Goal: Information Seeking & Learning: Find specific fact

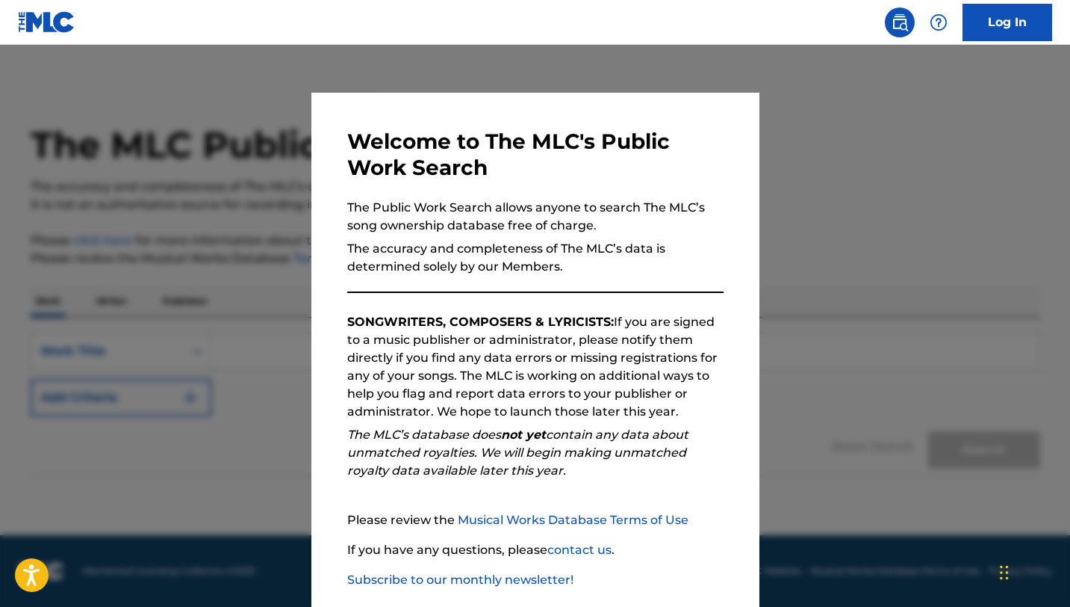
scroll to position [77, 0]
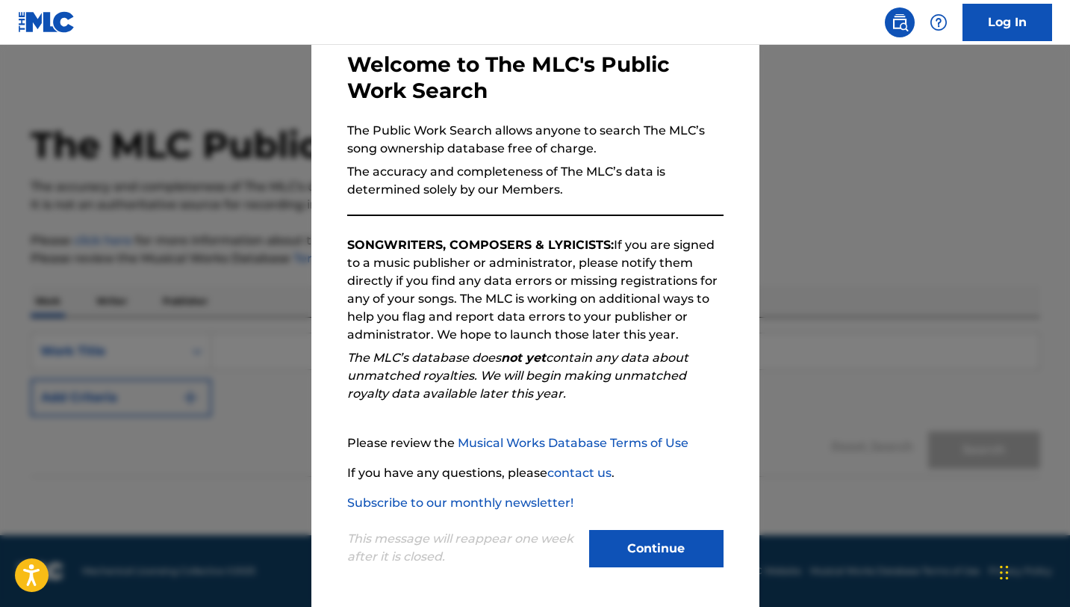
click at [649, 551] on button "Continue" at bounding box center [656, 548] width 134 height 37
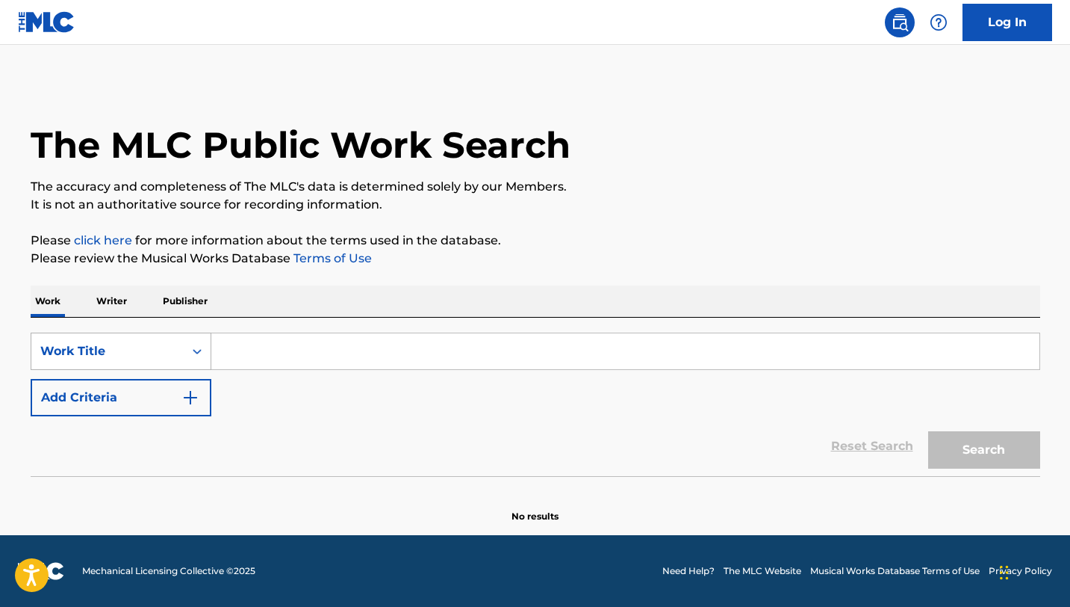
click at [137, 356] on div "Work Title" at bounding box center [107, 351] width 134 height 18
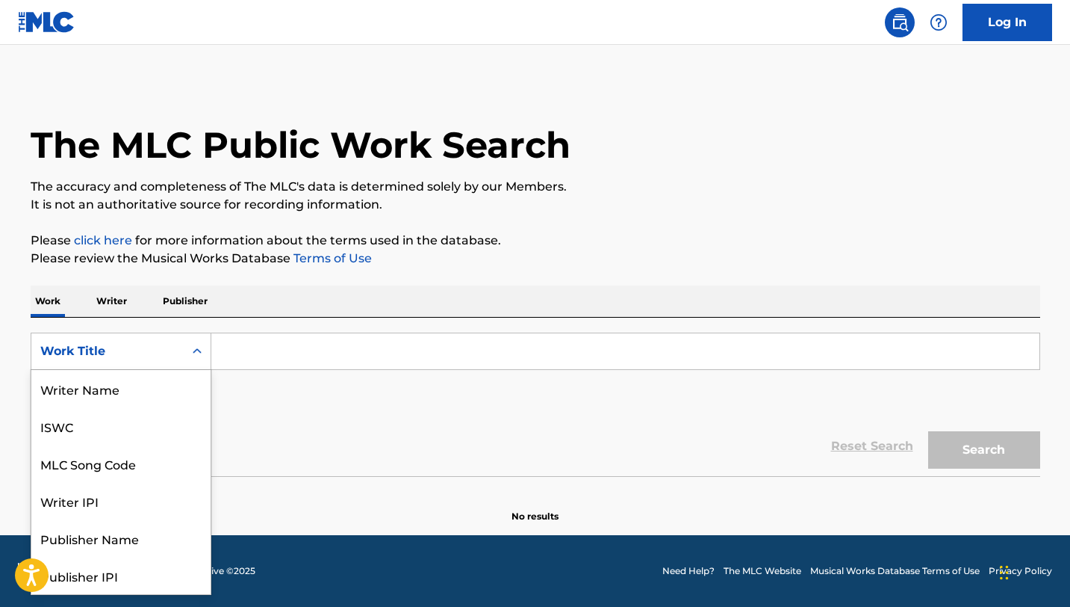
scroll to position [75, 0]
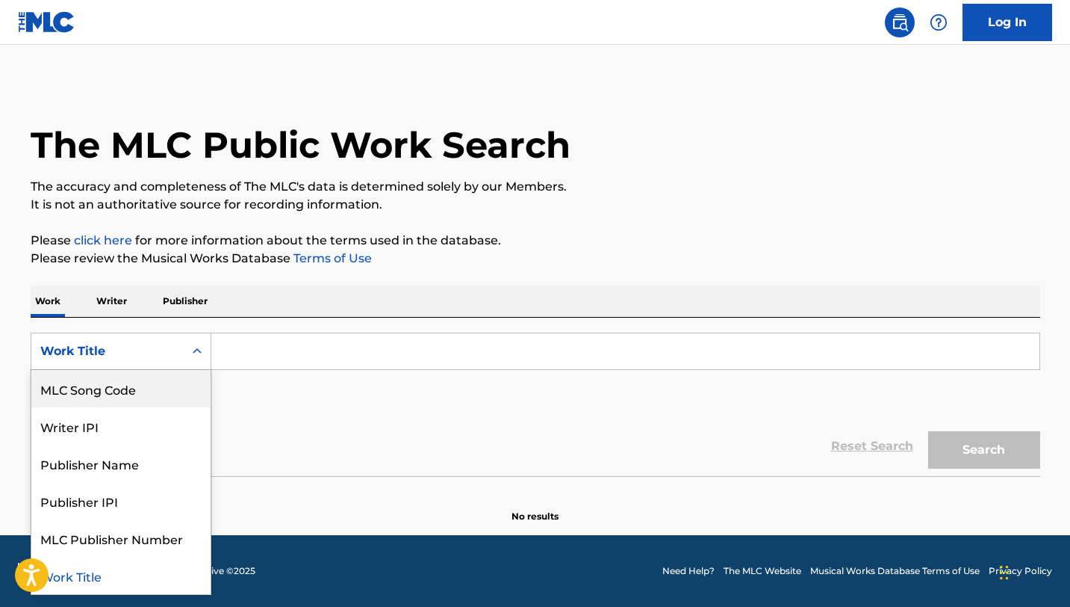
click at [134, 395] on div "MLC Song Code" at bounding box center [120, 388] width 179 height 37
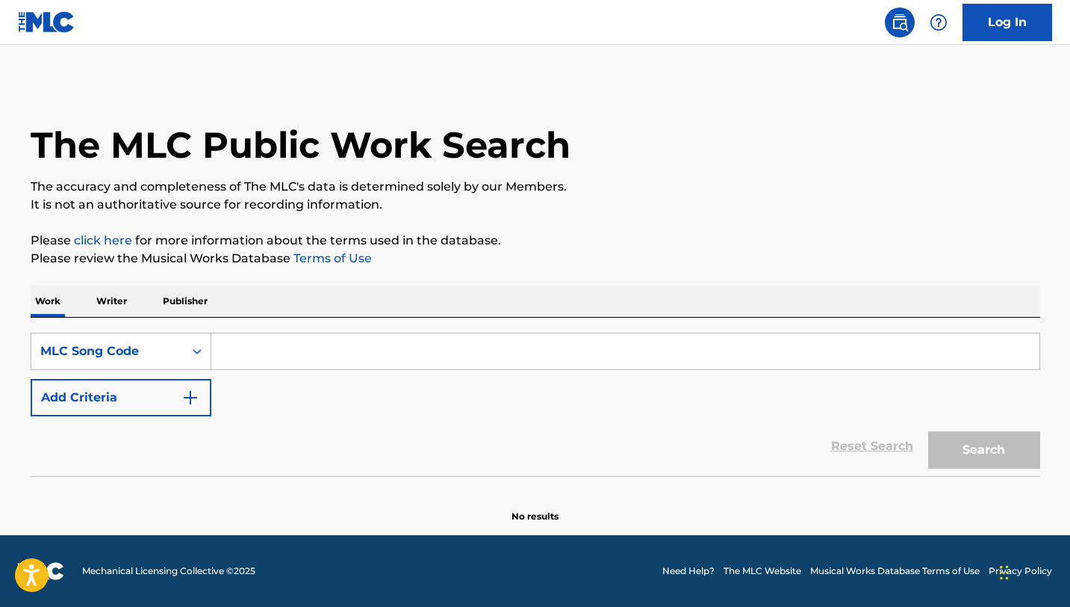
click at [287, 341] on input "Search Form" at bounding box center [625, 351] width 828 height 36
paste input "BA2QYN"
type input "BA2QYN"
click at [928, 431] on button "Search" at bounding box center [984, 449] width 112 height 37
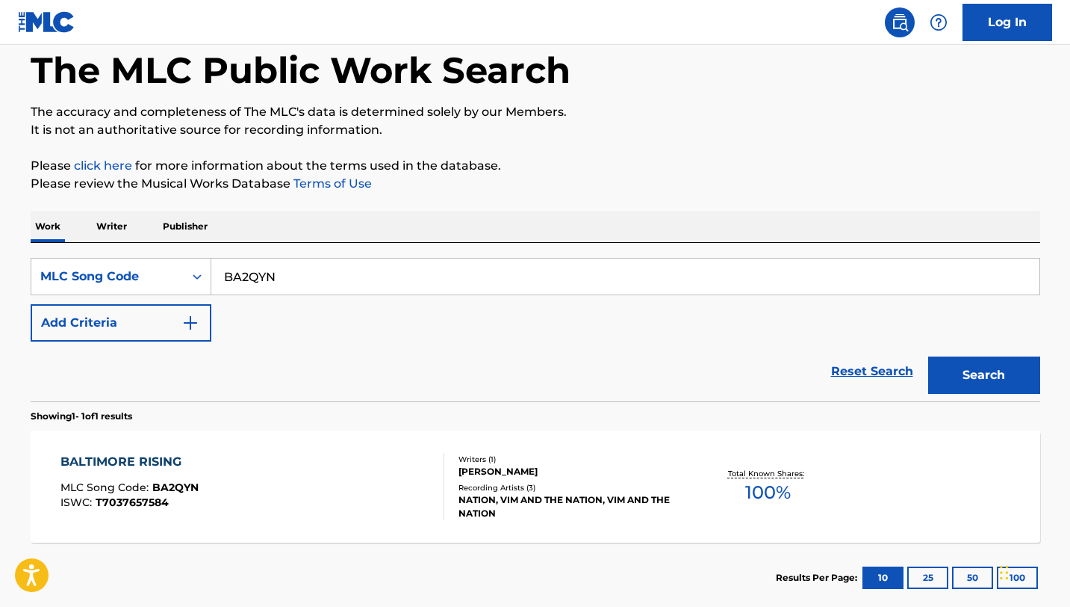
click at [344, 452] on div "BALTIMORE RISING MLC Song Code : BA2QYN ISWC : T7037657584 Writers ( 1 ) [PERSO…" at bounding box center [536, 486] width 1010 height 112
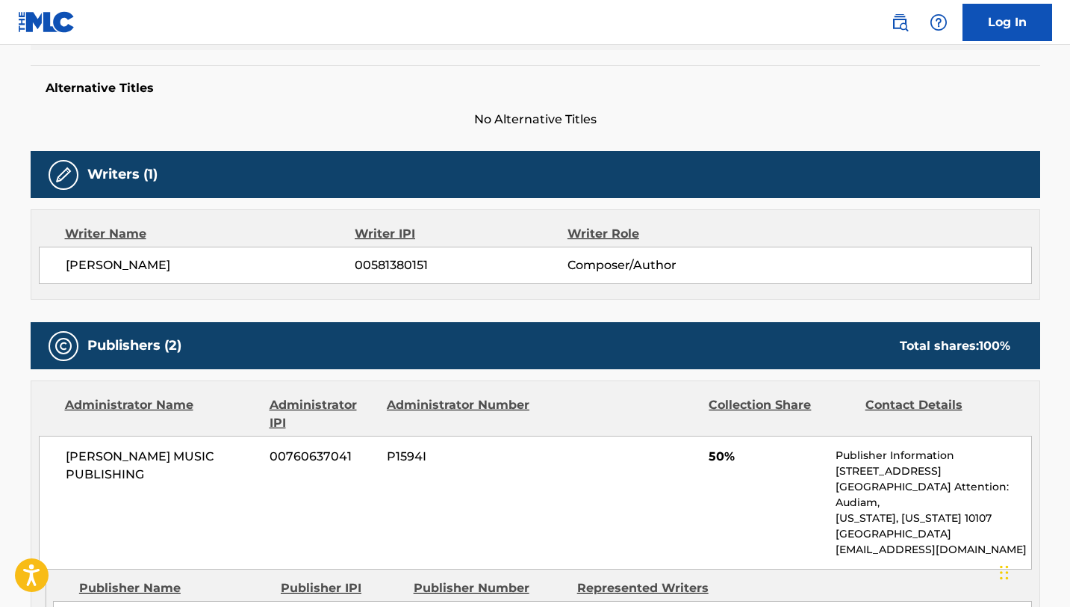
scroll to position [484, 0]
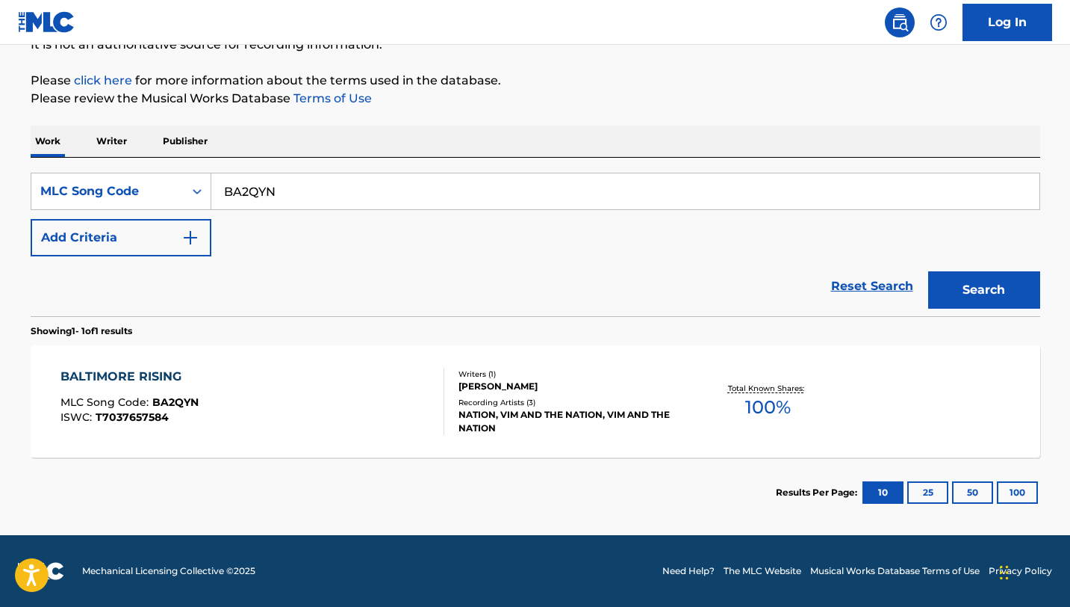
scroll to position [75, 0]
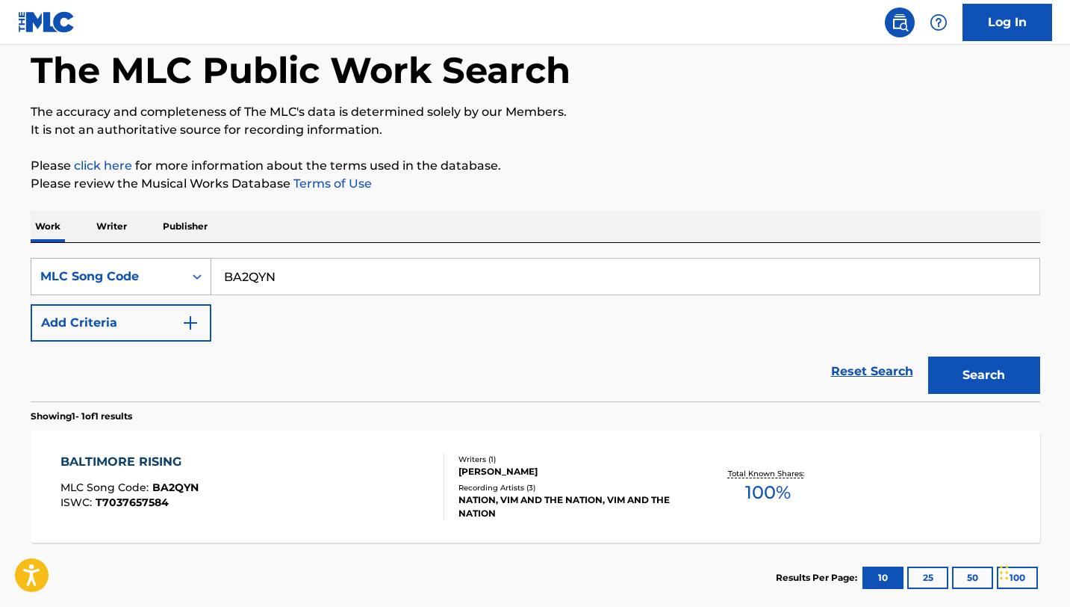
click at [150, 282] on div "MLC Song Code" at bounding box center [107, 276] width 134 height 18
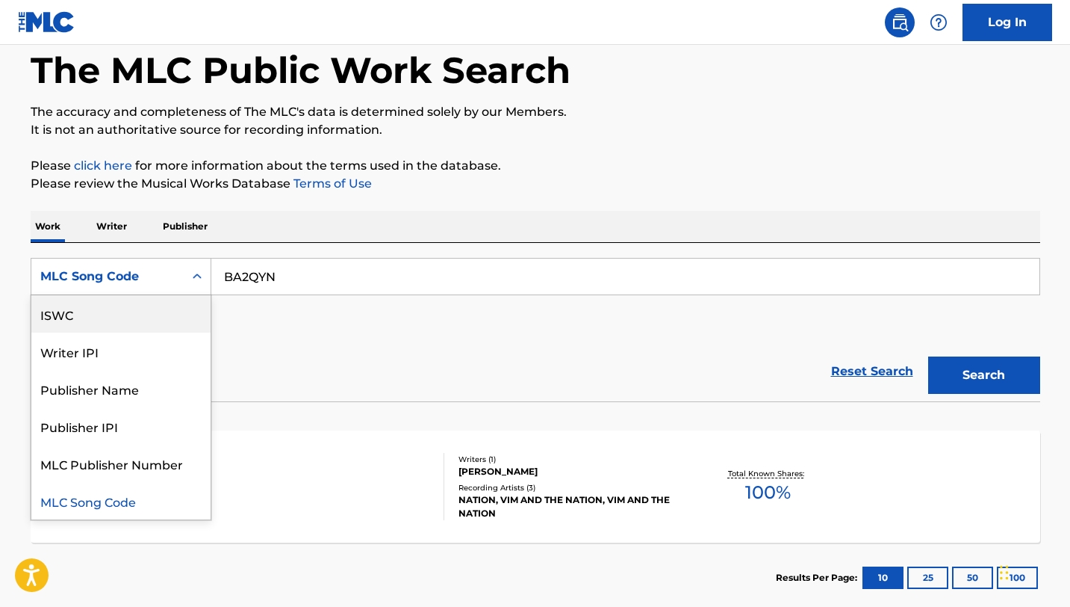
scroll to position [0, 0]
click at [138, 317] on div "Work Title" at bounding box center [120, 313] width 179 height 37
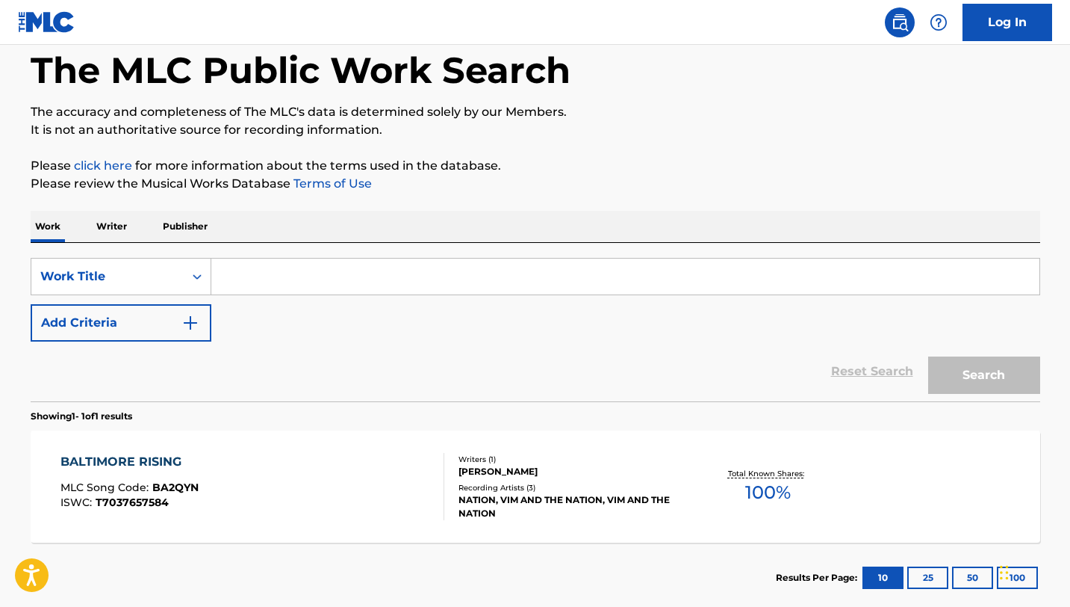
click at [293, 273] on input "Search Form" at bounding box center [625, 276] width 828 height 36
paste input "ALMOST FALL IN LOVE"
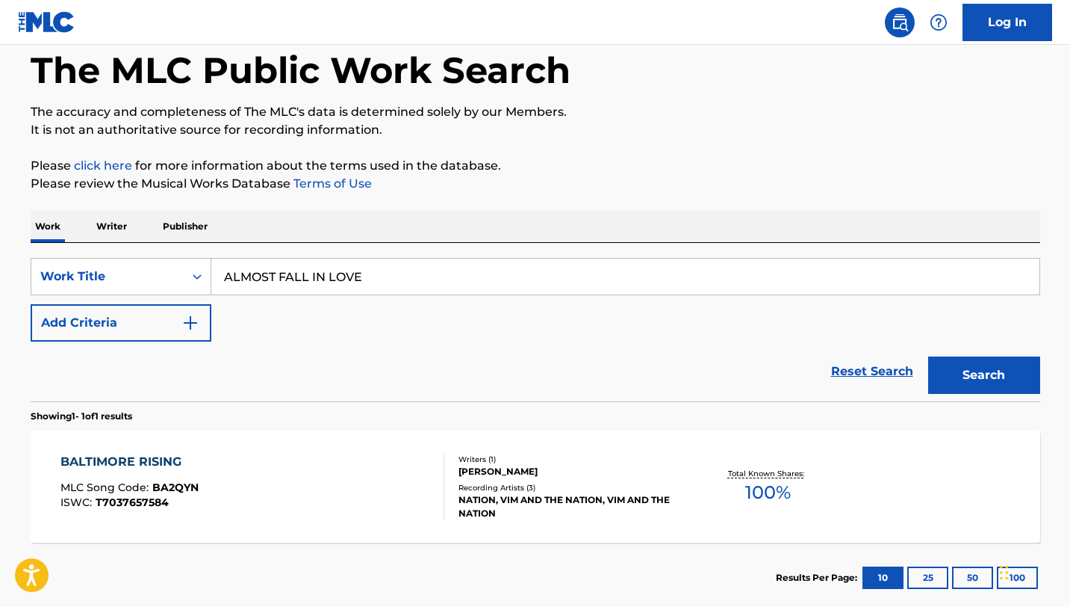
type input "ALMOST FALL IN LOVE"
click at [185, 323] on img "Search Form" at bounding box center [191, 323] width 18 height 18
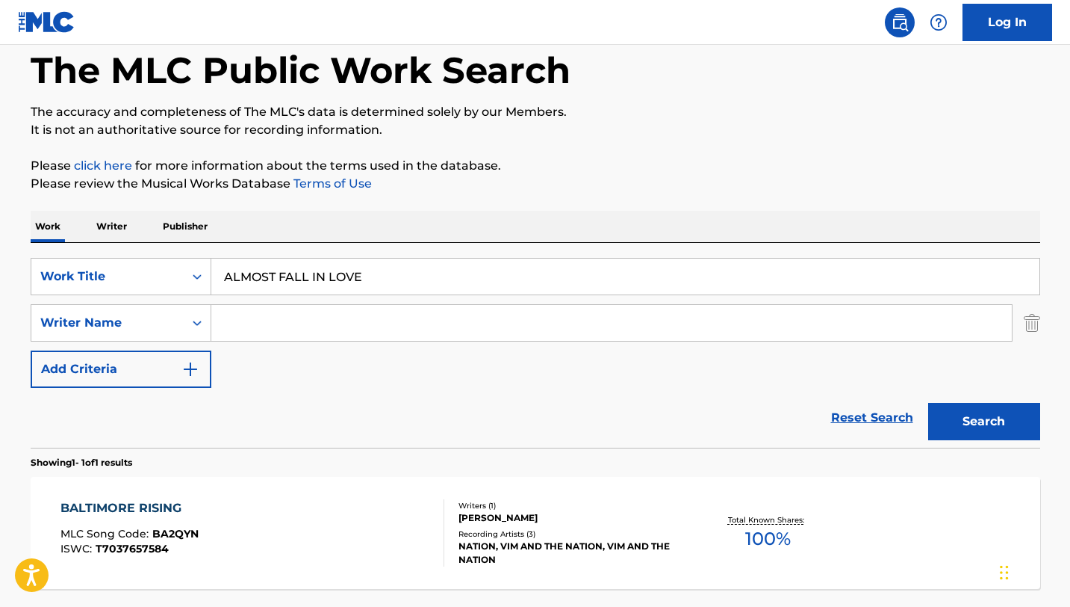
click at [241, 325] on input "Search Form" at bounding box center [611, 323] width 801 height 36
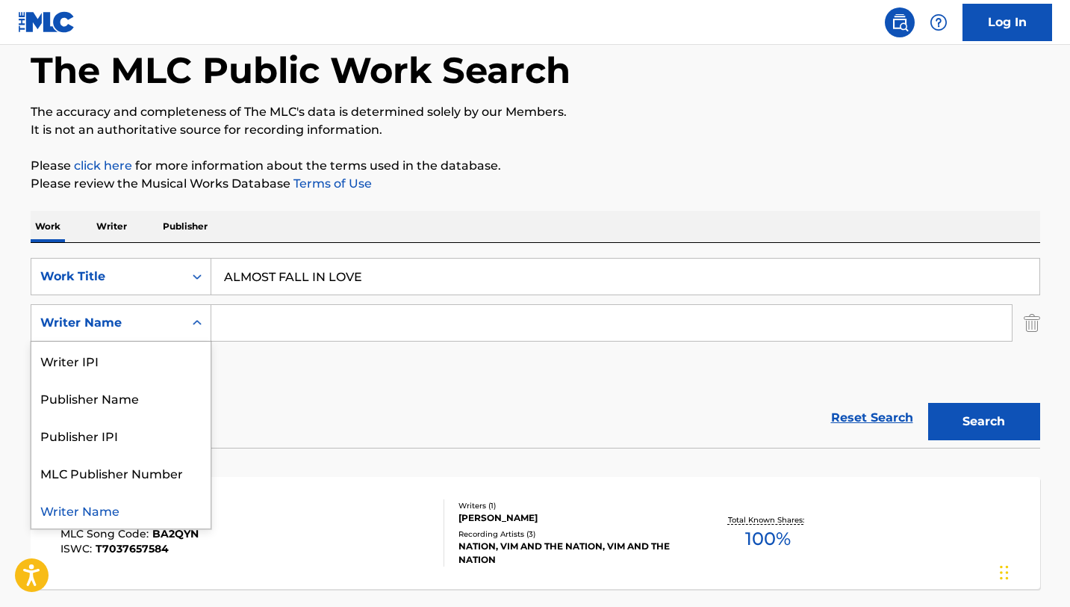
click at [173, 331] on div "Writer Name" at bounding box center [107, 323] width 134 height 18
click at [173, 382] on div "Publisher Name" at bounding box center [120, 397] width 179 height 37
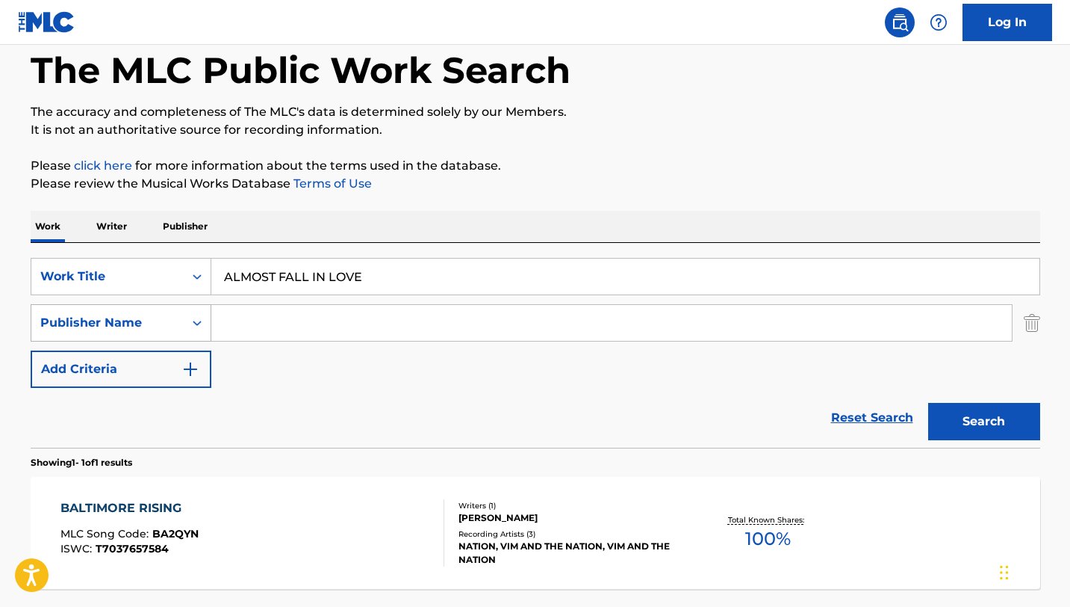
click at [172, 326] on div "Publisher Name" at bounding box center [107, 323] width 134 height 18
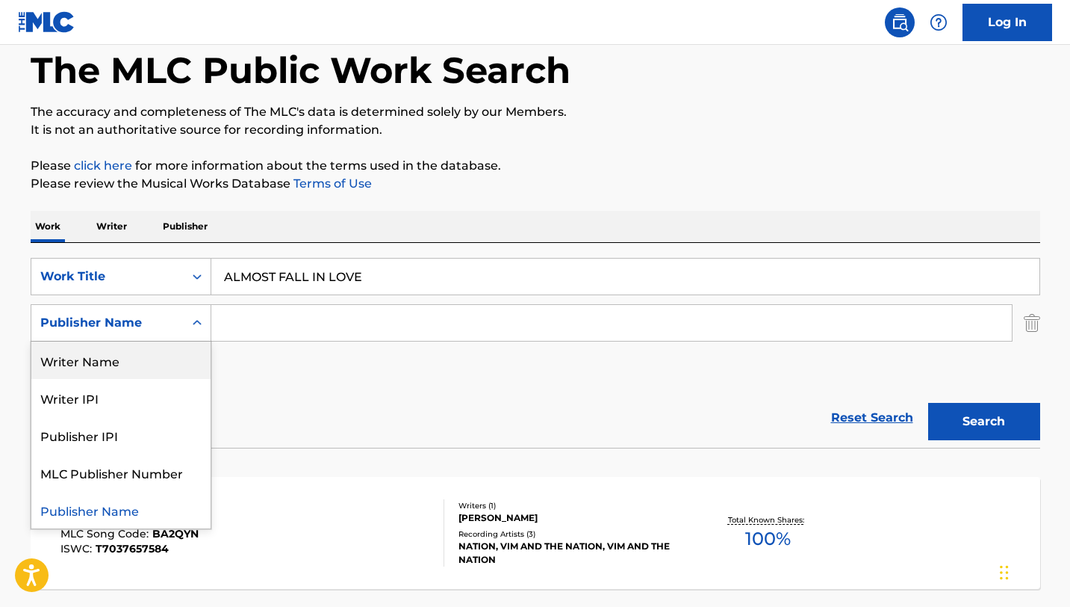
click at [167, 356] on div "Writer Name" at bounding box center [120, 359] width 179 height 37
click at [163, 326] on div "Writer Name" at bounding box center [107, 323] width 134 height 18
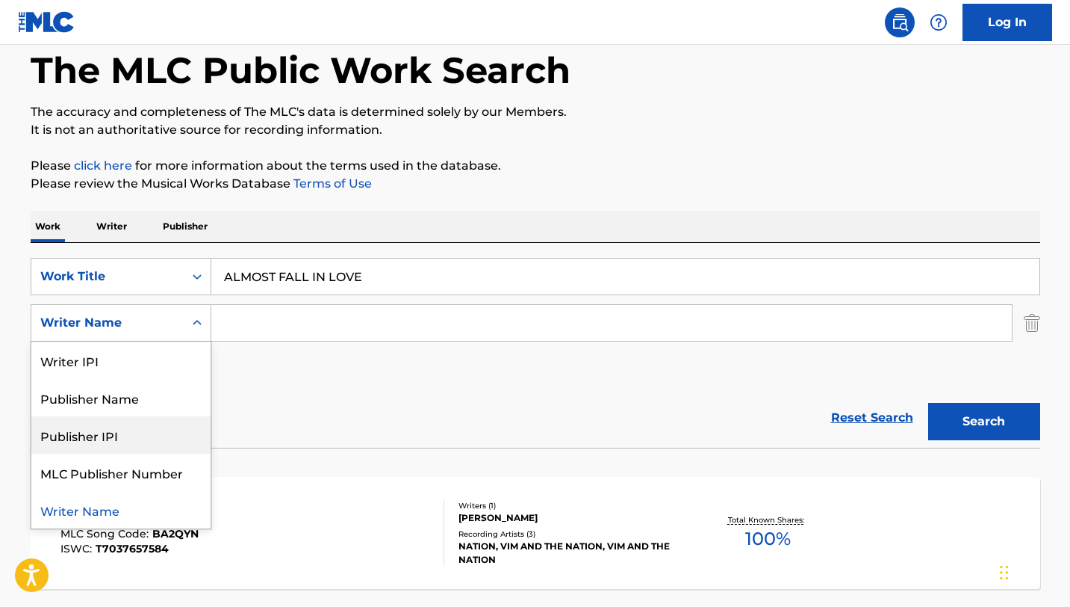
click at [277, 407] on div "Reset Search Search" at bounding box center [536, 418] width 1010 height 60
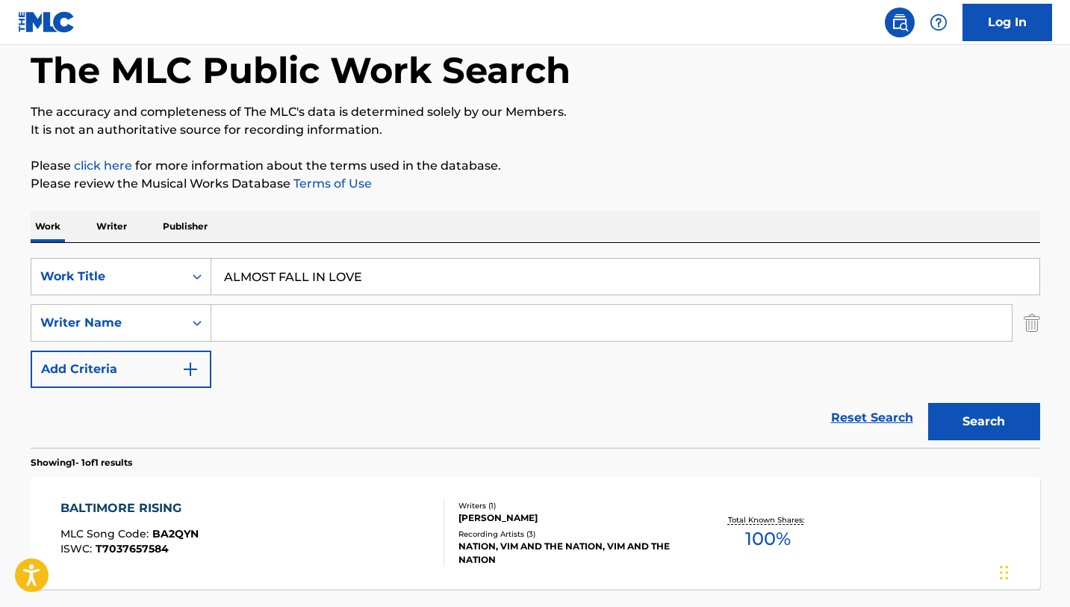
click at [1003, 409] on button "Search" at bounding box center [984, 421] width 112 height 37
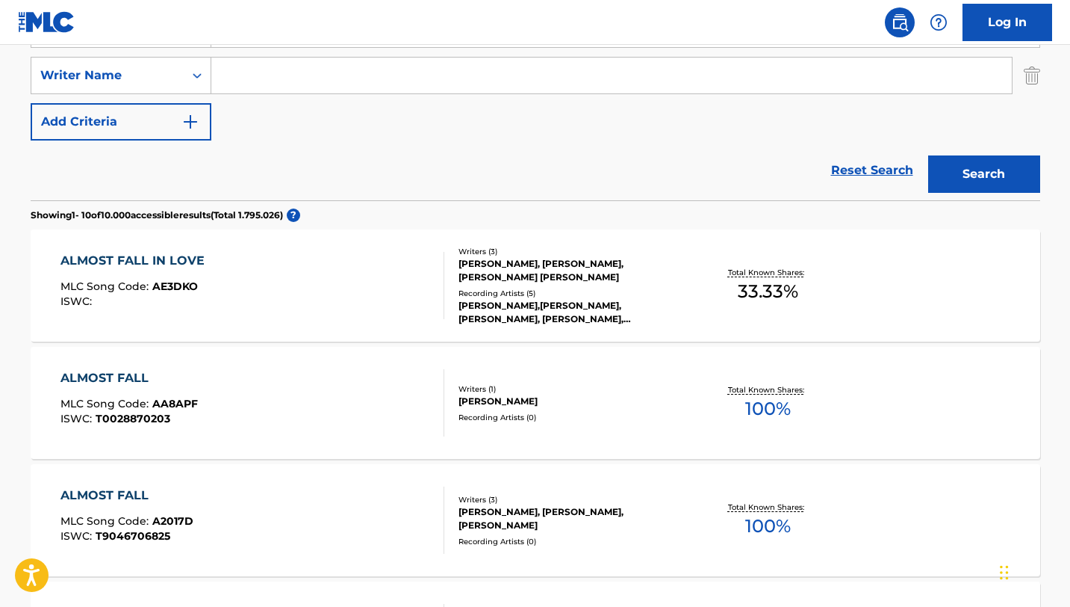
scroll to position [323, 0]
click at [362, 279] on div "ALMOST FALL IN LOVE MLC Song Code : AE3DKO ISWC :" at bounding box center [253, 284] width 384 height 67
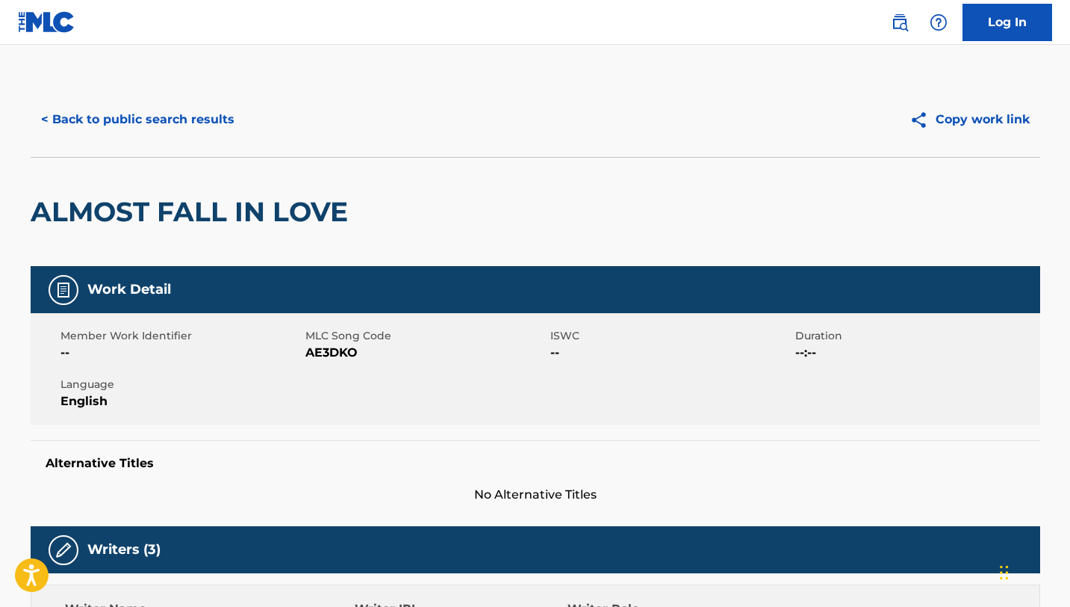
click at [323, 350] on span "AE3DKO" at bounding box center [426, 353] width 241 height 18
copy span "AE3DKO"
click at [207, 124] on button "< Back to public search results" at bounding box center [138, 119] width 214 height 37
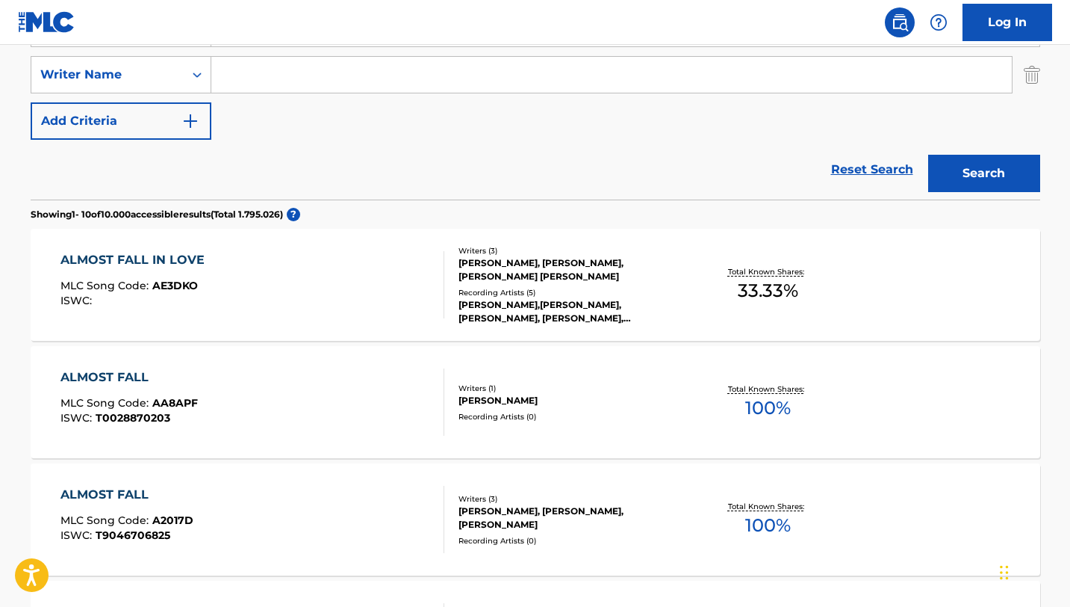
scroll to position [227, 0]
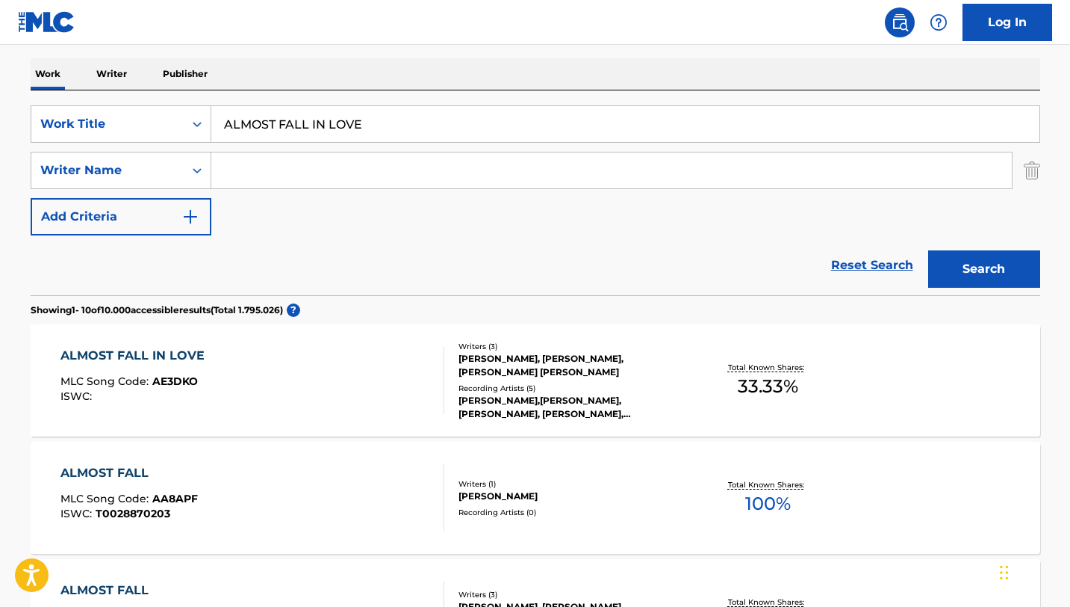
click at [294, 123] on input "ALMOST FALL IN LOVE" at bounding box center [625, 124] width 828 height 36
paste input "NIMAL"
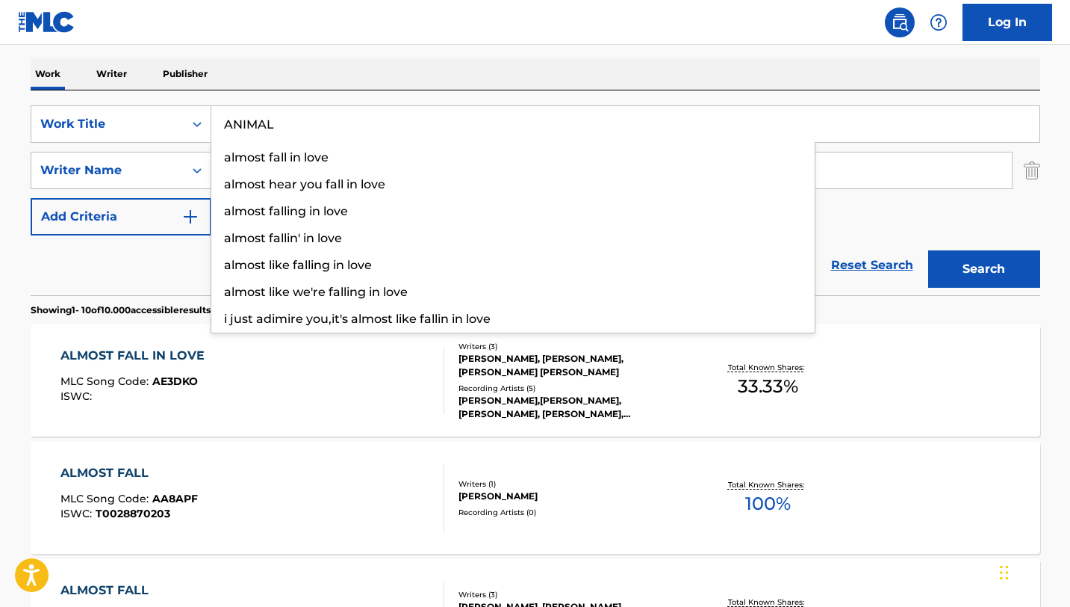
type input "ANIMAL"
click at [928, 250] on button "Search" at bounding box center [984, 268] width 112 height 37
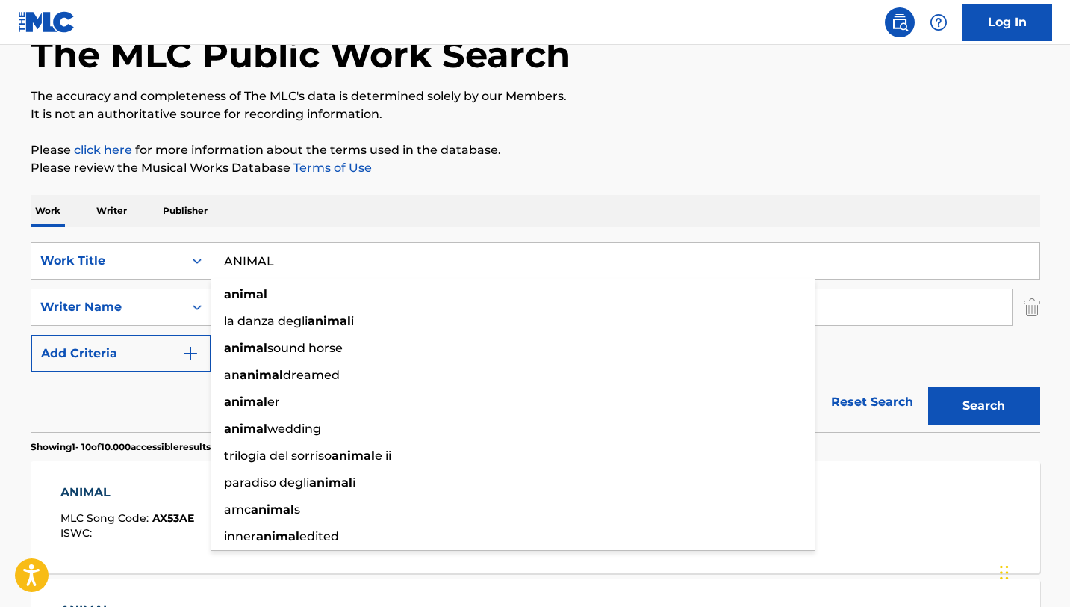
click at [696, 204] on div "Work Writer Publisher" at bounding box center [536, 210] width 1010 height 31
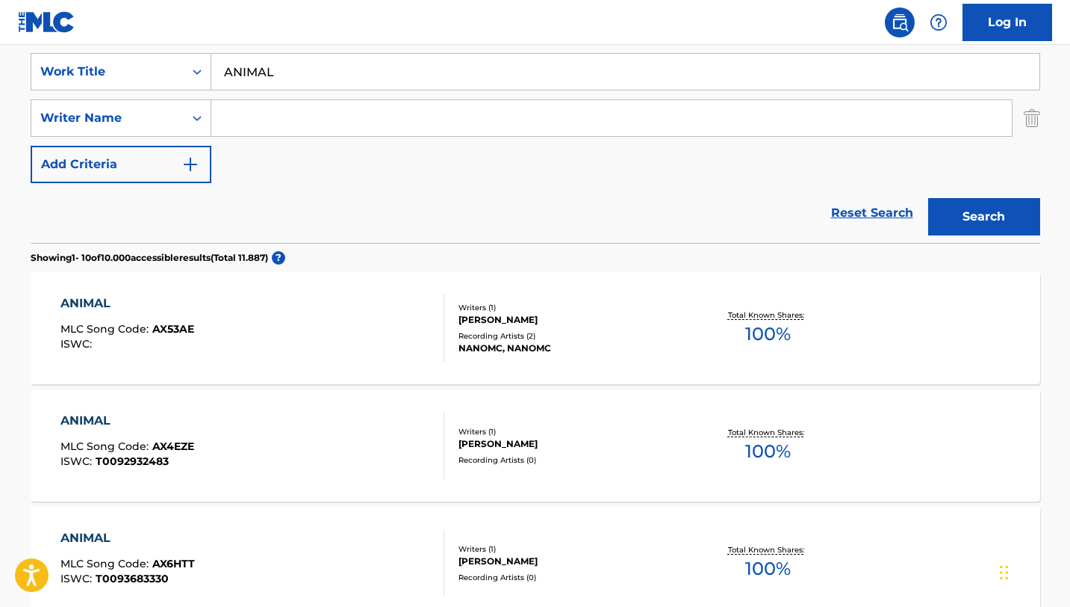
scroll to position [151, 0]
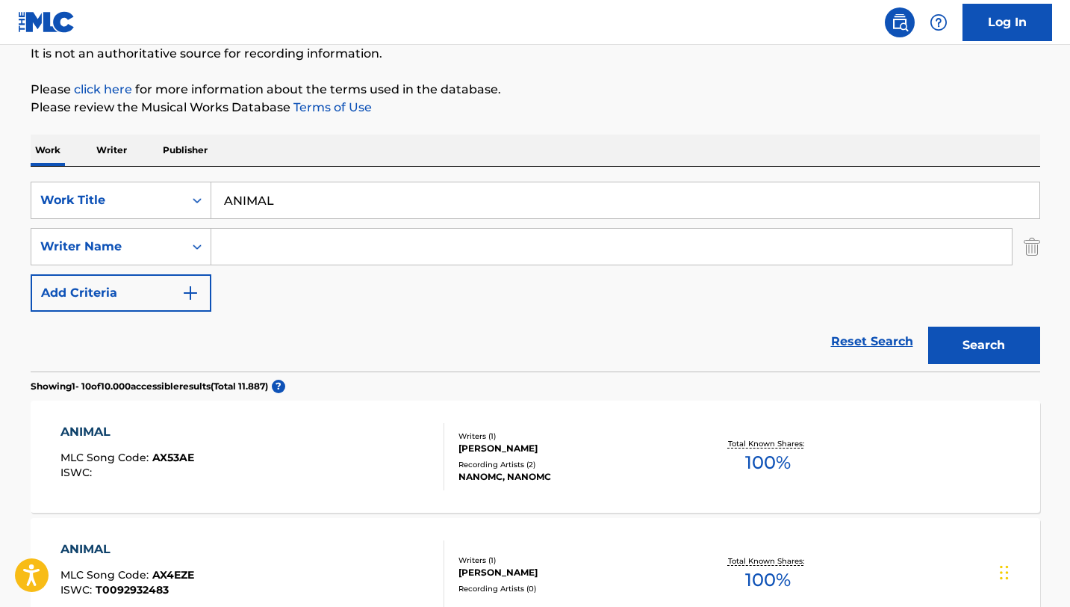
click at [251, 249] on input "Search Form" at bounding box center [611, 247] width 801 height 36
type input "alice"
click at [928, 326] on button "Search" at bounding box center [984, 344] width 112 height 37
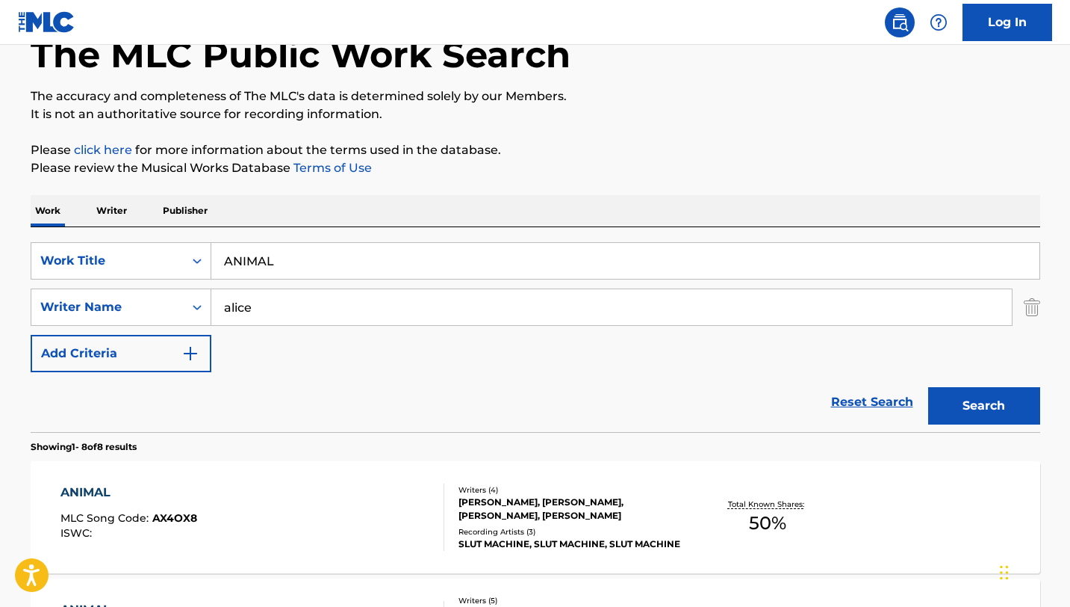
click at [731, 171] on p "Please review the Musical Works Database Terms of Use" at bounding box center [536, 168] width 1010 height 18
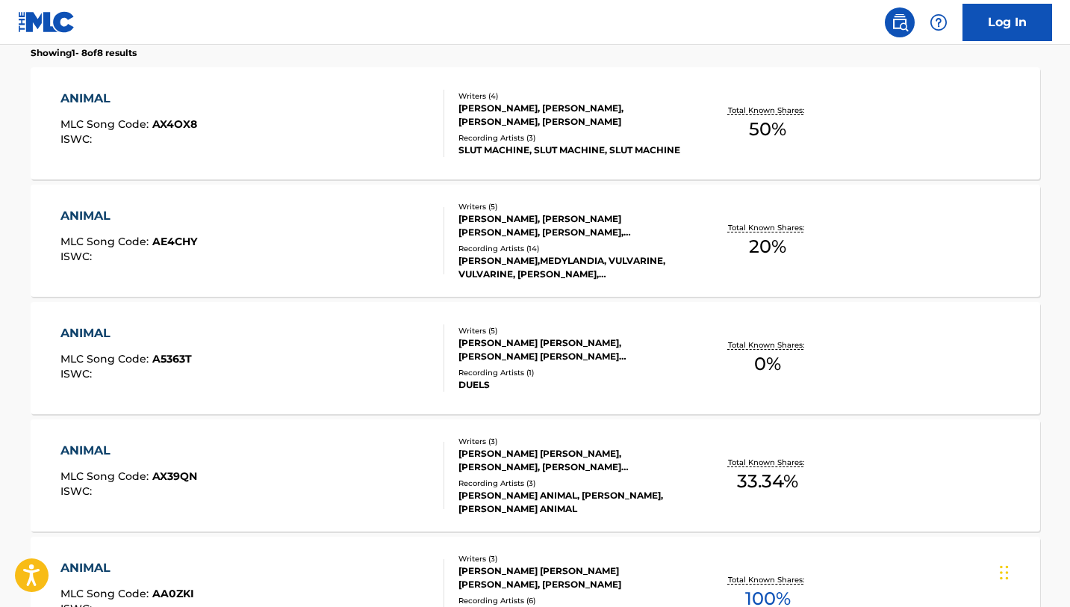
scroll to position [485, 0]
click at [419, 489] on div "ANIMAL MLC Song Code : AX39QN ISWC :" at bounding box center [253, 474] width 384 height 67
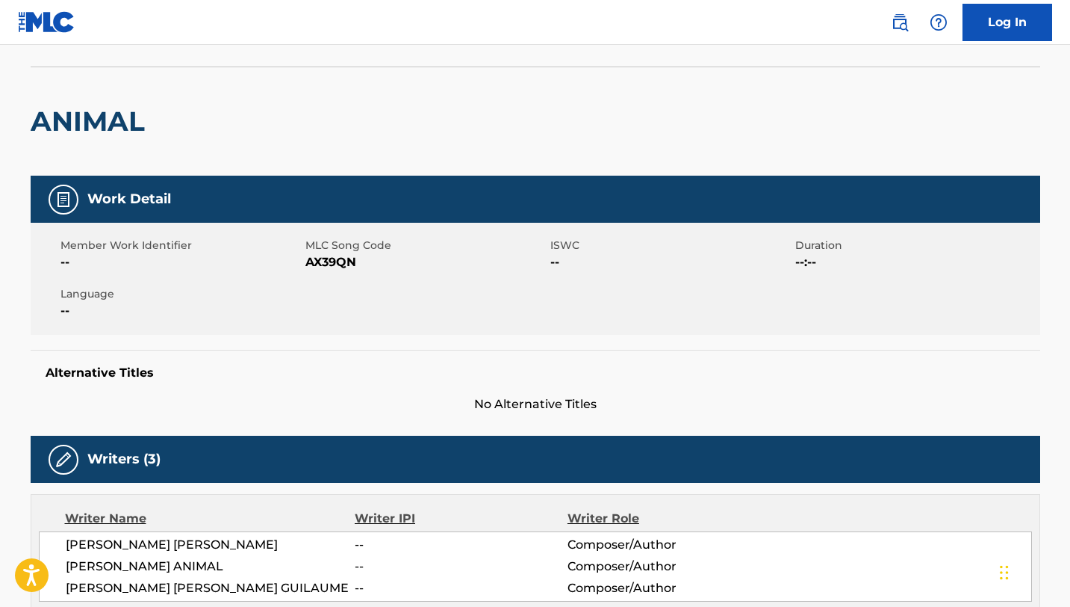
scroll to position [63, 0]
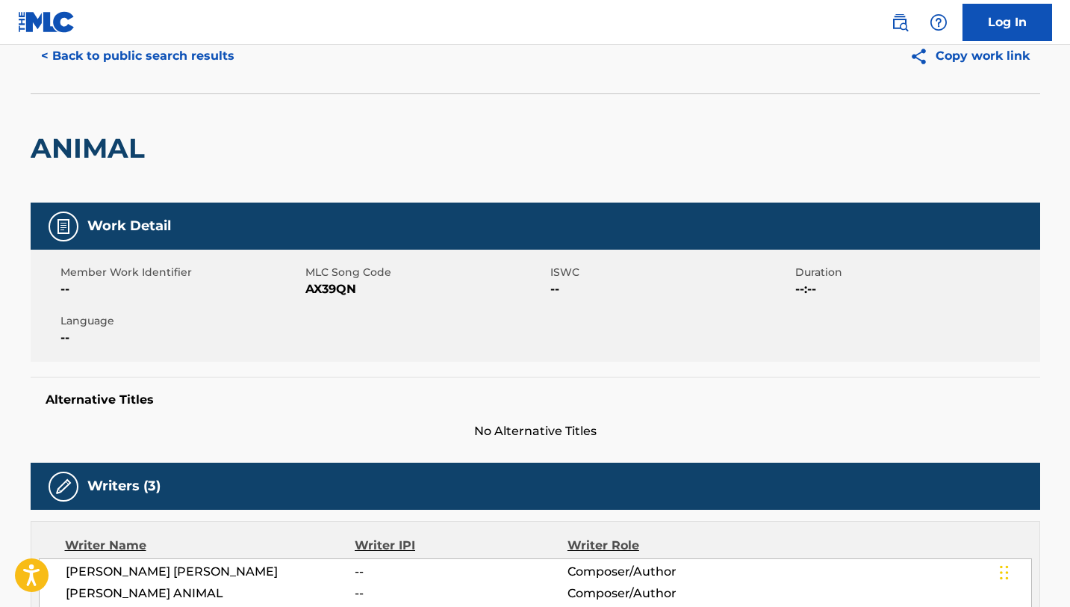
click at [330, 287] on span "AX39QN" at bounding box center [426, 289] width 241 height 18
copy span "AX39QN"
click at [92, 55] on button "< Back to public search results" at bounding box center [138, 55] width 214 height 37
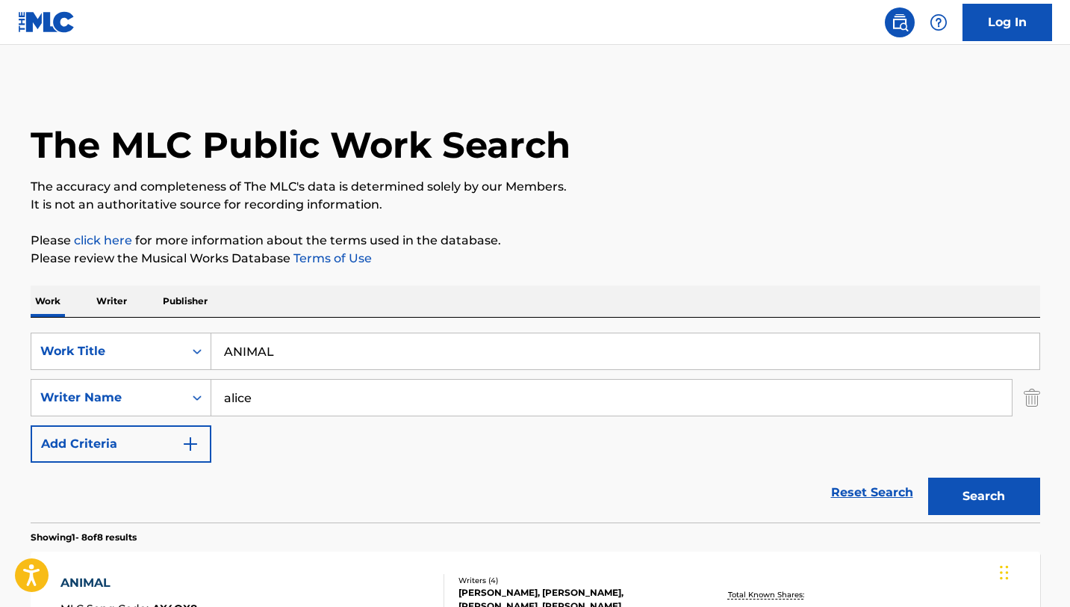
click at [308, 350] on input "ANIMAL" at bounding box center [625, 351] width 828 height 36
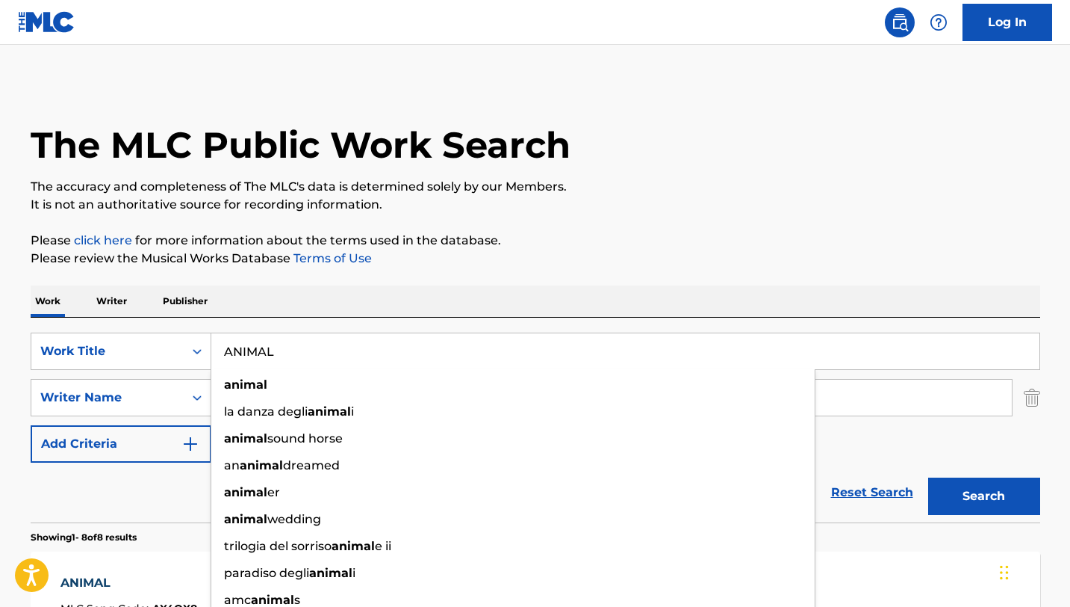
paste input "BELONGS TO YOU"
type input "BELONGS TO YOU"
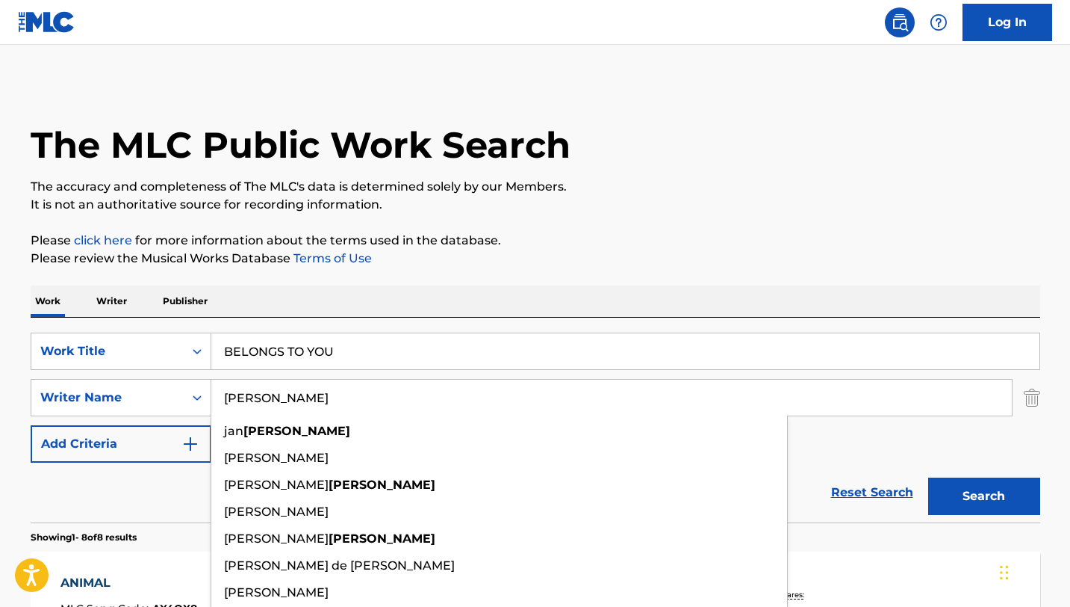
type input "[PERSON_NAME]"
click at [928, 477] on button "Search" at bounding box center [984, 495] width 112 height 37
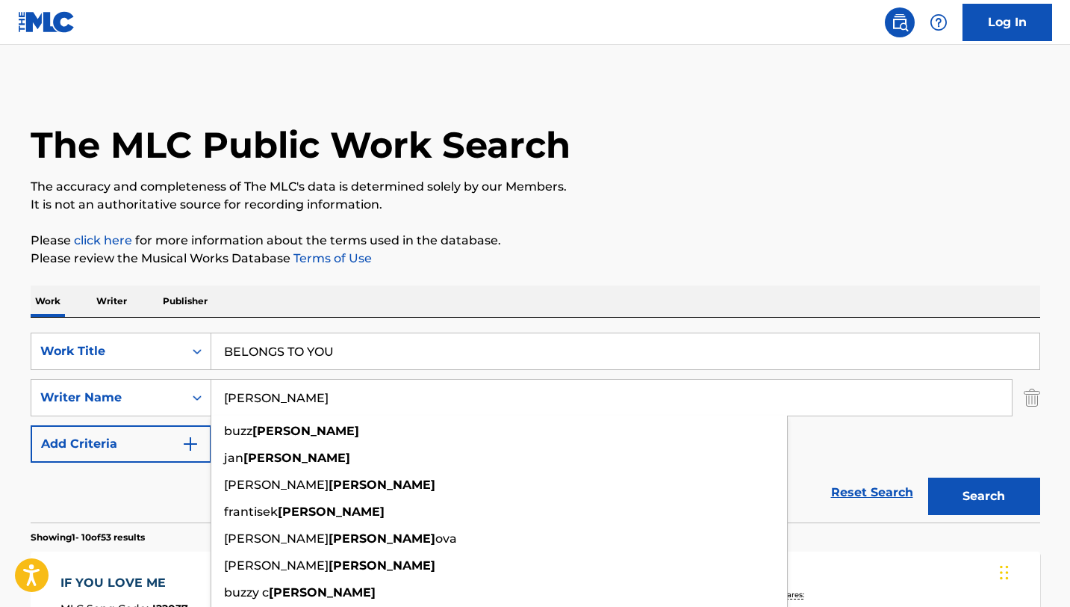
click at [756, 261] on p "Please review the Musical Works Database Terms of Use" at bounding box center [536, 258] width 1010 height 18
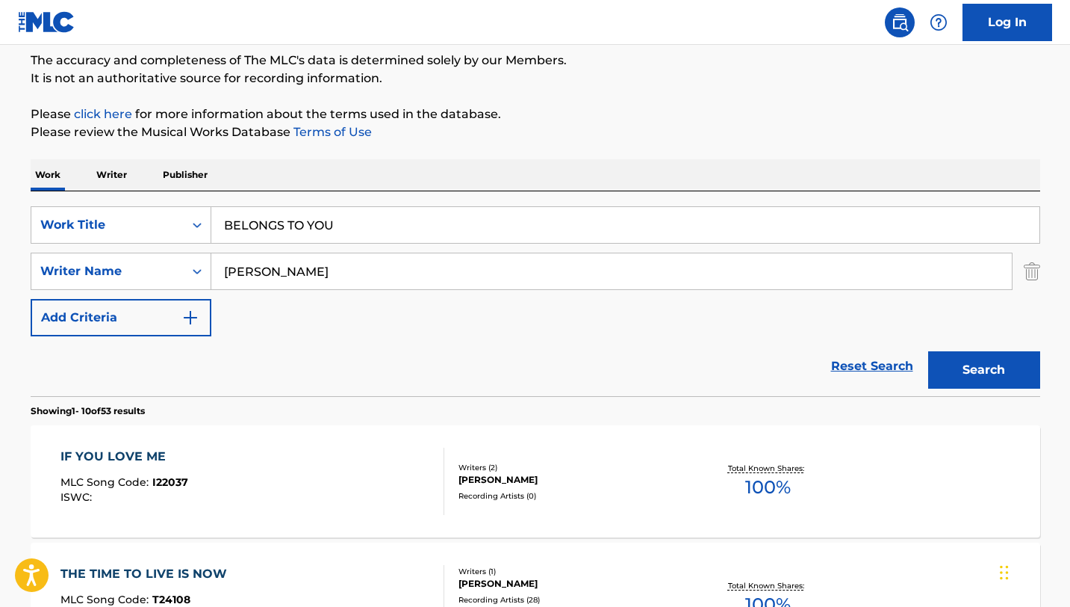
scroll to position [87, 0]
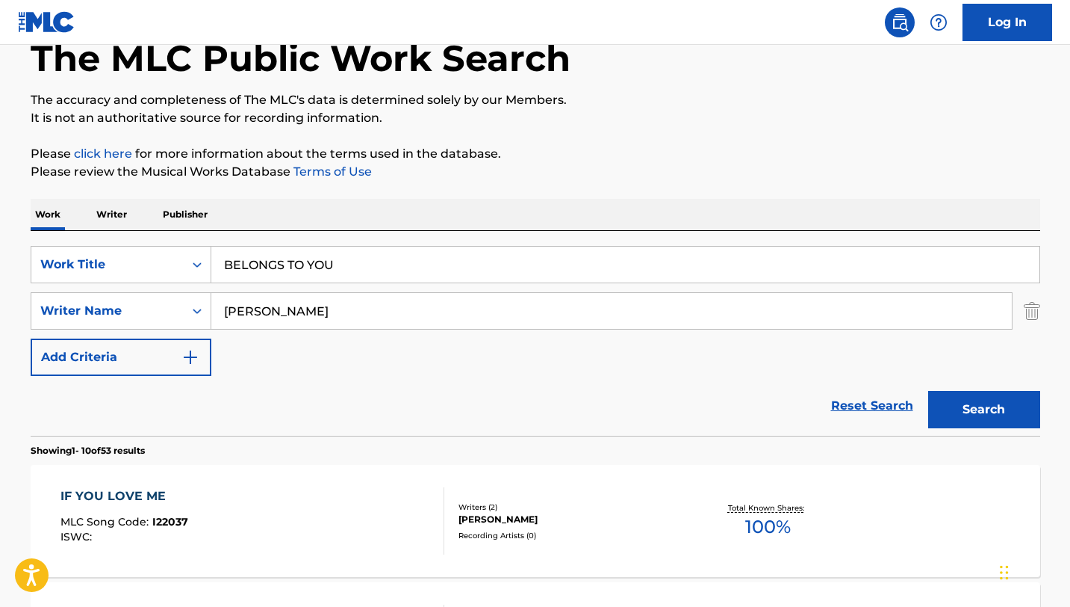
click at [335, 302] on input "[PERSON_NAME]" at bounding box center [611, 311] width 801 height 36
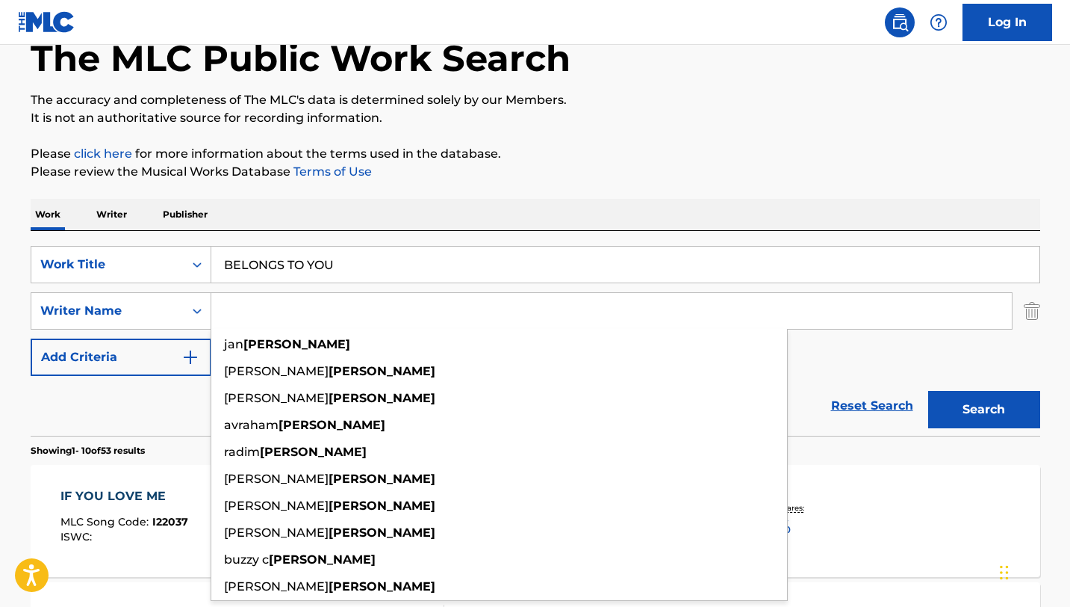
click at [928, 391] on button "Search" at bounding box center [984, 409] width 112 height 37
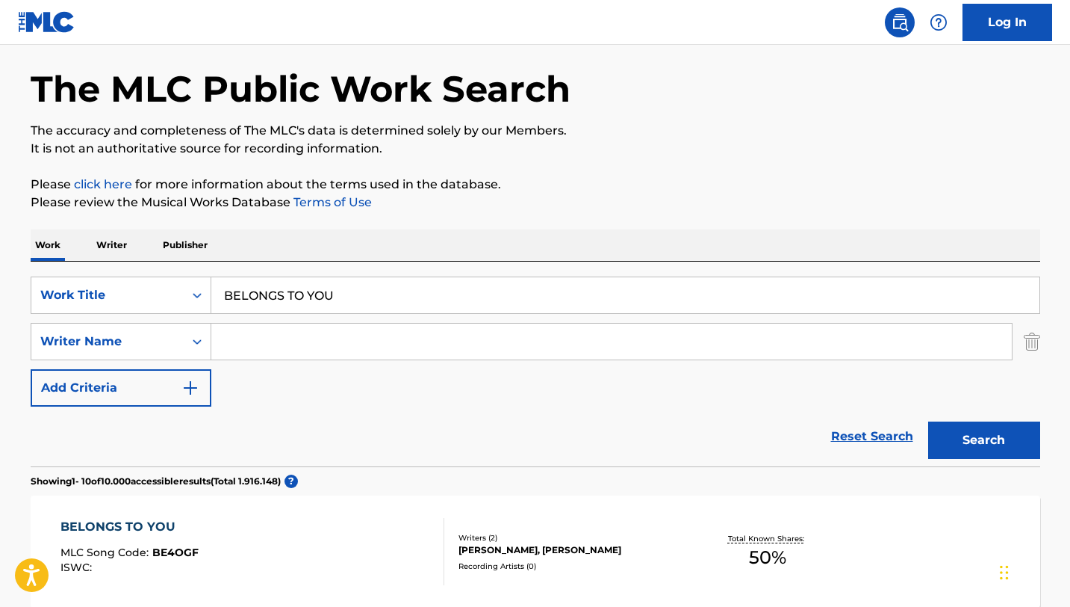
scroll to position [16, 0]
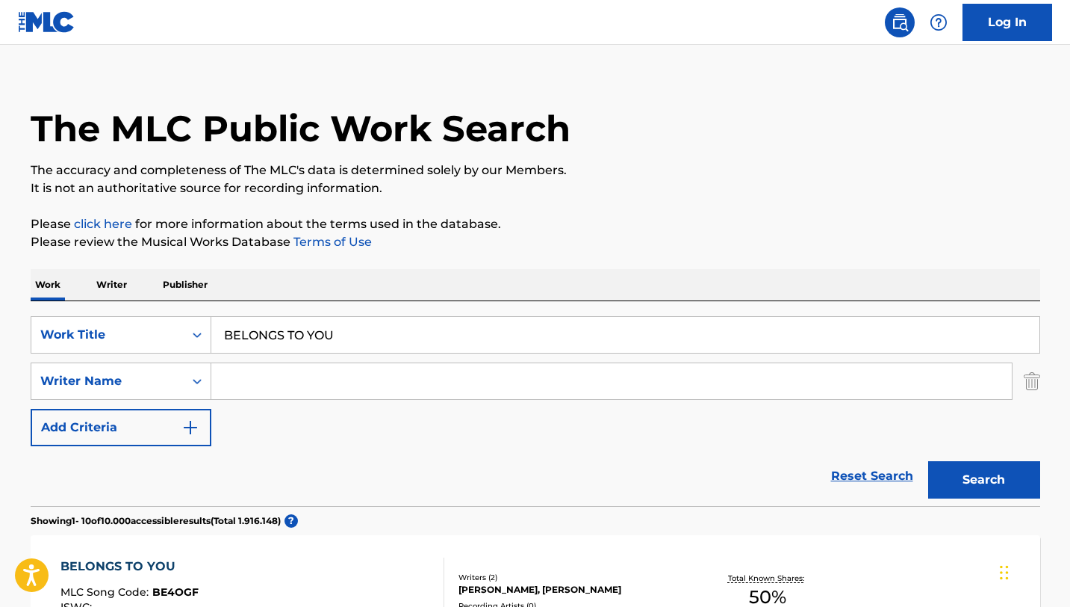
click at [403, 375] on input "Search Form" at bounding box center [611, 381] width 801 height 36
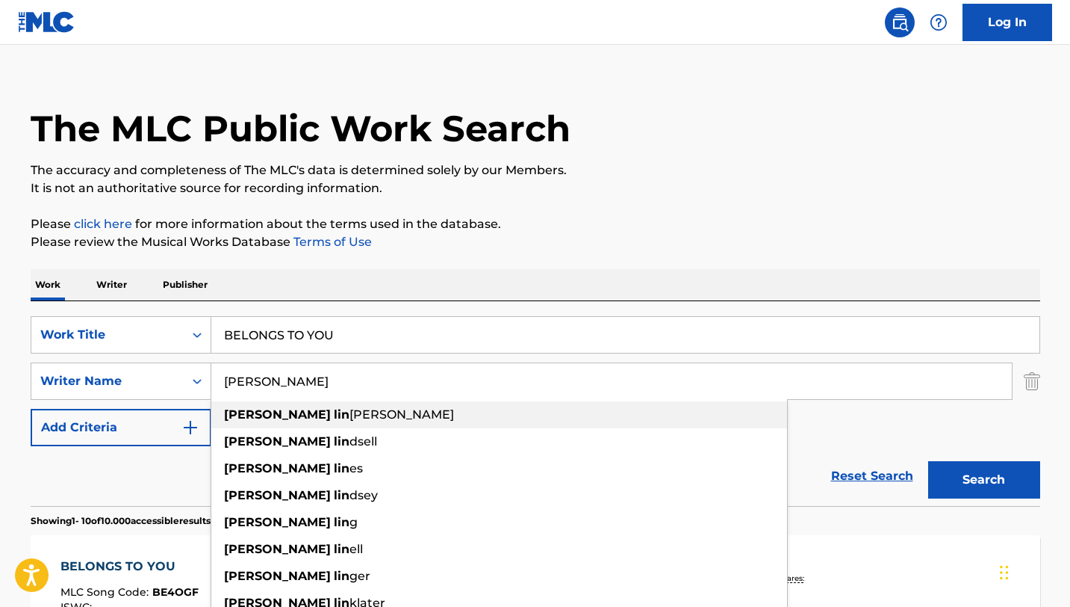
click at [372, 412] on div "[PERSON_NAME] [PERSON_NAME]" at bounding box center [499, 414] width 576 height 27
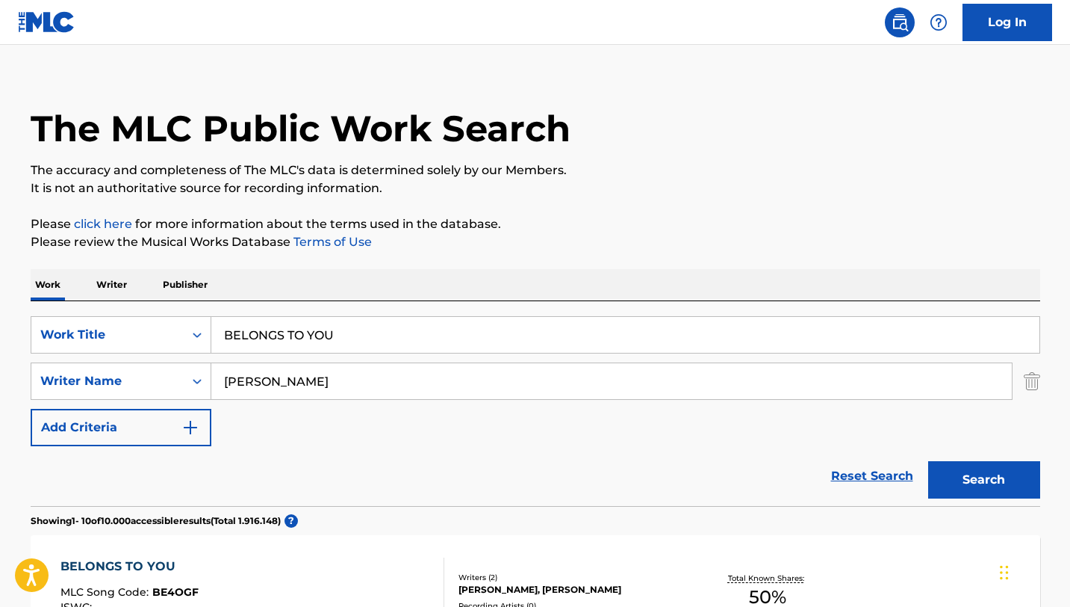
click at [993, 487] on button "Search" at bounding box center [984, 479] width 112 height 37
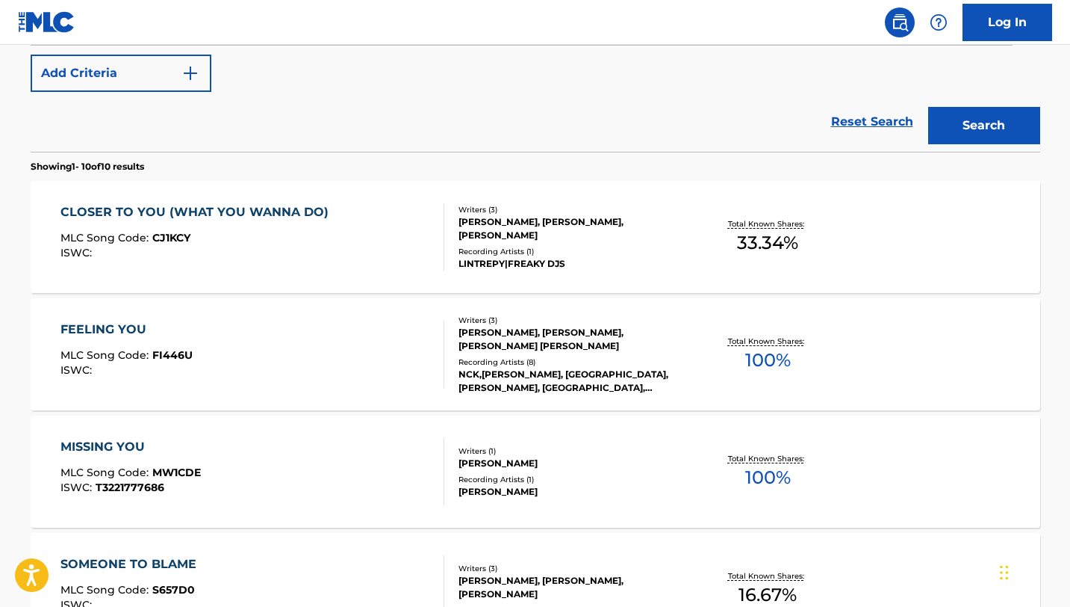
scroll to position [0, 0]
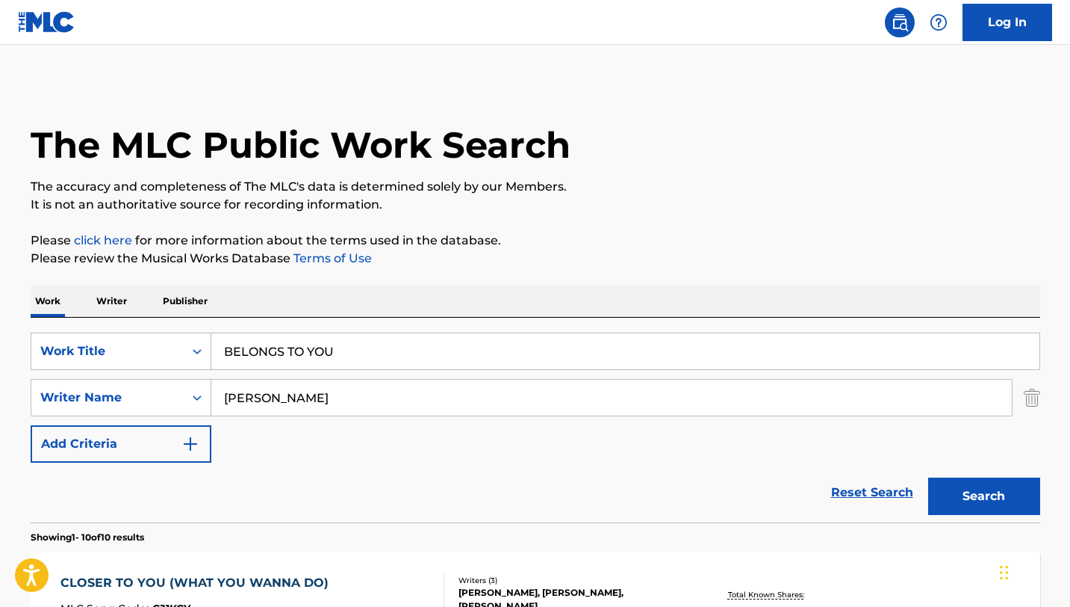
click at [379, 356] on input "BELONGS TO YOU" at bounding box center [625, 351] width 828 height 36
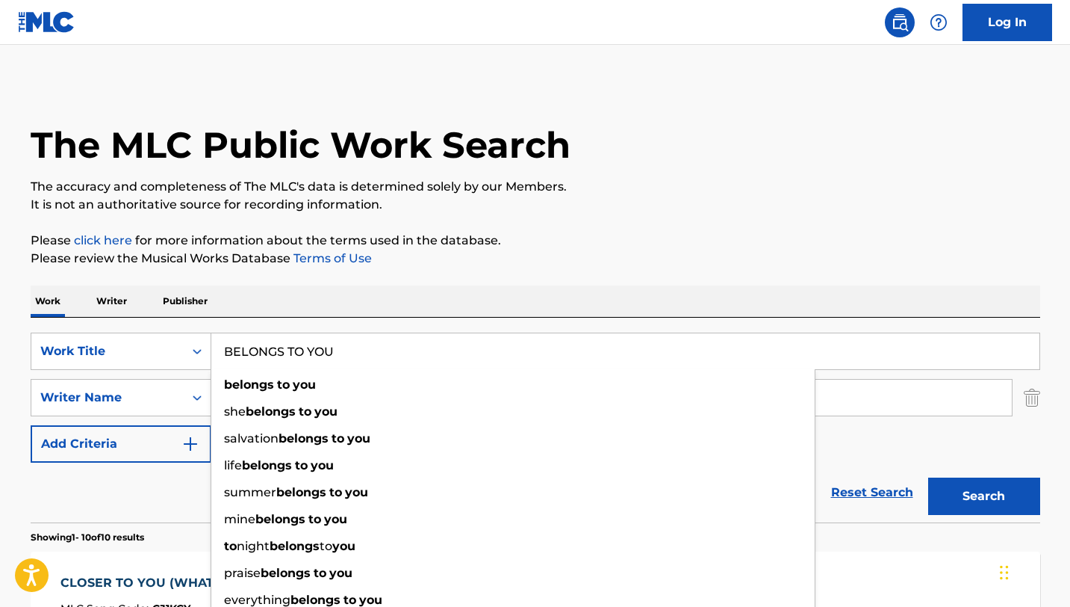
click at [379, 356] on input "BELONGS TO YOU" at bounding box center [625, 351] width 828 height 36
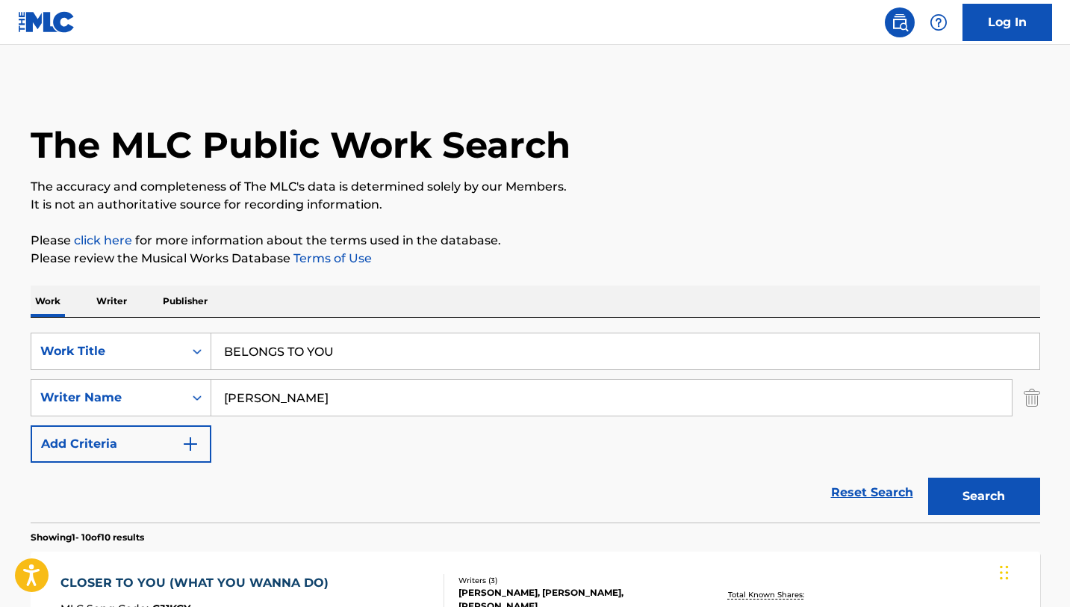
click at [376, 295] on div "Work Writer Publisher" at bounding box center [536, 300] width 1010 height 31
click at [340, 410] on input "[PERSON_NAME]" at bounding box center [611, 397] width 801 height 36
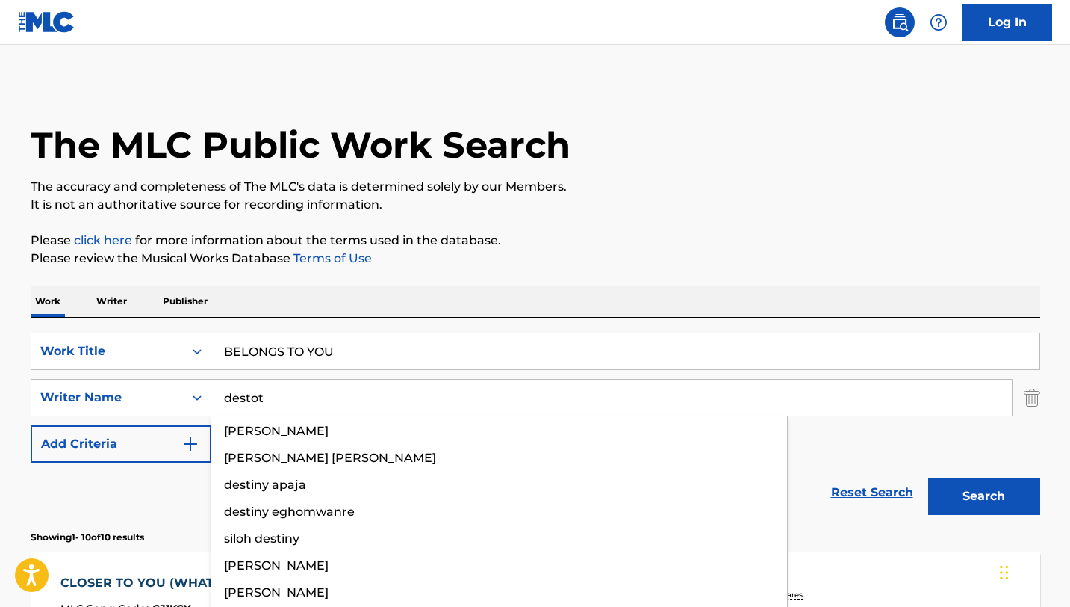
type input "destot"
click at [928, 477] on button "Search" at bounding box center [984, 495] width 112 height 37
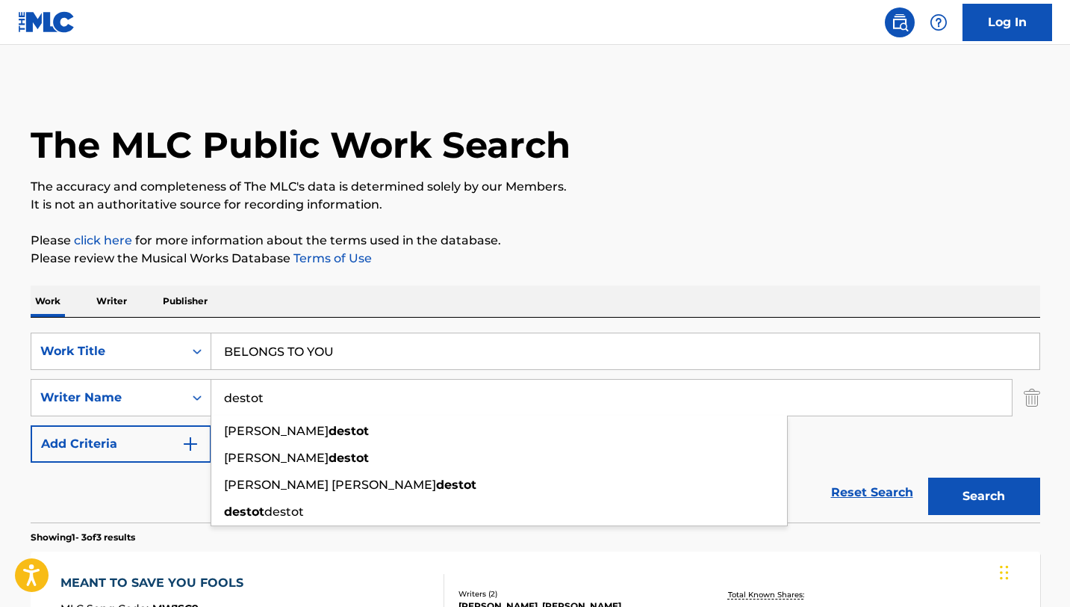
click at [676, 307] on div "Work Writer Publisher" at bounding box center [536, 300] width 1010 height 31
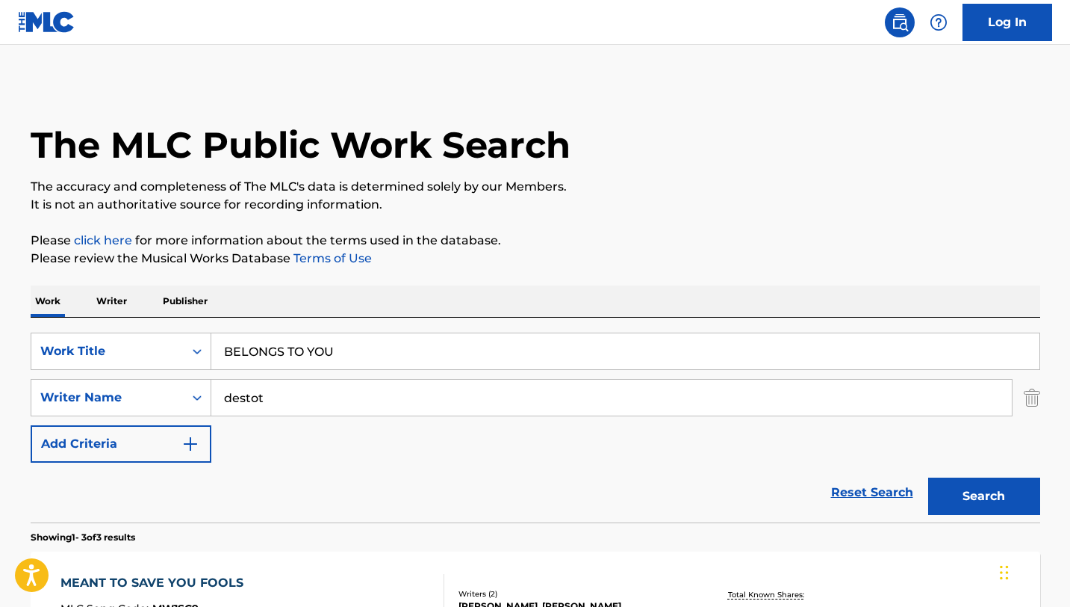
click at [252, 348] on input "BELONGS TO YOU" at bounding box center [625, 351] width 828 height 36
paste input "CLOSE"
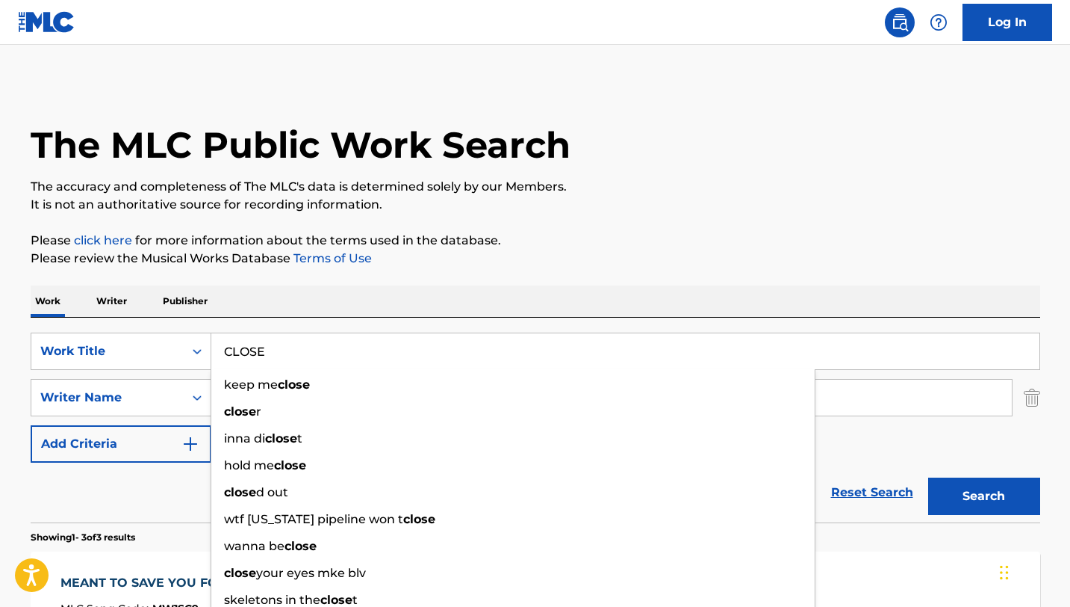
type input "CLOSE"
click at [429, 290] on div "Work Writer Publisher" at bounding box center [536, 300] width 1010 height 31
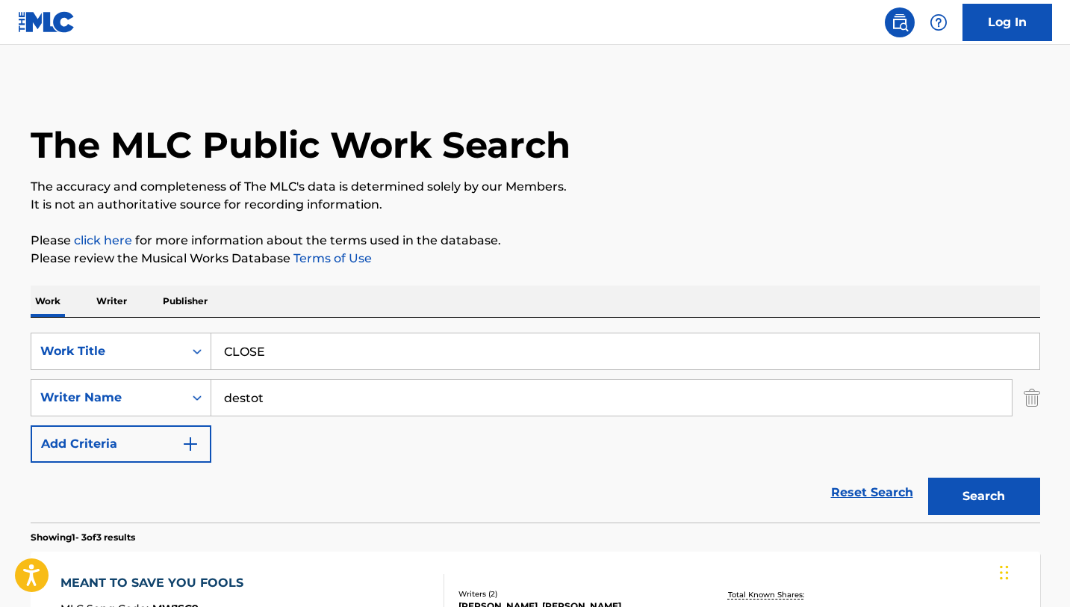
click at [356, 384] on input "destot" at bounding box center [611, 397] width 801 height 36
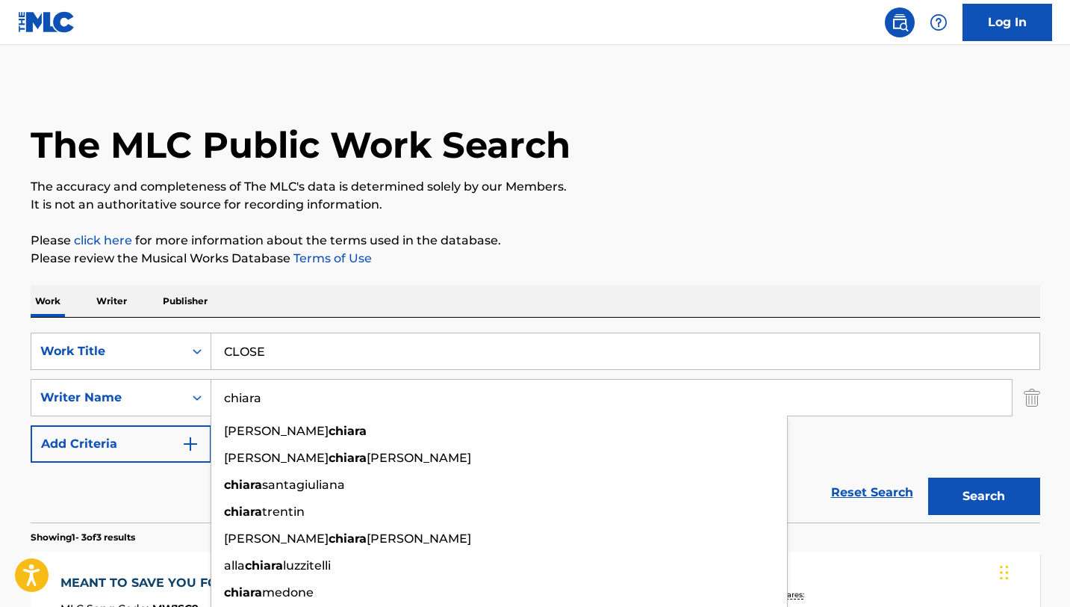
type input "chiara"
click at [928, 477] on button "Search" at bounding box center [984, 495] width 112 height 37
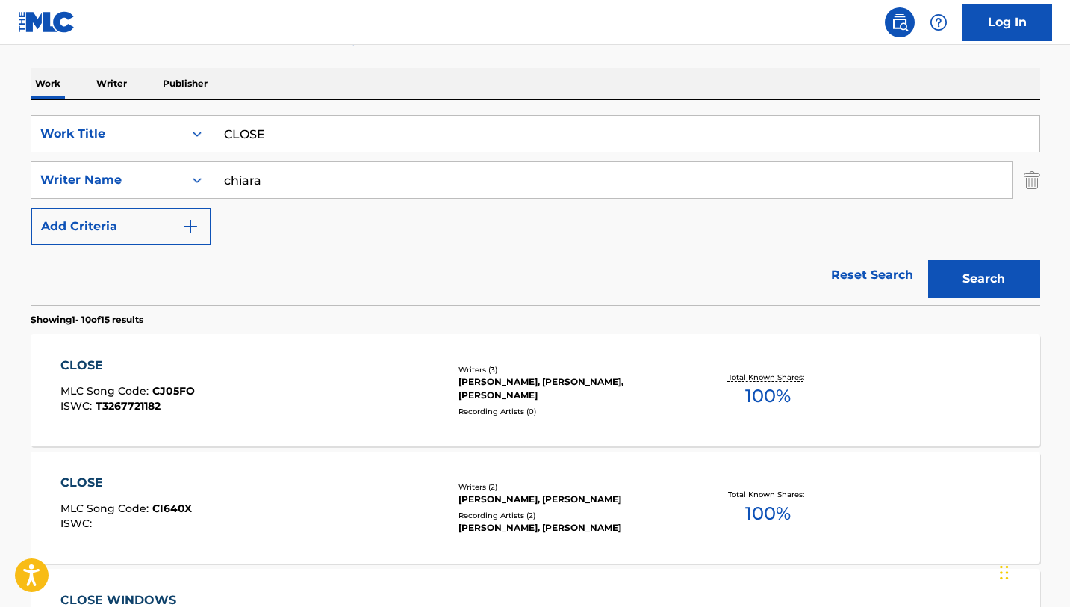
scroll to position [385, 0]
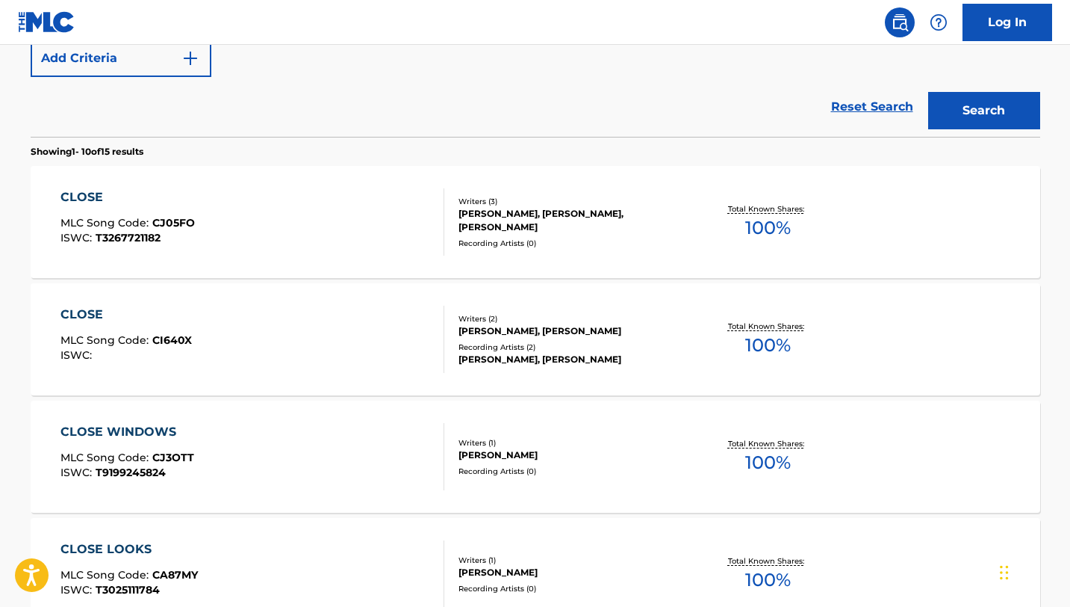
click at [421, 196] on div "CLOSE MLC Song Code : CJ05FO ISWC : T3267721182" at bounding box center [253, 221] width 384 height 67
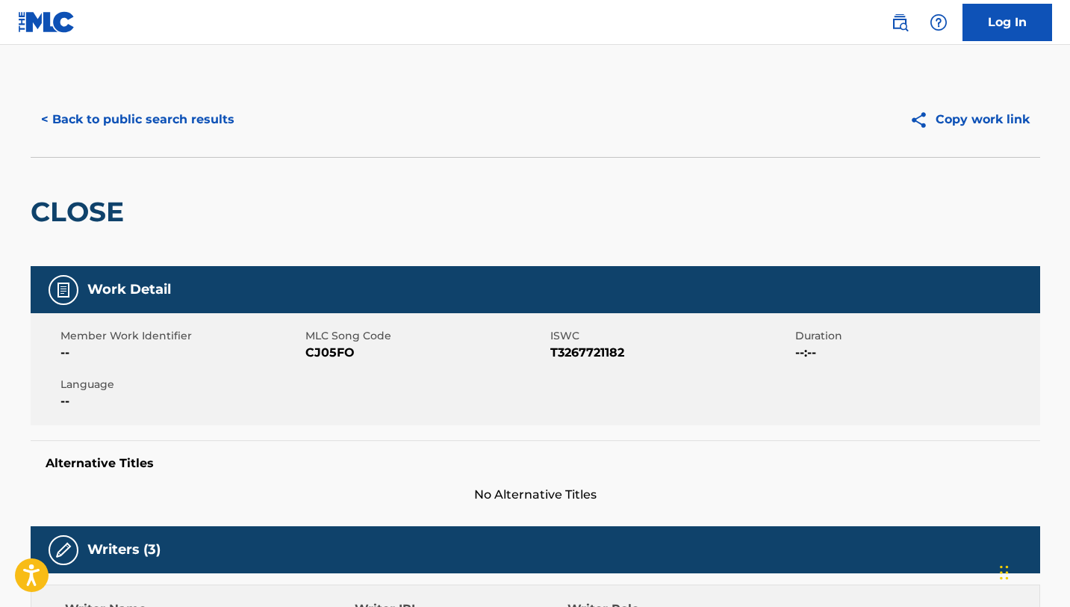
click at [320, 349] on span "CJ05FO" at bounding box center [426, 353] width 241 height 18
copy span "CJ05FO"
click at [63, 136] on button "< Back to public search results" at bounding box center [138, 119] width 214 height 37
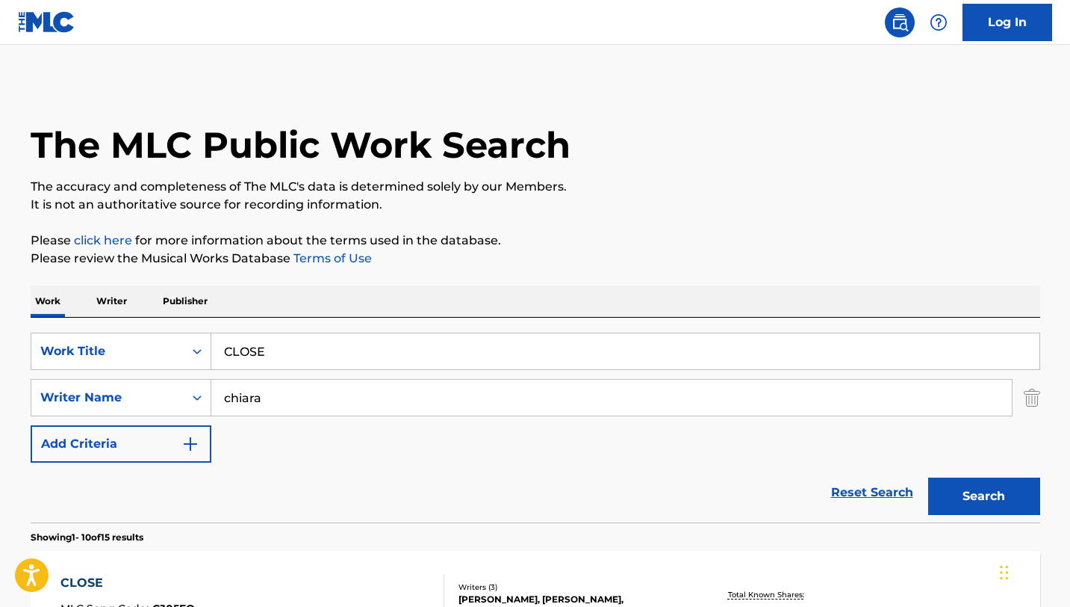
click at [276, 399] on input "chiara" at bounding box center [611, 397] width 801 height 36
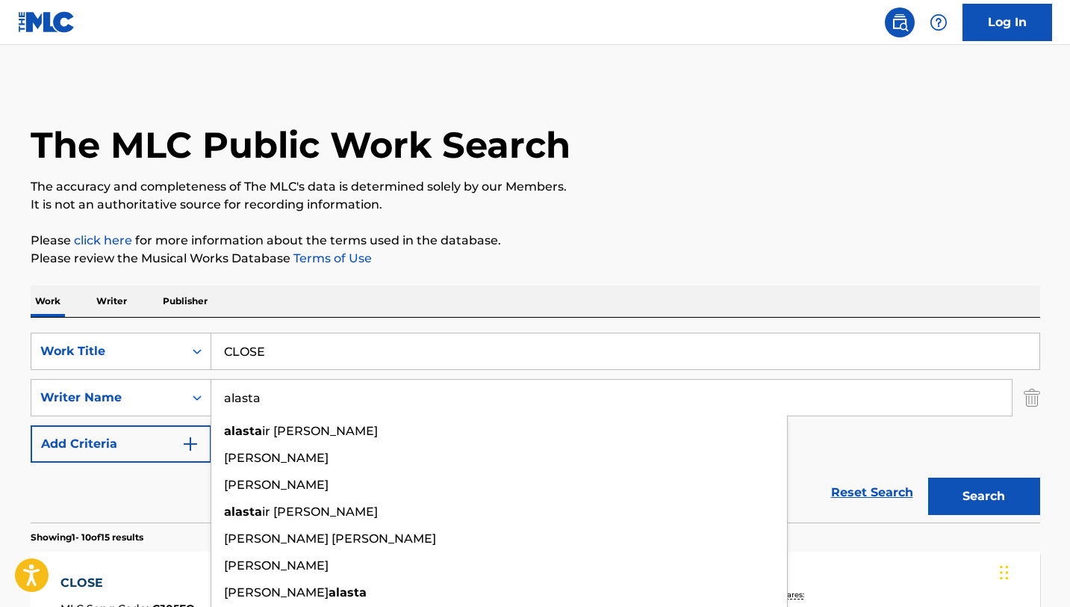
type input "alasta"
click at [928, 477] on button "Search" at bounding box center [984, 495] width 112 height 37
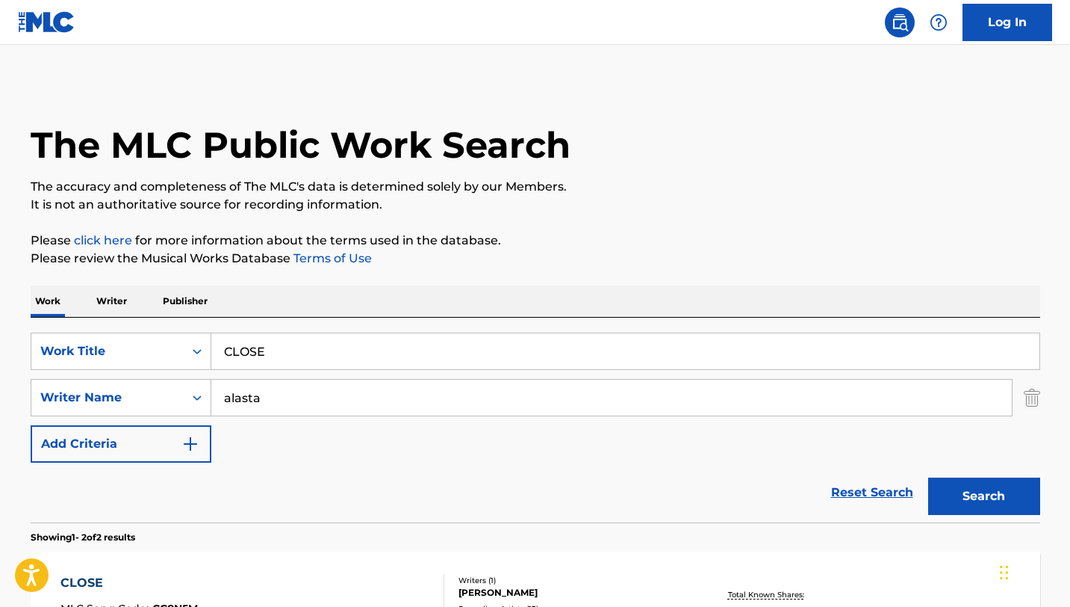
click at [748, 247] on p "Please click here for more information about the terms used in the database." at bounding box center [536, 241] width 1010 height 18
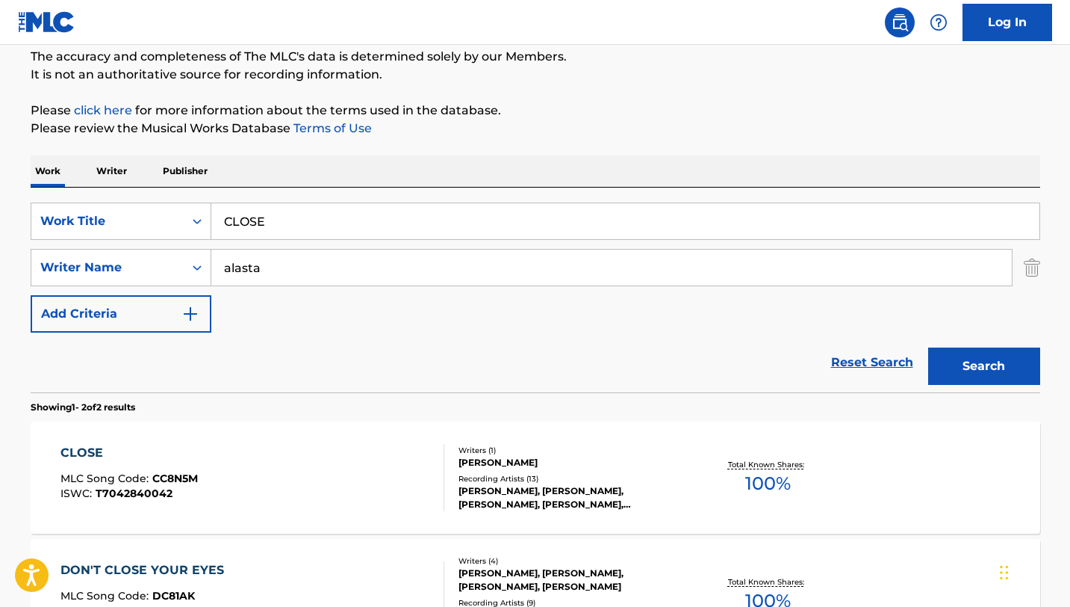
scroll to position [317, 0]
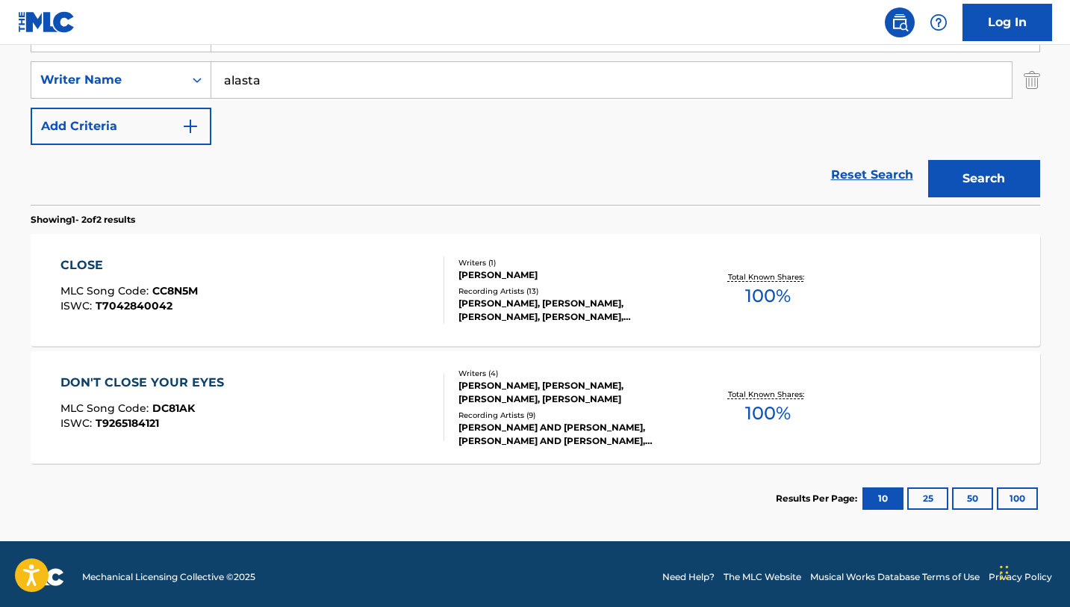
click at [663, 268] on div "[PERSON_NAME]" at bounding box center [572, 274] width 226 height 13
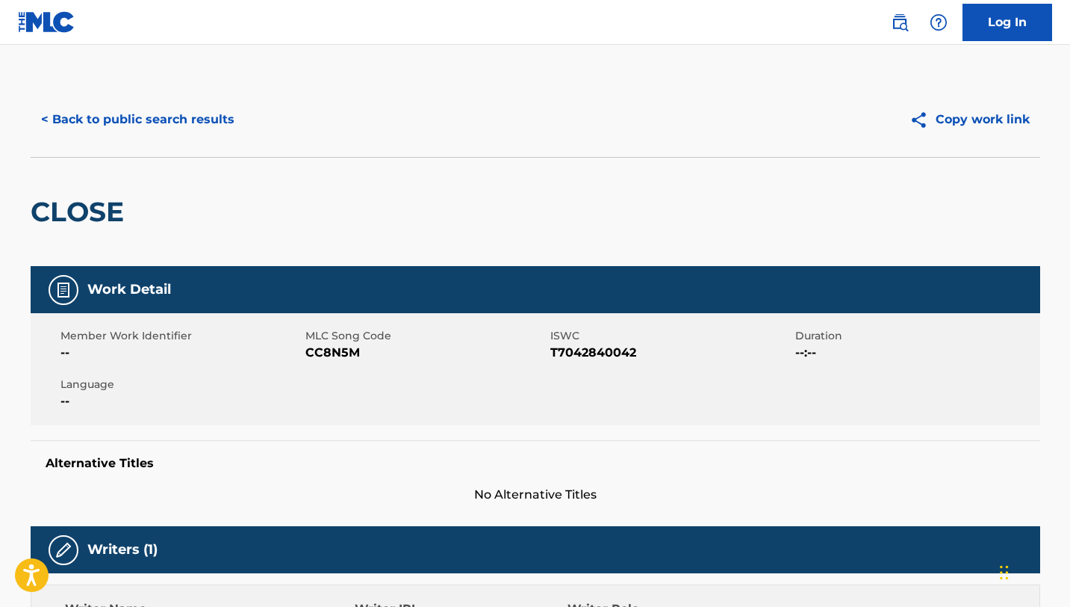
click at [325, 357] on span "CC8N5M" at bounding box center [426, 353] width 241 height 18
copy span "CC8N5M"
click at [77, 111] on button "< Back to public search results" at bounding box center [138, 119] width 214 height 37
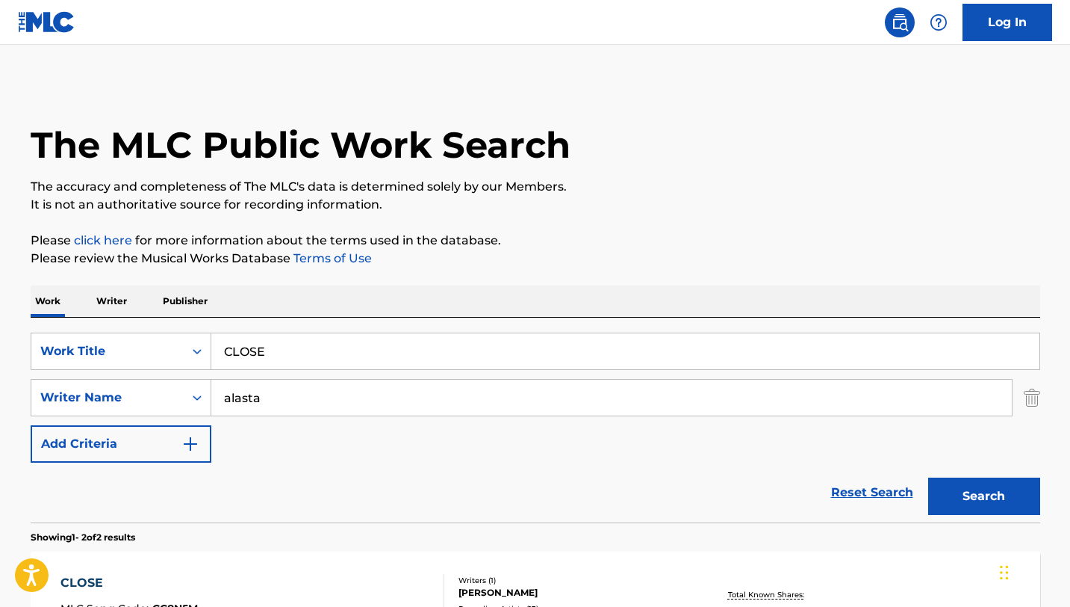
scroll to position [238, 0]
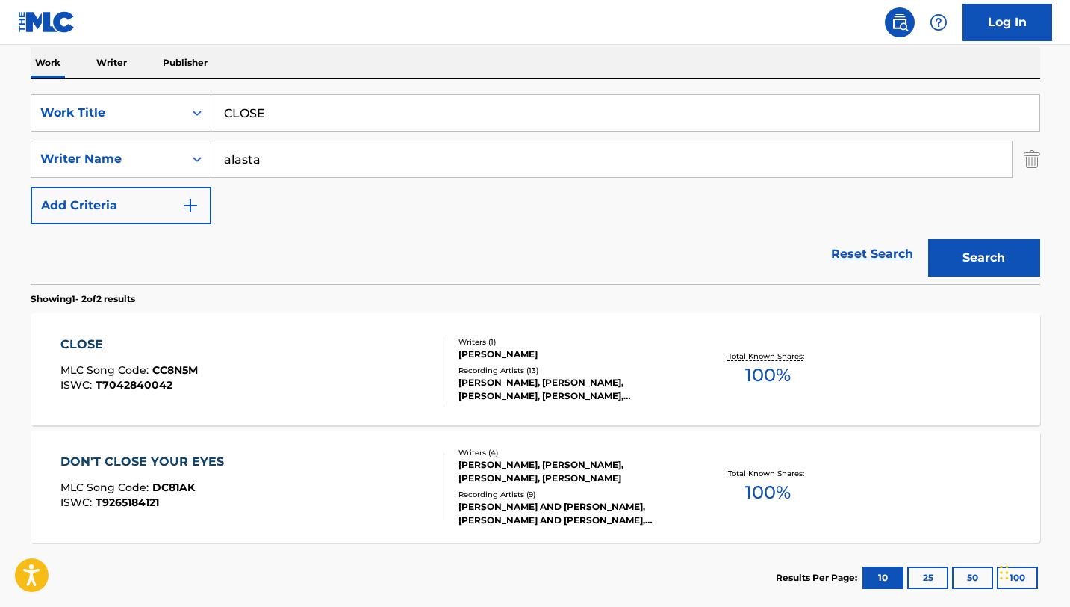
click at [318, 121] on input "CLOSE" at bounding box center [625, 113] width 828 height 36
paste input "DANCE WITH M"
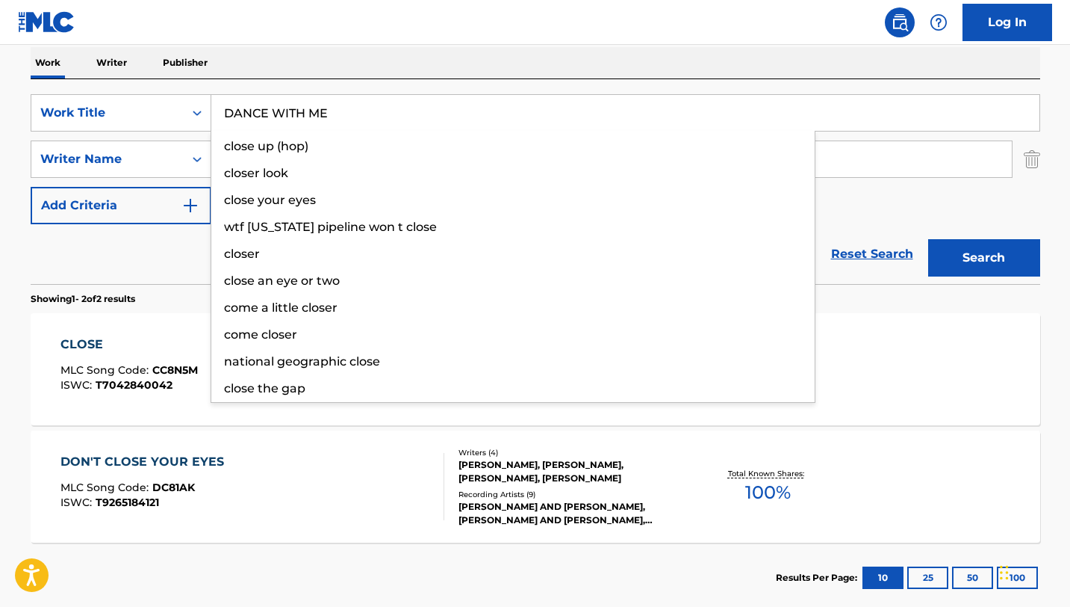
type input "DANCE WITH ME"
click at [928, 239] on button "Search" at bounding box center [984, 257] width 112 height 37
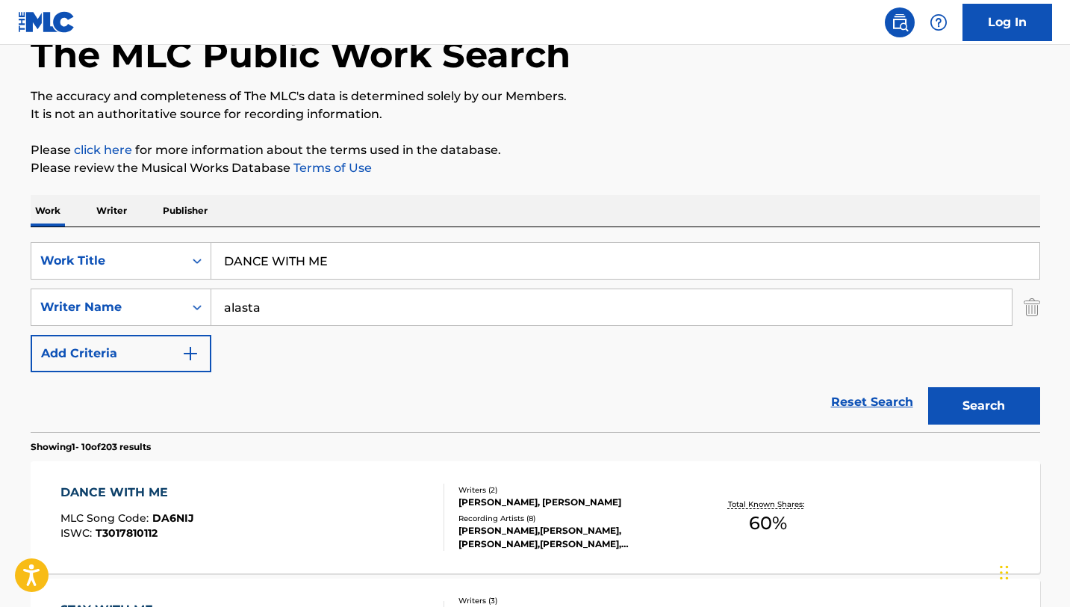
click at [340, 493] on div "DANCE WITH ME MLC Song Code : DA6NIJ ISWC : T3017810112" at bounding box center [253, 516] width 384 height 67
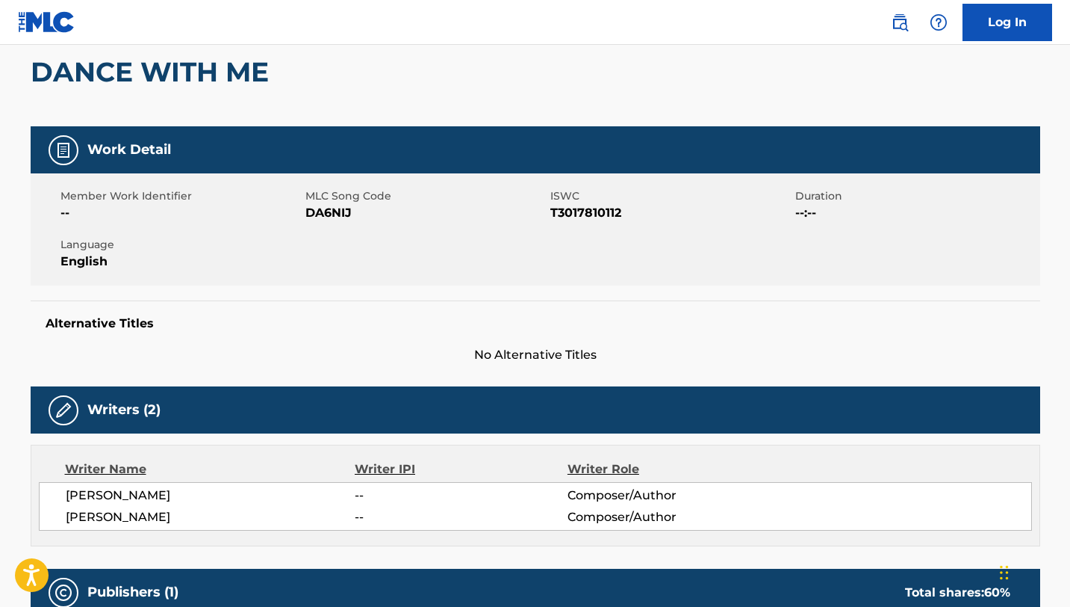
scroll to position [123, 0]
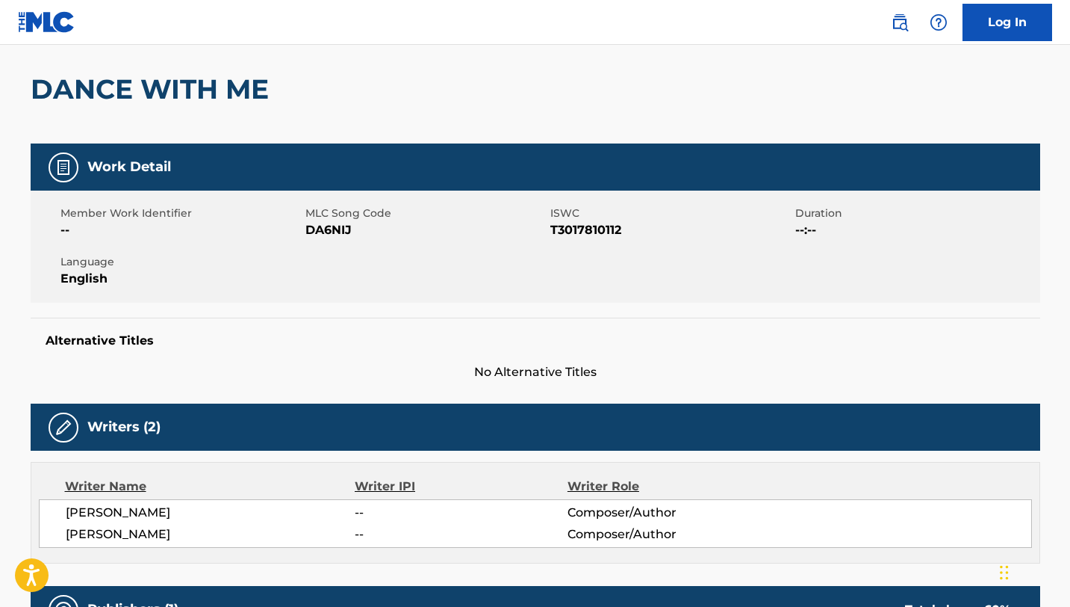
click at [338, 229] on span "DA6NIJ" at bounding box center [426, 230] width 241 height 18
copy span "DA6NIJ"
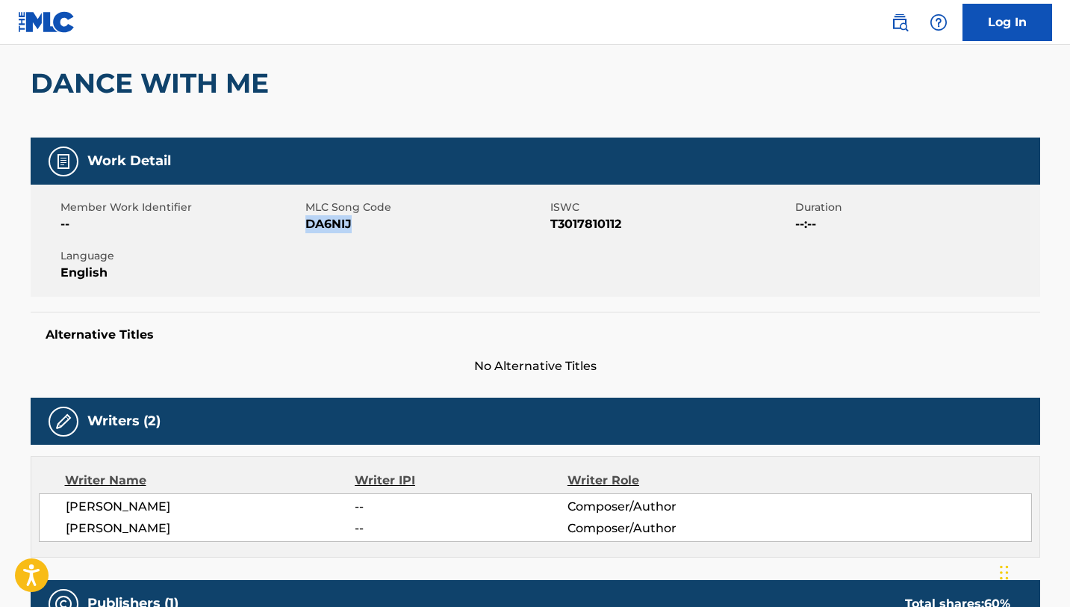
scroll to position [0, 0]
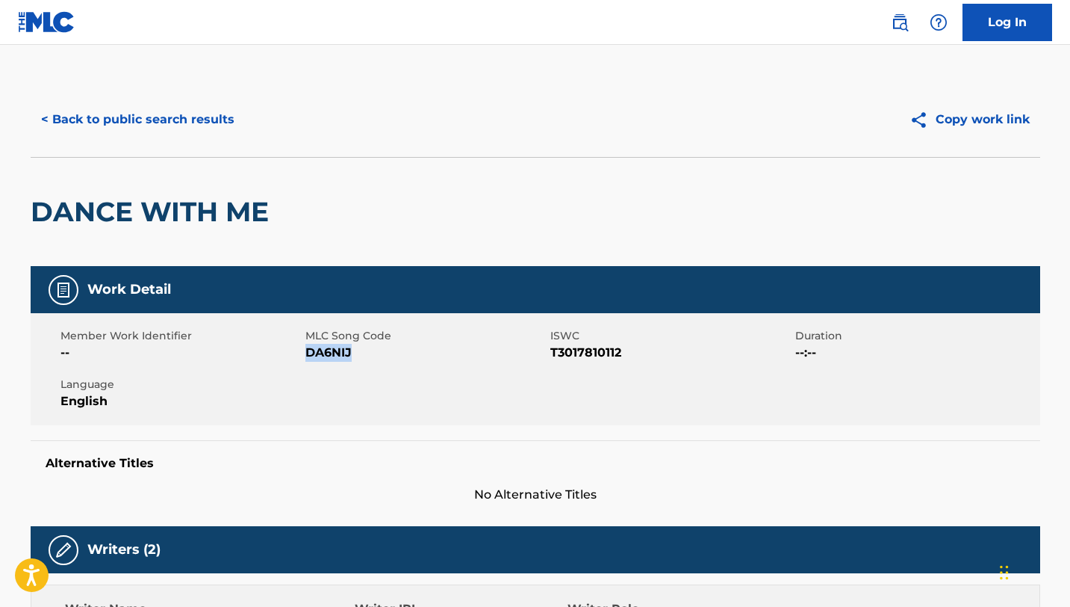
click at [106, 110] on button "< Back to public search results" at bounding box center [138, 119] width 214 height 37
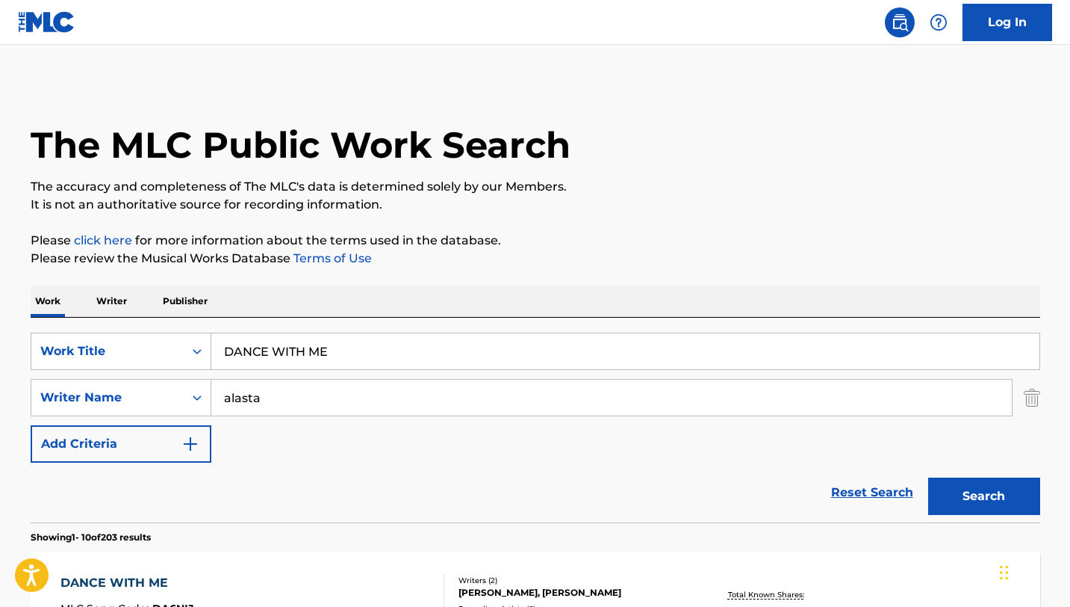
scroll to position [90, 0]
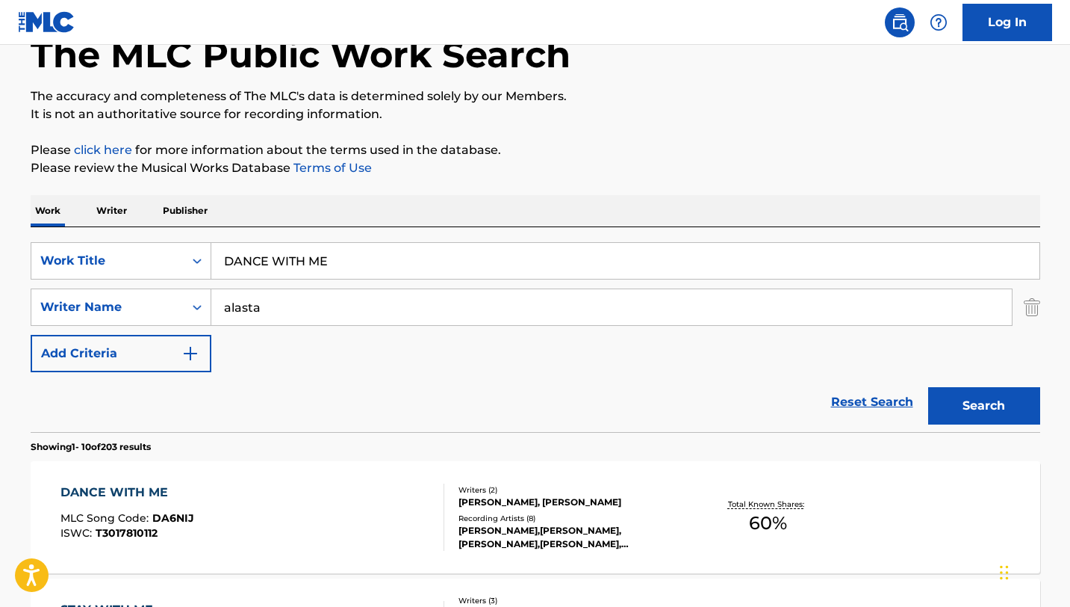
click at [442, 267] on input "DANCE WITH ME" at bounding box center [625, 261] width 828 height 36
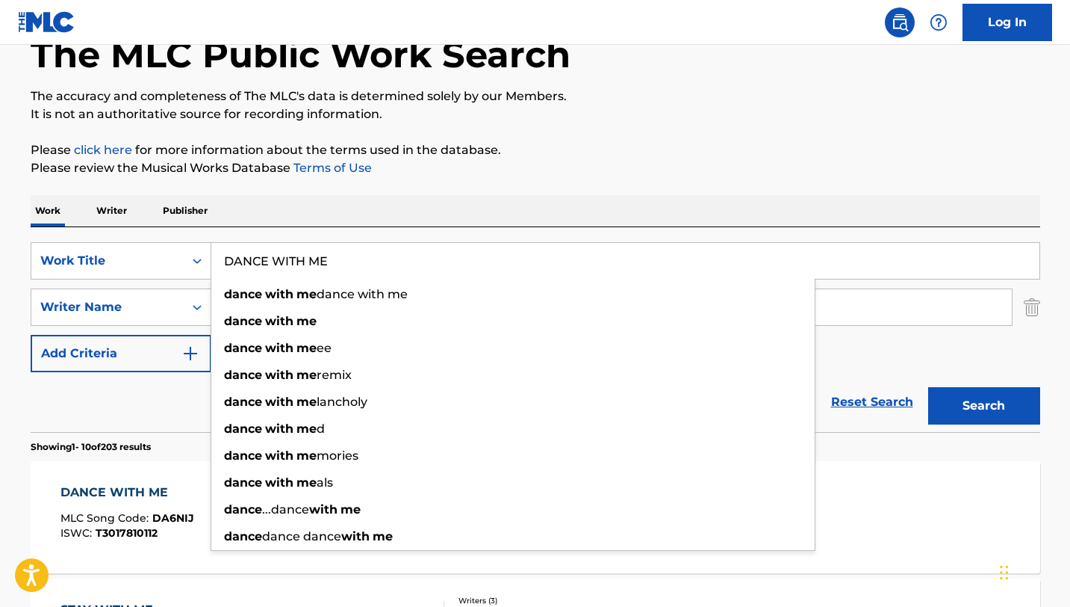
paste input "IX HEURES"
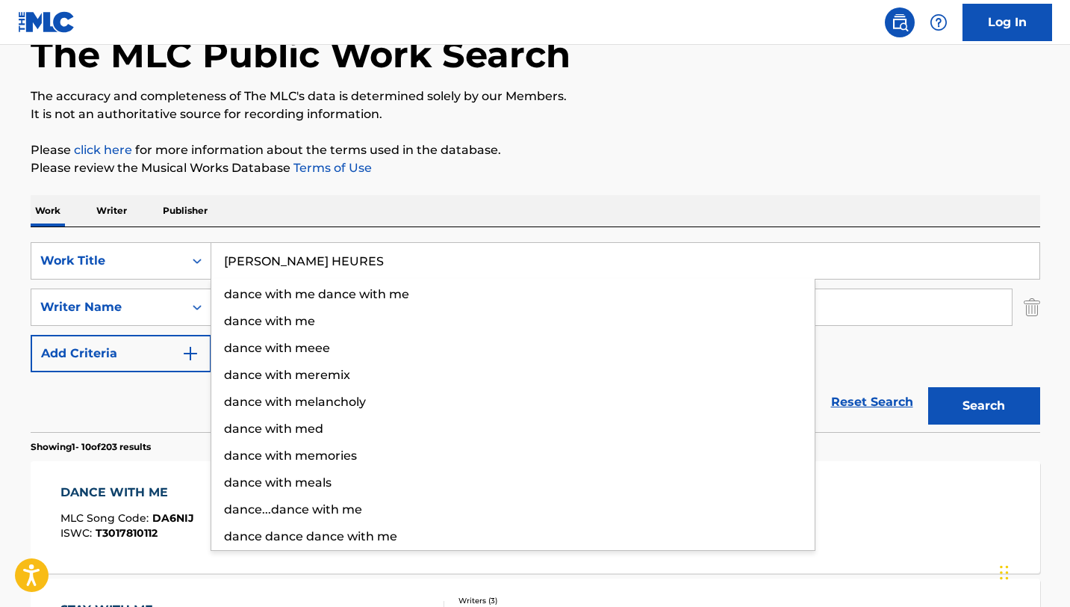
type input "[PERSON_NAME] HEURES"
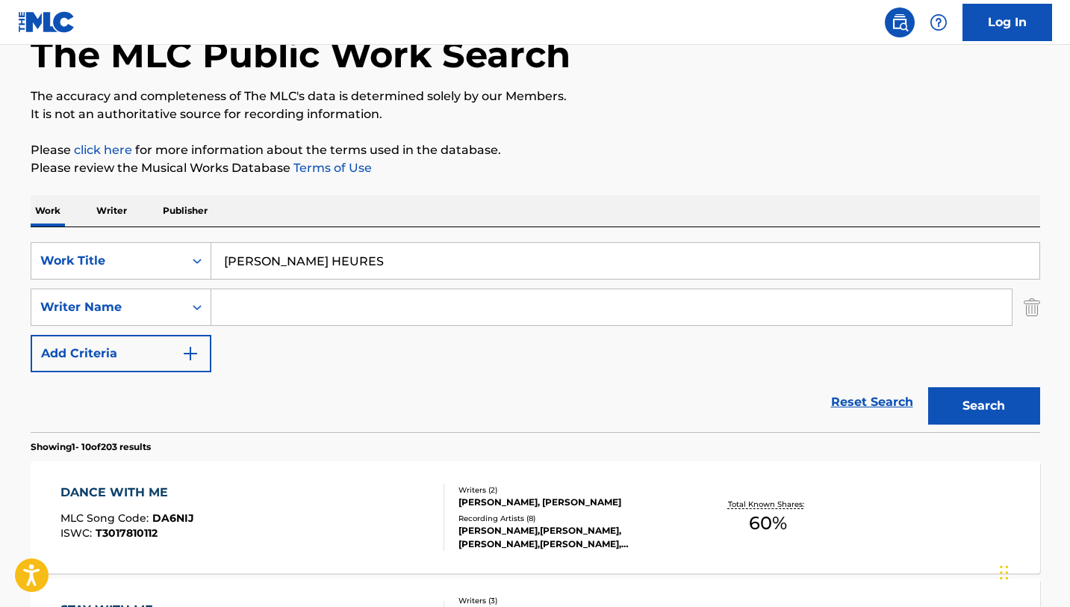
click at [928, 387] on button "Search" at bounding box center [984, 405] width 112 height 37
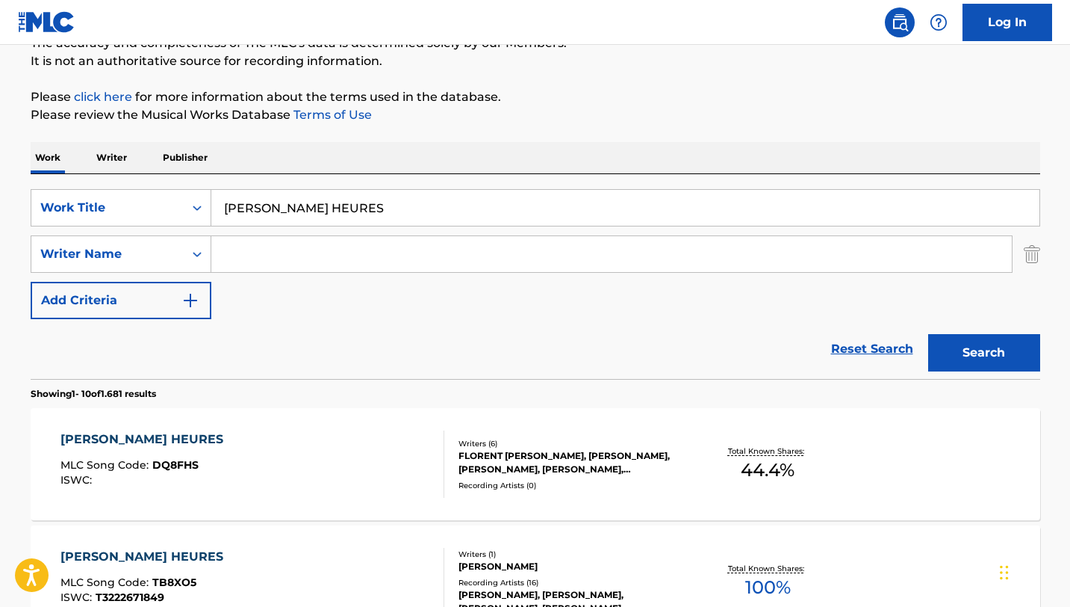
scroll to position [144, 0]
click at [385, 473] on div "[PERSON_NAME] HEURES MLC Song Code : DQ8FHS ISWC :" at bounding box center [253, 463] width 384 height 67
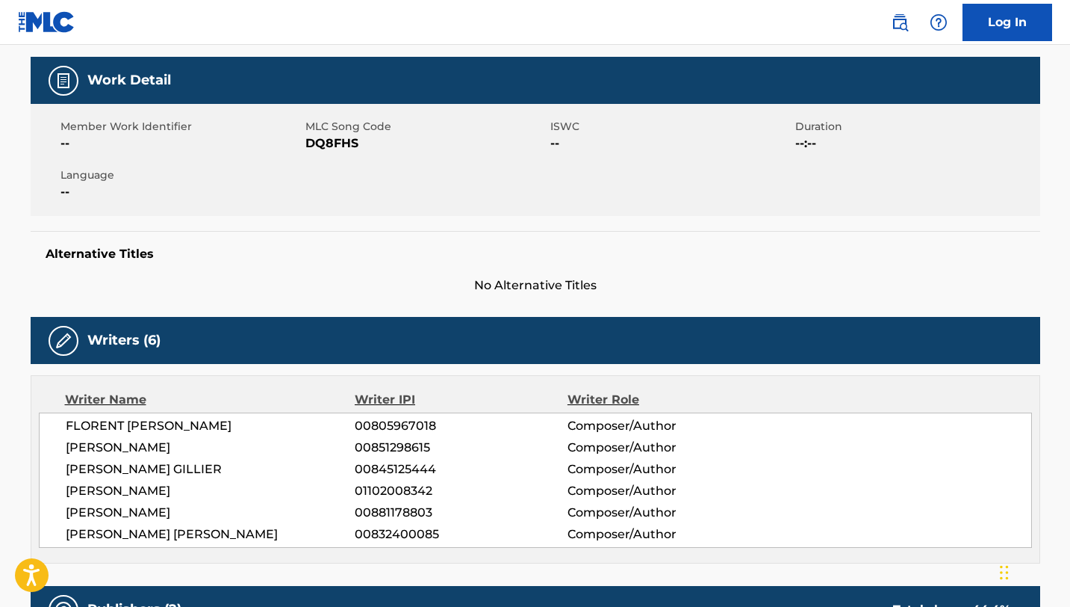
scroll to position [126, 0]
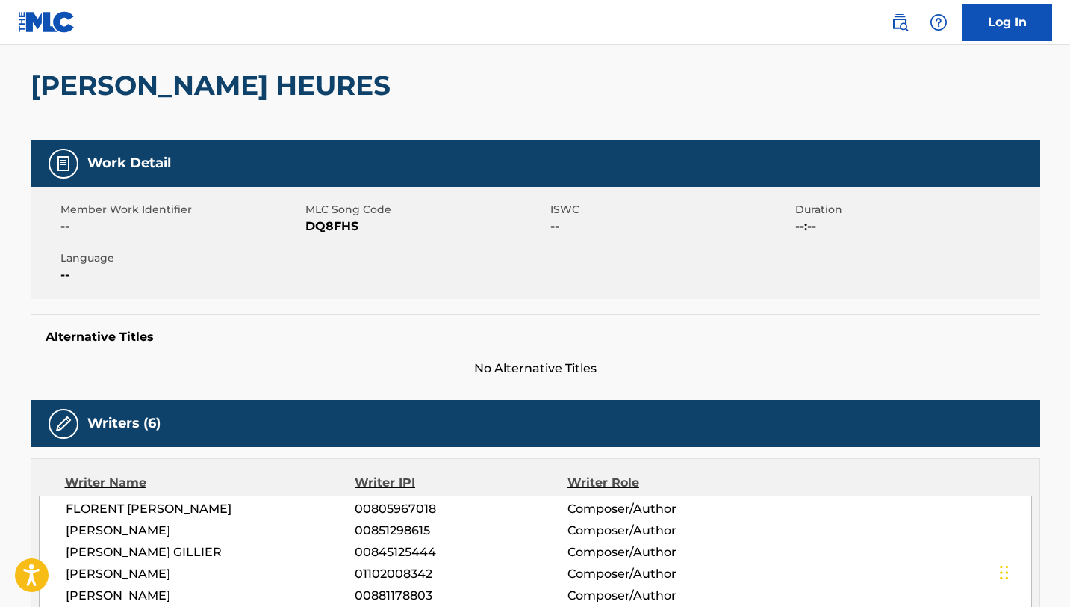
click at [343, 226] on span "DQ8FHS" at bounding box center [426, 226] width 241 height 18
copy span "DQ8FHS"
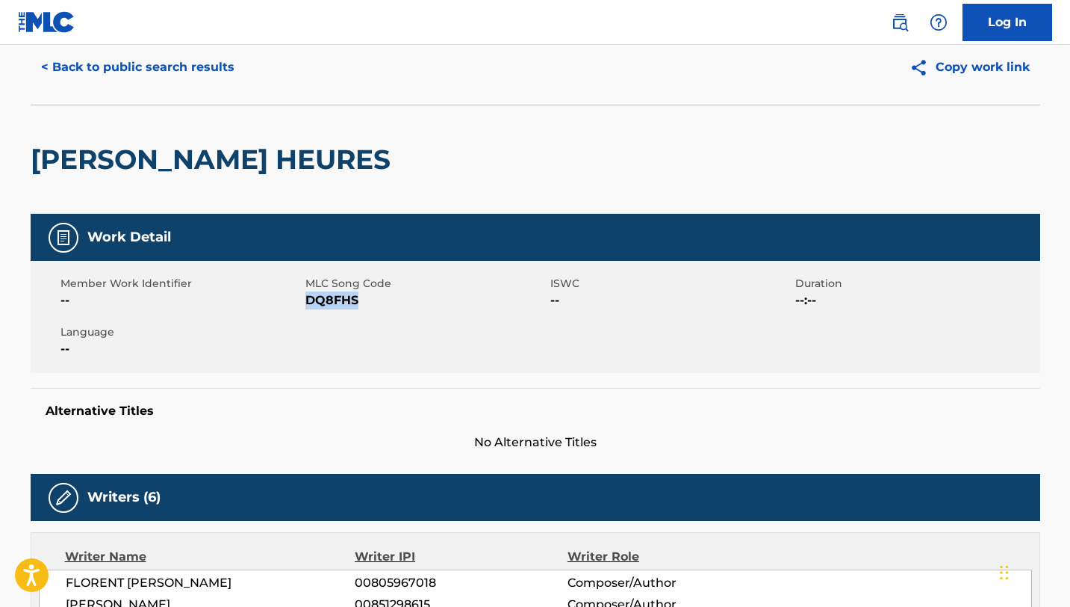
scroll to position [0, 0]
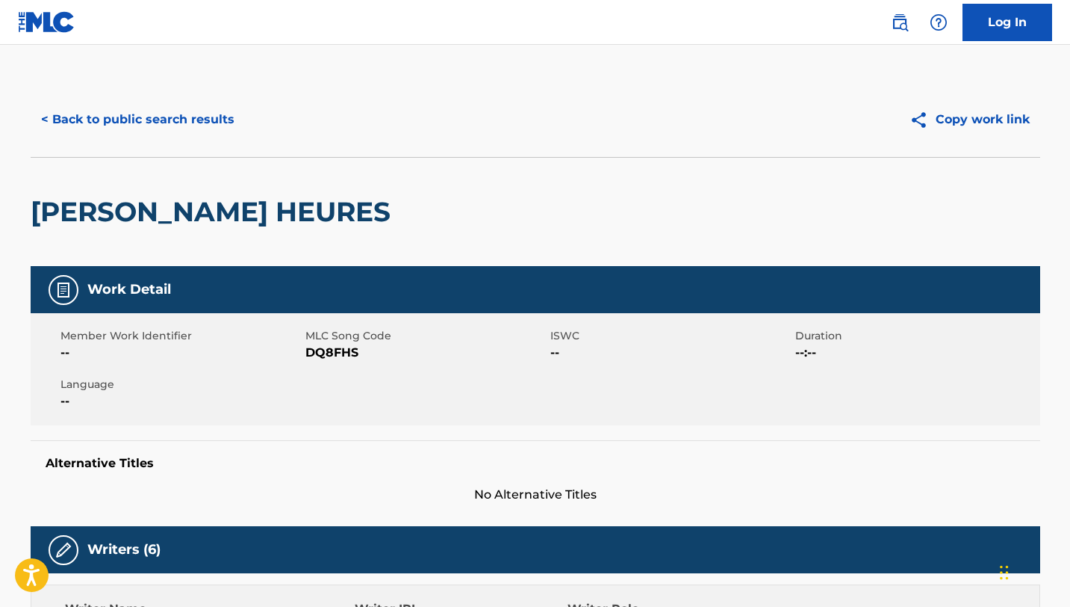
click at [146, 208] on h2 "[PERSON_NAME] HEURES" at bounding box center [215, 212] width 368 height 34
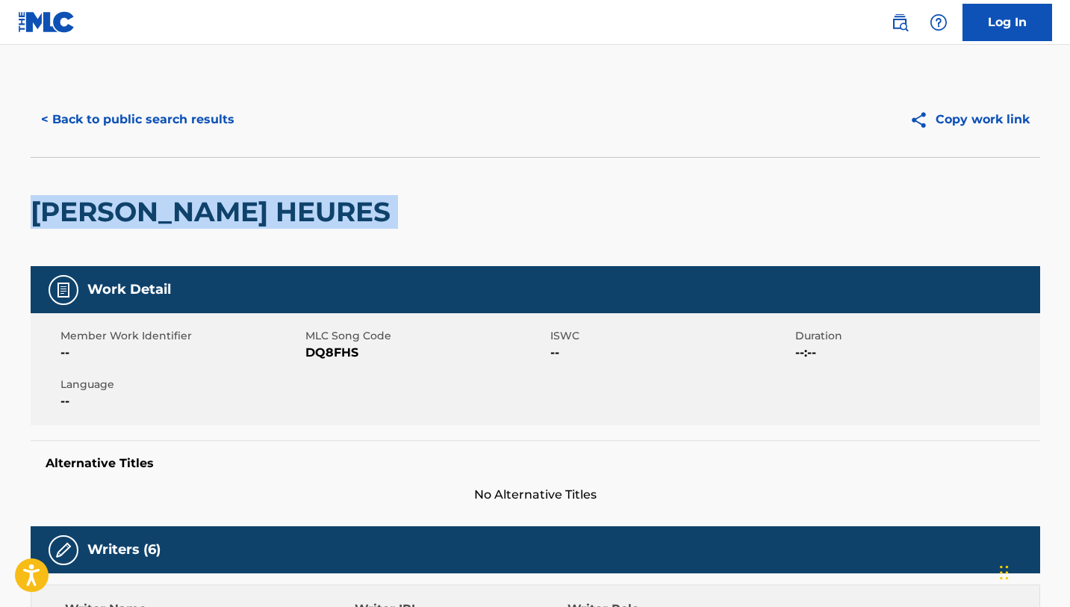
click at [146, 208] on h2 "[PERSON_NAME] HEURES" at bounding box center [215, 212] width 368 height 34
copy div "[PERSON_NAME] HEURES"
click at [150, 116] on button "< Back to public search results" at bounding box center [138, 119] width 214 height 37
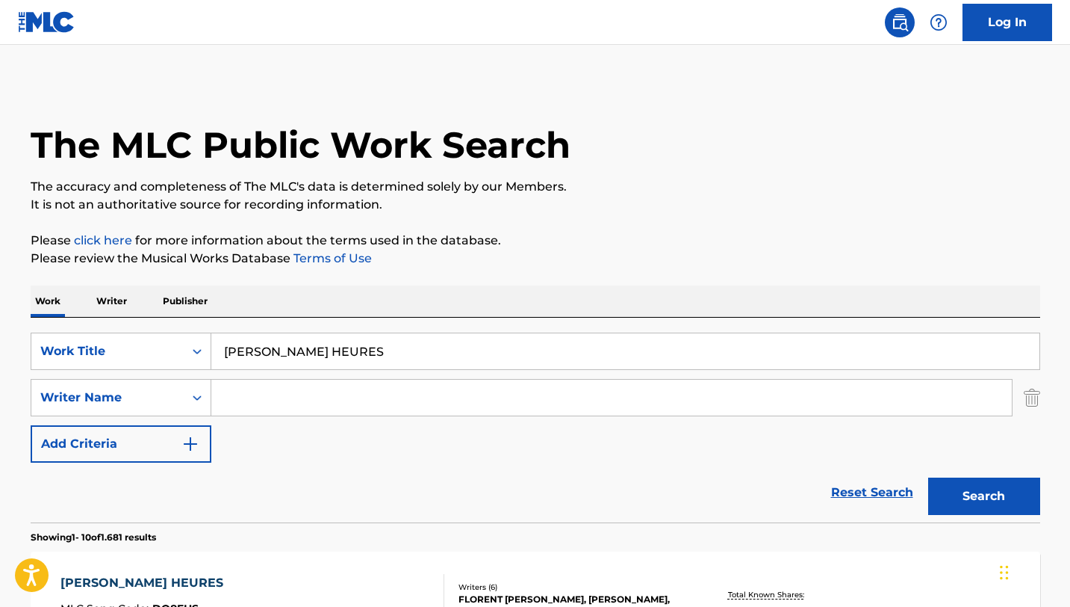
scroll to position [144, 0]
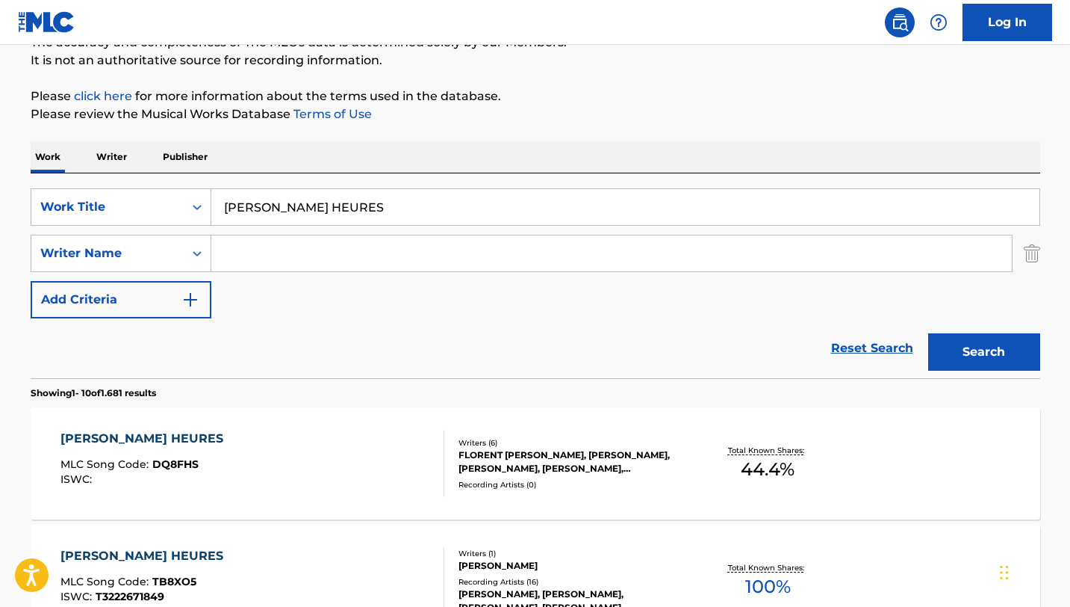
click at [297, 211] on input "[PERSON_NAME] HEURES" at bounding box center [625, 207] width 828 height 36
paste input "ON'T SAY GOODNIGHT"
type input "DON'T SAY GOODNIGHT"
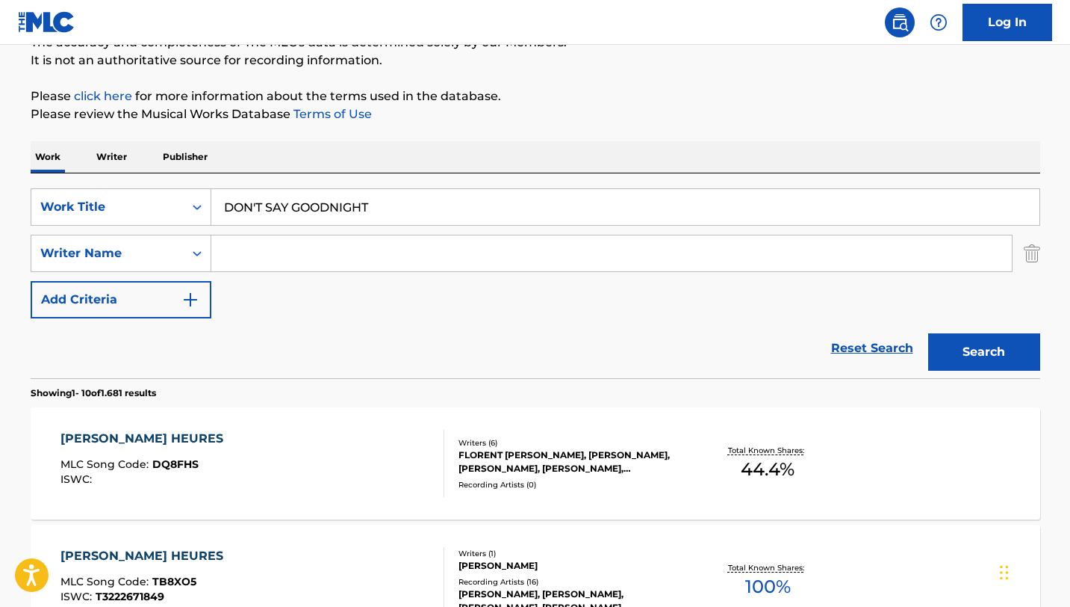
click at [928, 333] on button "Search" at bounding box center [984, 351] width 112 height 37
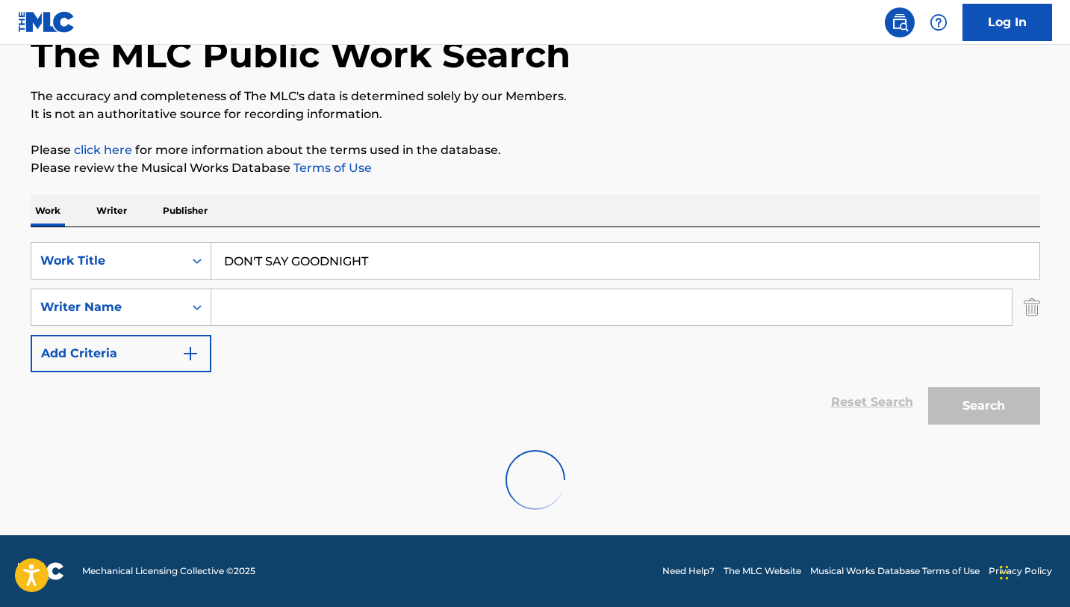
scroll to position [90, 0]
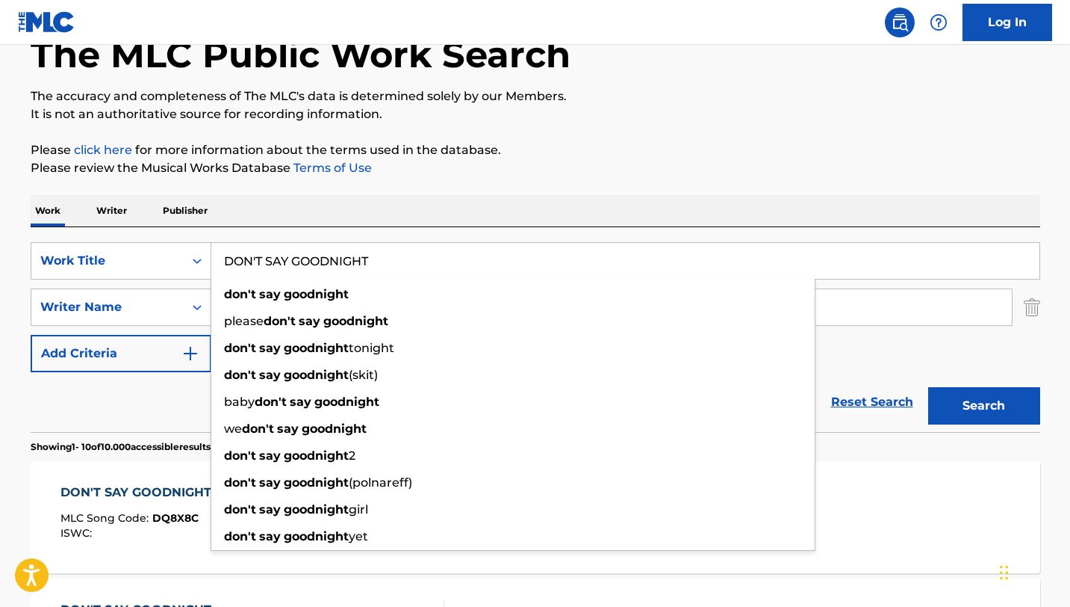
click at [823, 59] on div "The MLC Public Work Search" at bounding box center [536, 46] width 1010 height 109
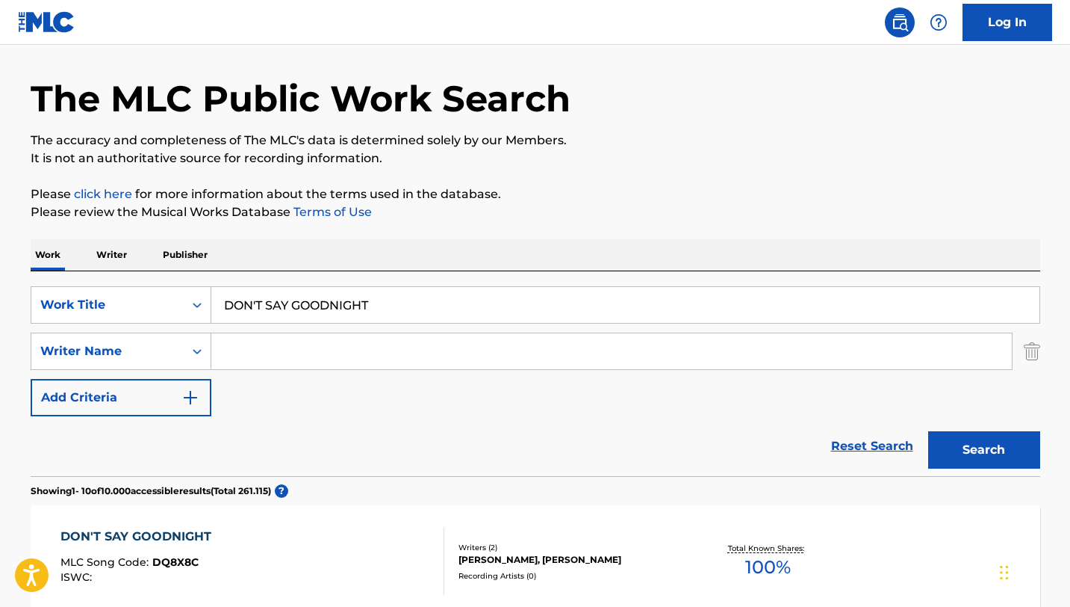
scroll to position [0, 0]
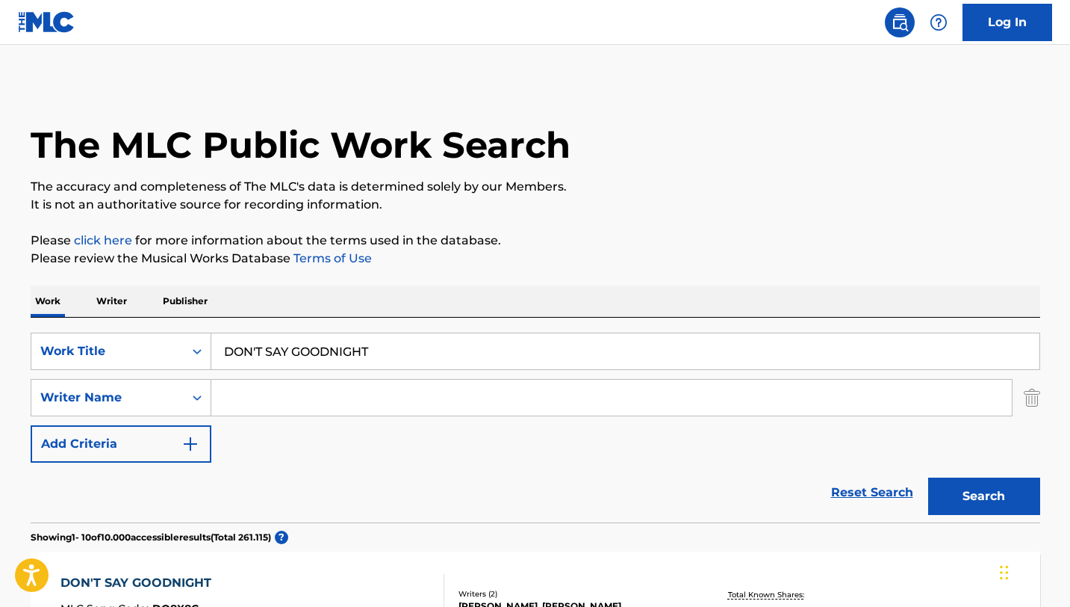
click at [260, 390] on input "Search Form" at bounding box center [611, 397] width 801 height 36
type input "hours"
click at [928, 477] on button "Search" at bounding box center [984, 495] width 112 height 37
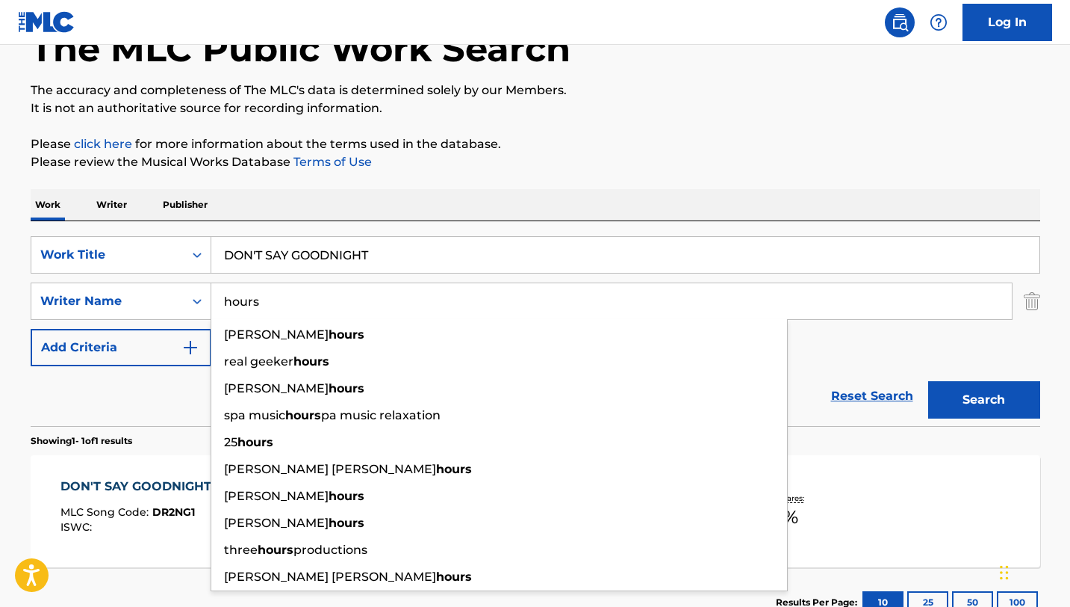
scroll to position [104, 0]
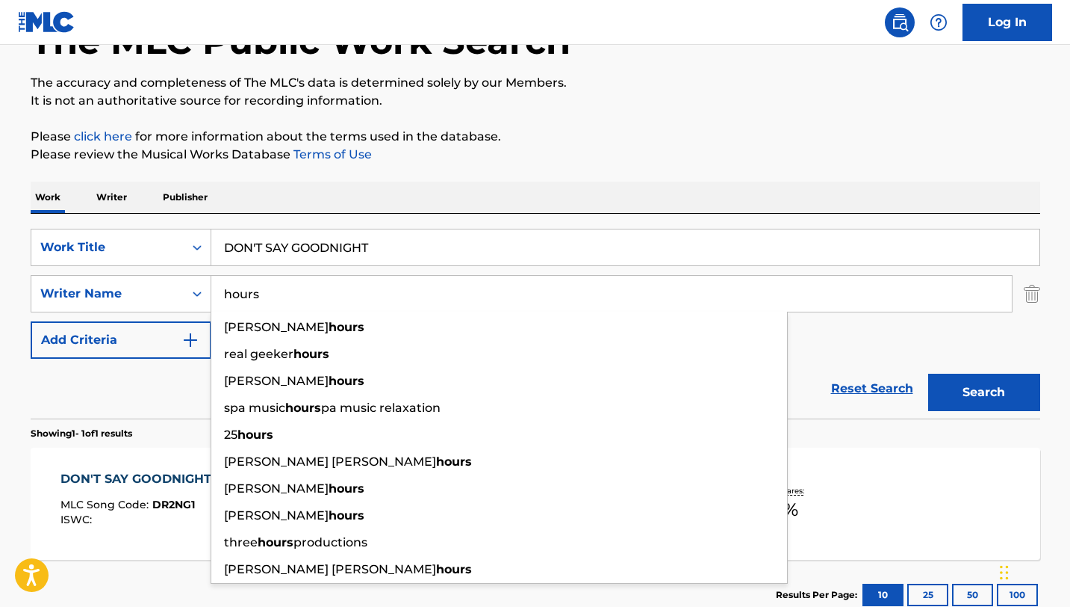
click at [703, 147] on p "Please review the Musical Works Database Terms of Use" at bounding box center [536, 155] width 1010 height 18
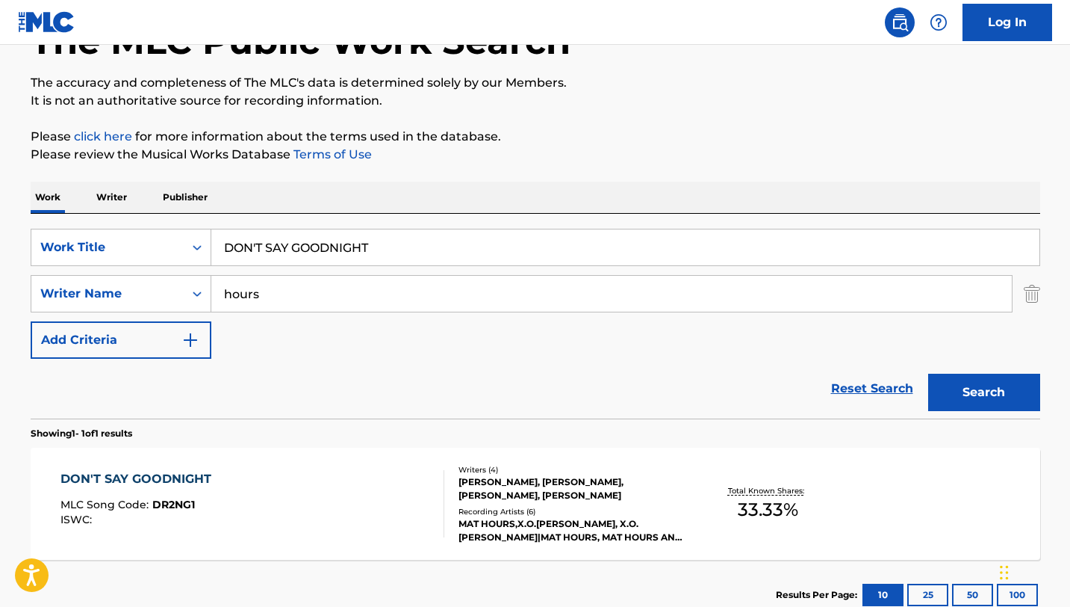
click at [728, 542] on div "DON'T SAY GOODNIGHT MLC Song Code : DR2NG1 ISWC : Writers ( 4 ) [PERSON_NAME], …" at bounding box center [536, 503] width 1010 height 112
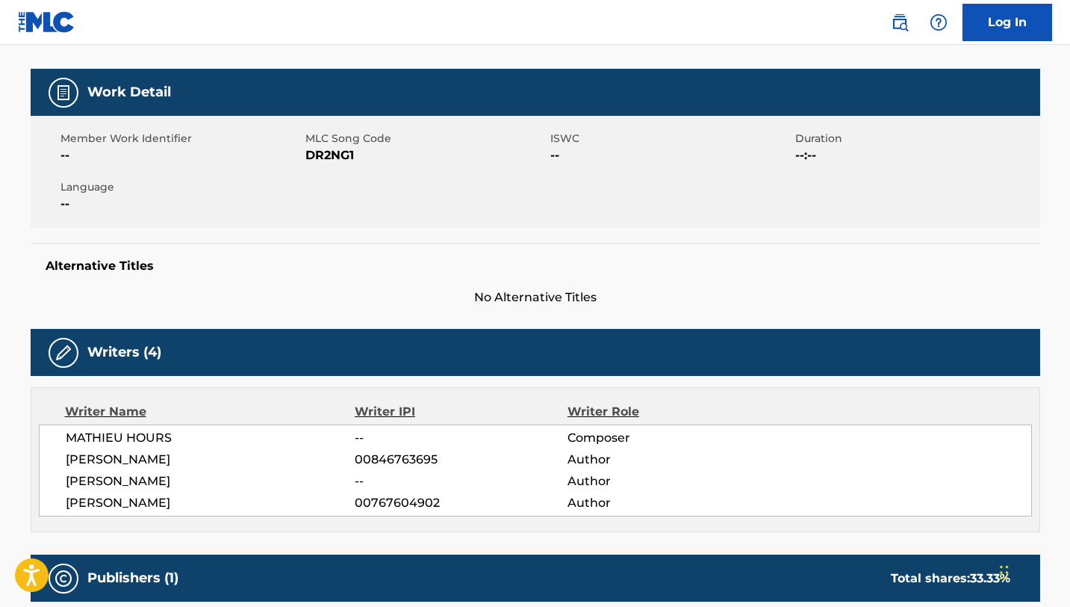
scroll to position [114, 0]
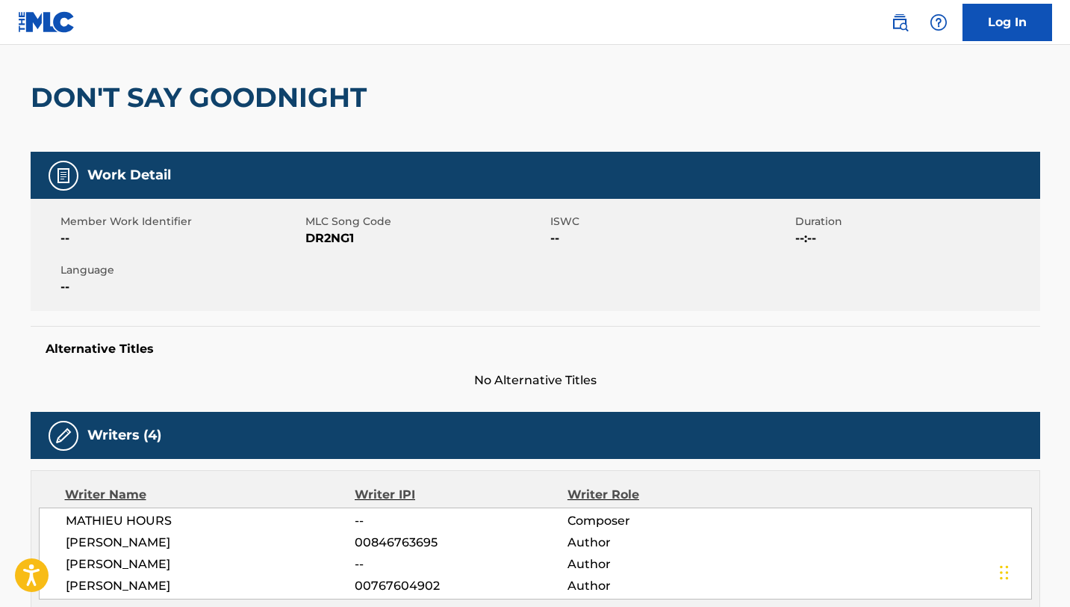
click at [338, 235] on span "DR2NG1" at bounding box center [426, 238] width 241 height 18
copy span "DR2NG1"
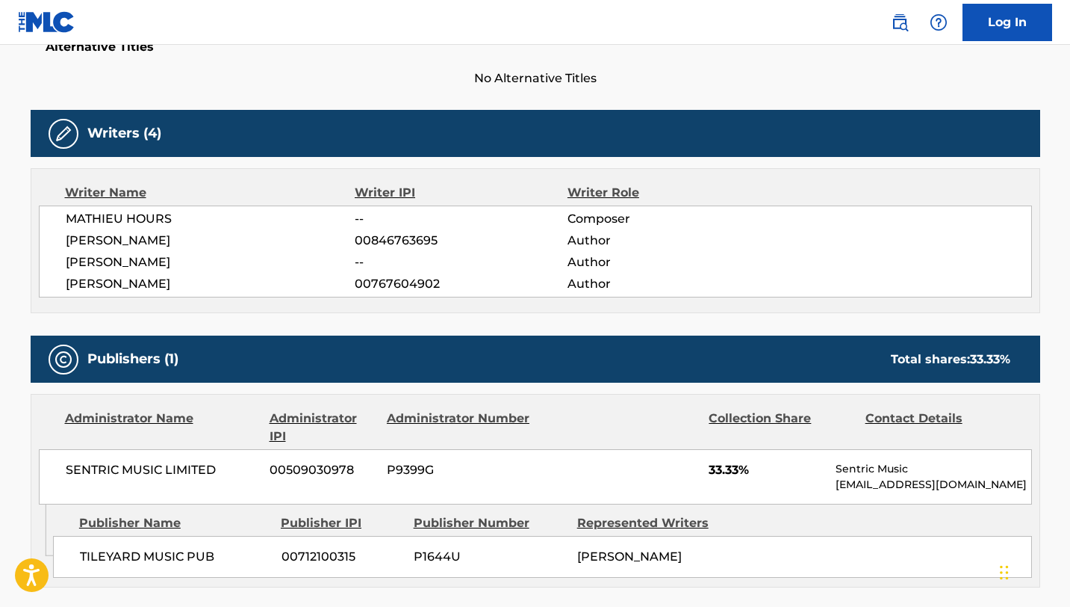
scroll to position [0, 0]
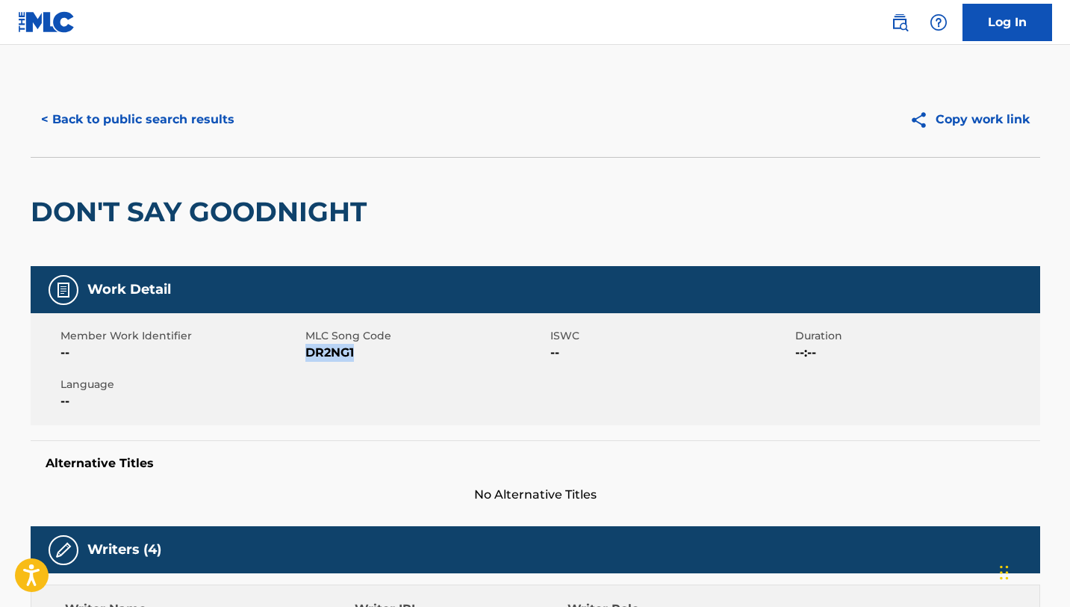
click at [208, 119] on button "< Back to public search results" at bounding box center [138, 119] width 214 height 37
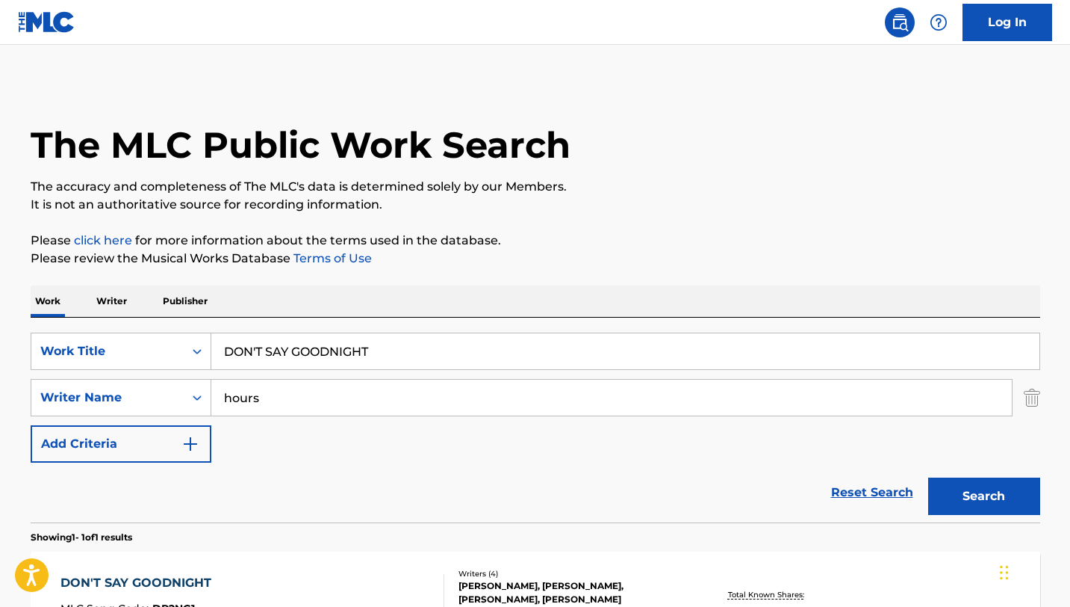
scroll to position [104, 0]
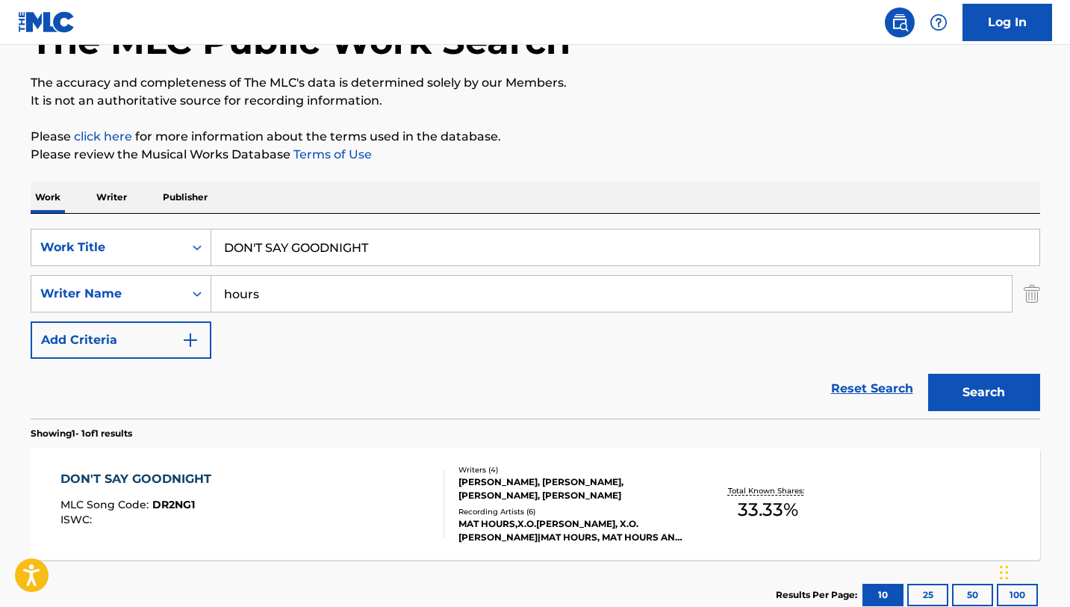
click at [345, 252] on input "DON'T SAY GOODNIGHT" at bounding box center [625, 247] width 828 height 36
paste input "IN MY HEAD"
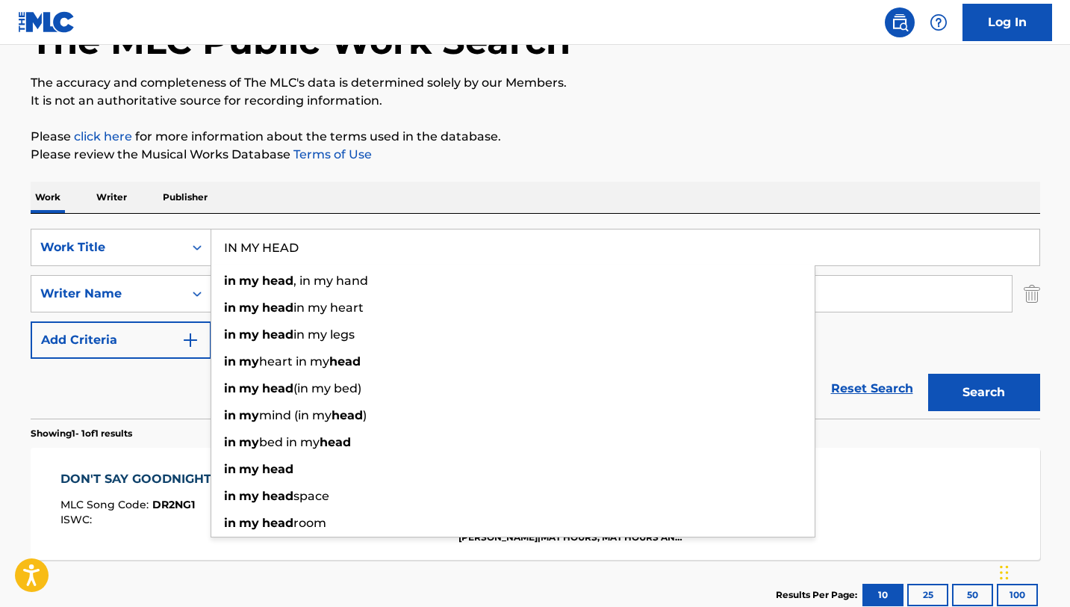
type input "IN MY HEAD"
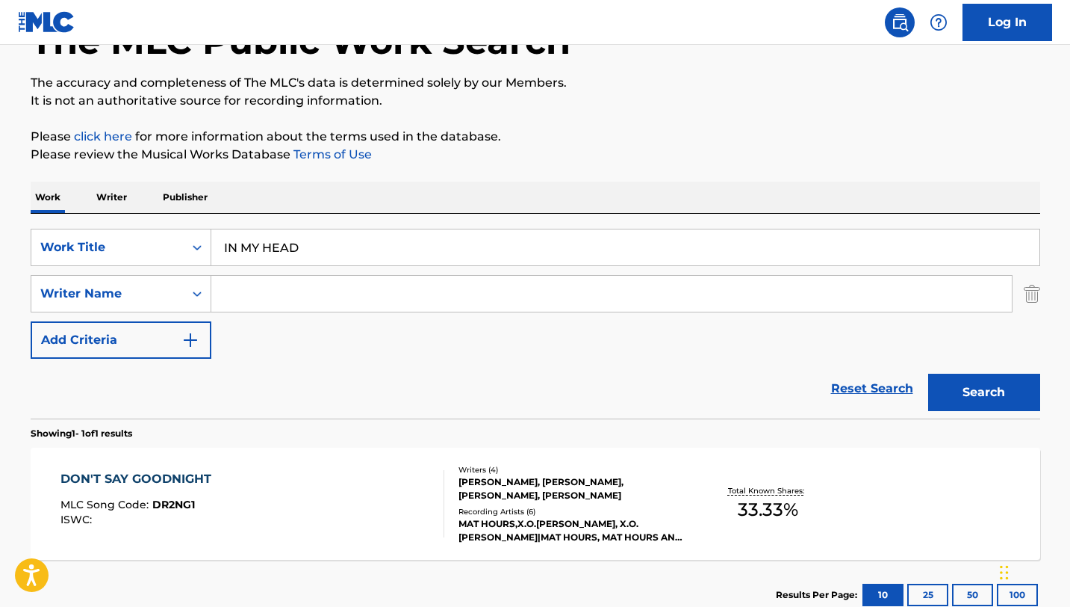
click at [928, 373] on button "Search" at bounding box center [984, 391] width 112 height 37
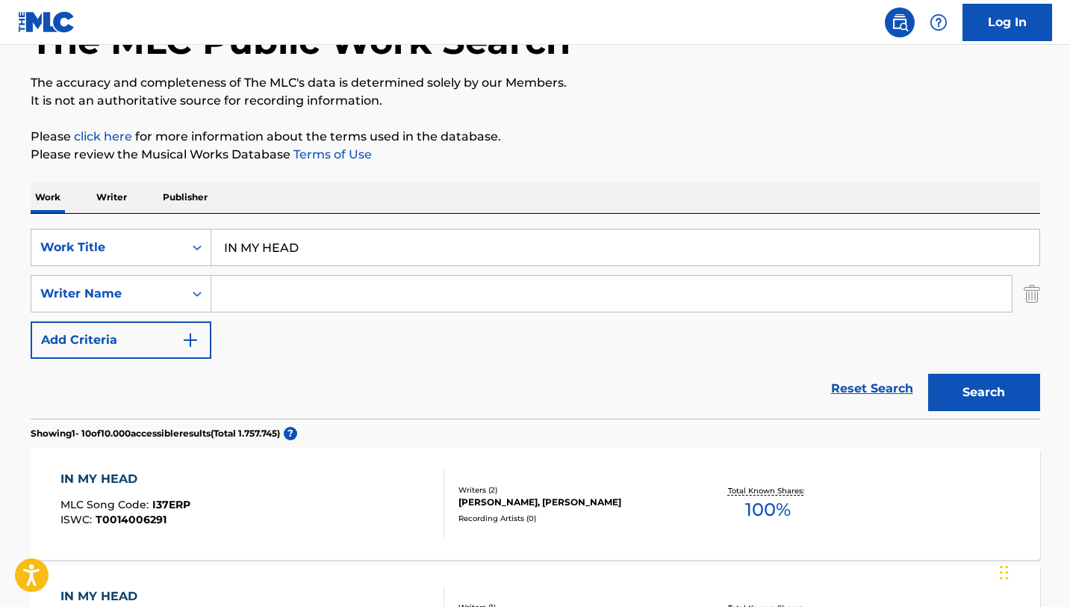
click at [424, 307] on input "Search Form" at bounding box center [611, 294] width 801 height 36
type input "[PERSON_NAME]"
click at [928, 373] on button "Search" at bounding box center [984, 391] width 112 height 37
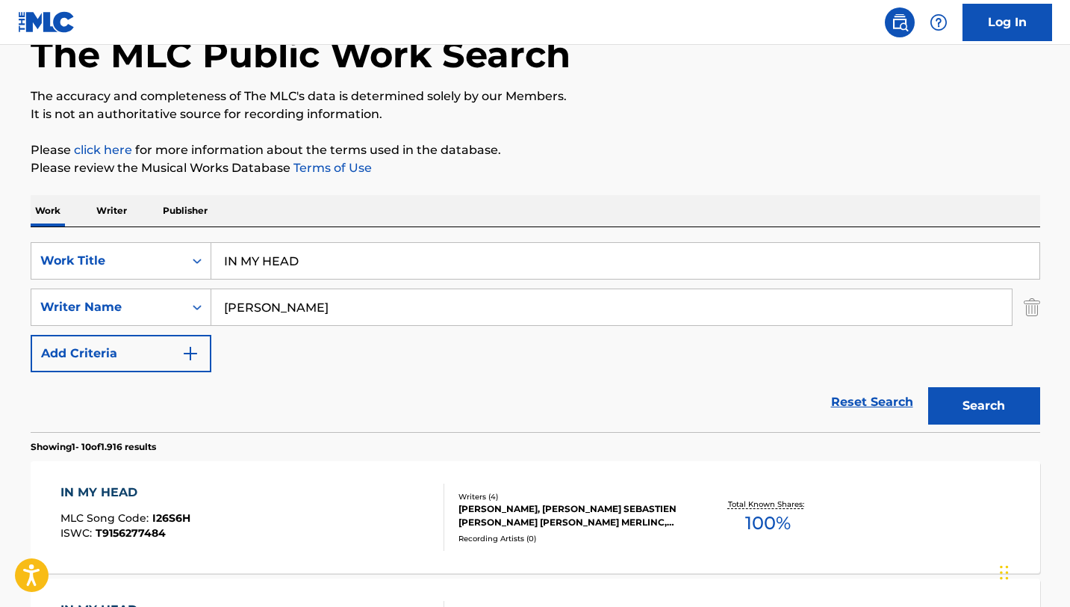
click at [352, 534] on div "IN MY HEAD MLC Song Code : I26S6H ISWC : T9156277484" at bounding box center [253, 516] width 384 height 67
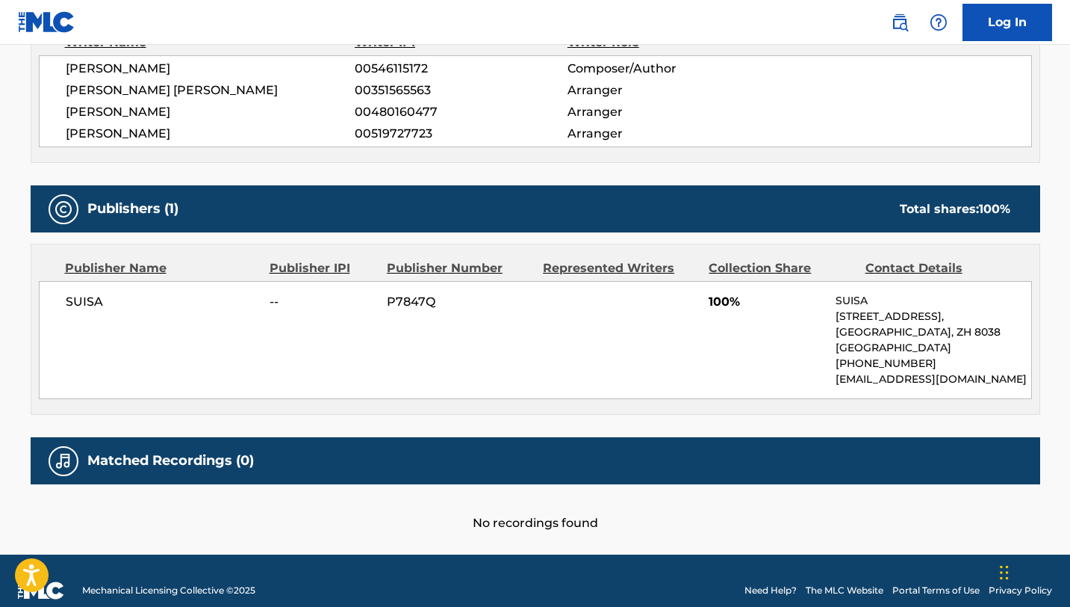
scroll to position [584, 0]
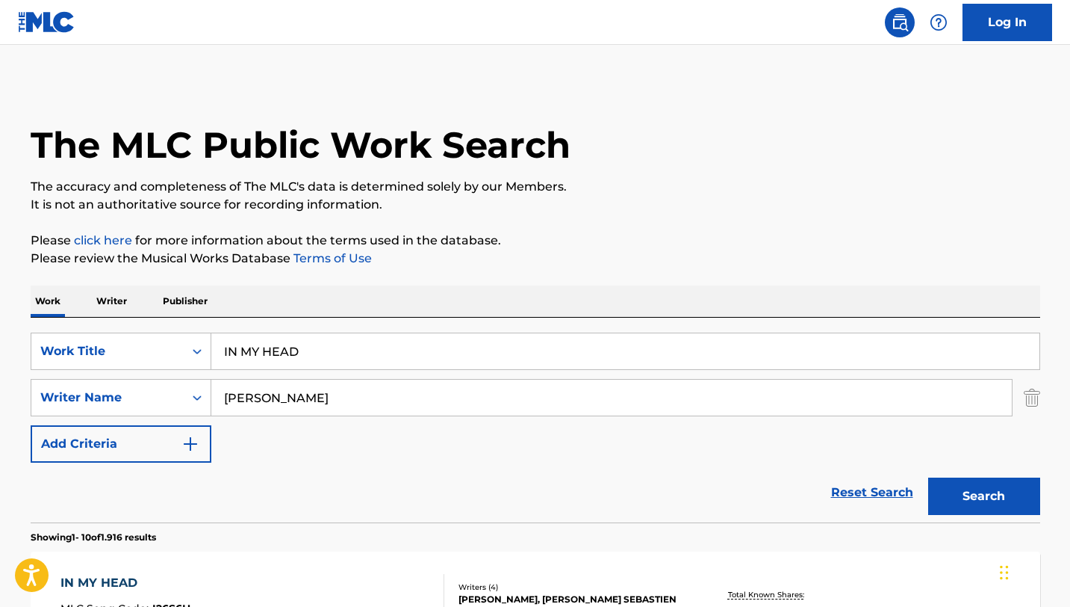
click at [308, 394] on input "[PERSON_NAME]" at bounding box center [611, 397] width 801 height 36
click at [928, 477] on button "Search" at bounding box center [984, 495] width 112 height 37
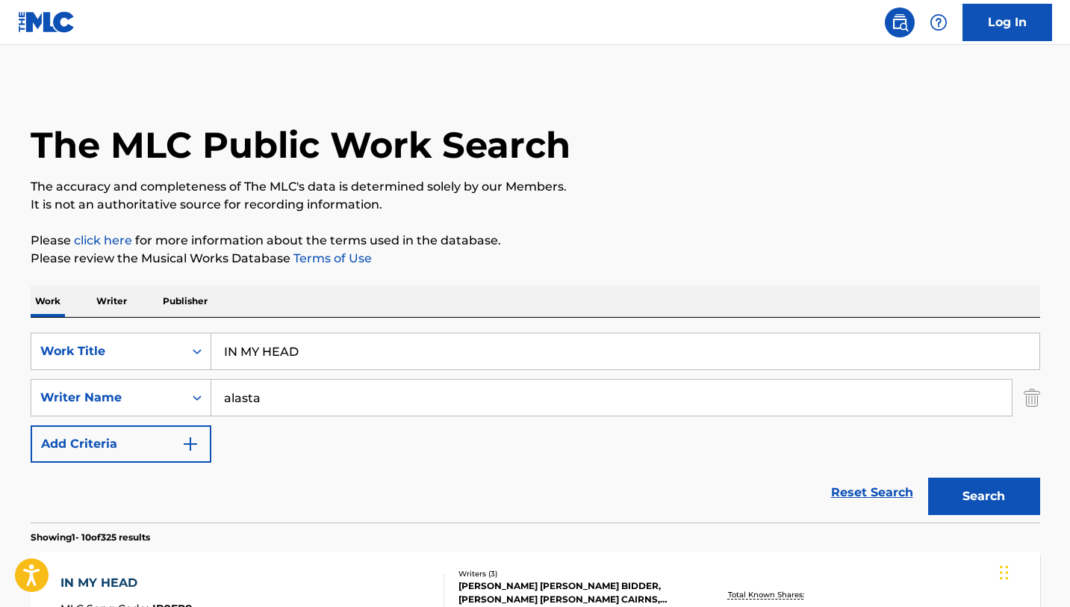
click at [226, 395] on input "alasta" at bounding box center [611, 397] width 801 height 36
type input "[PERSON_NAME]"
click at [928, 477] on button "Search" at bounding box center [984, 495] width 112 height 37
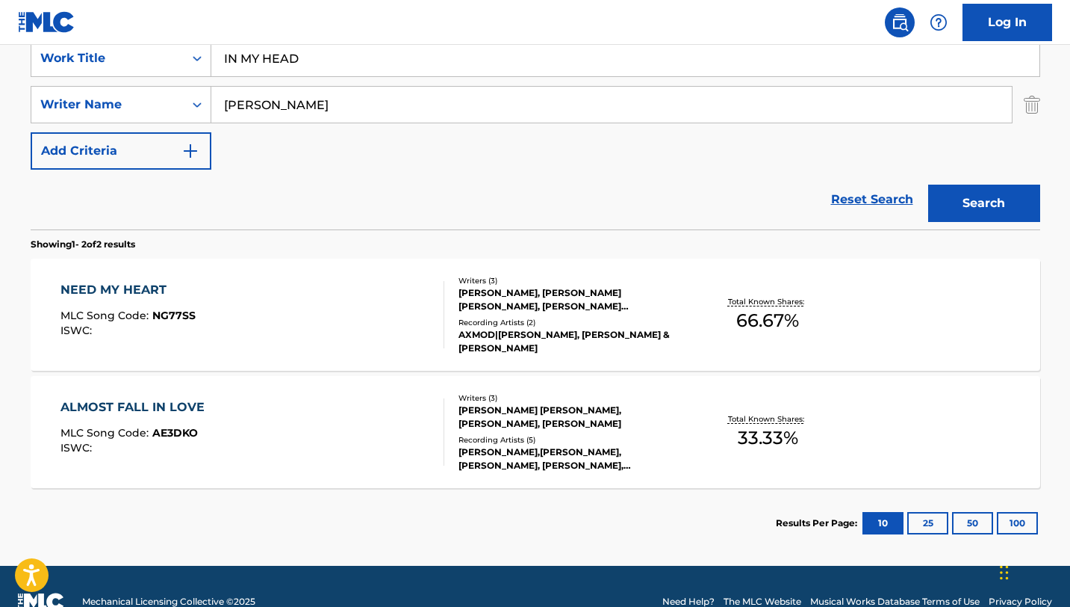
scroll to position [261, 0]
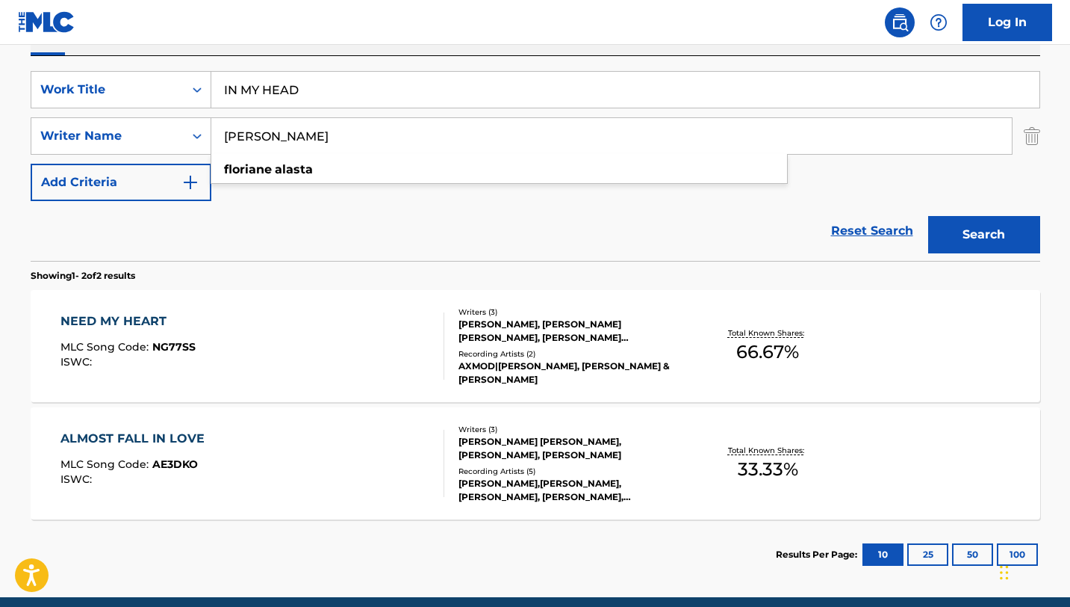
click at [232, 247] on div "Reset Search Search" at bounding box center [536, 231] width 1010 height 60
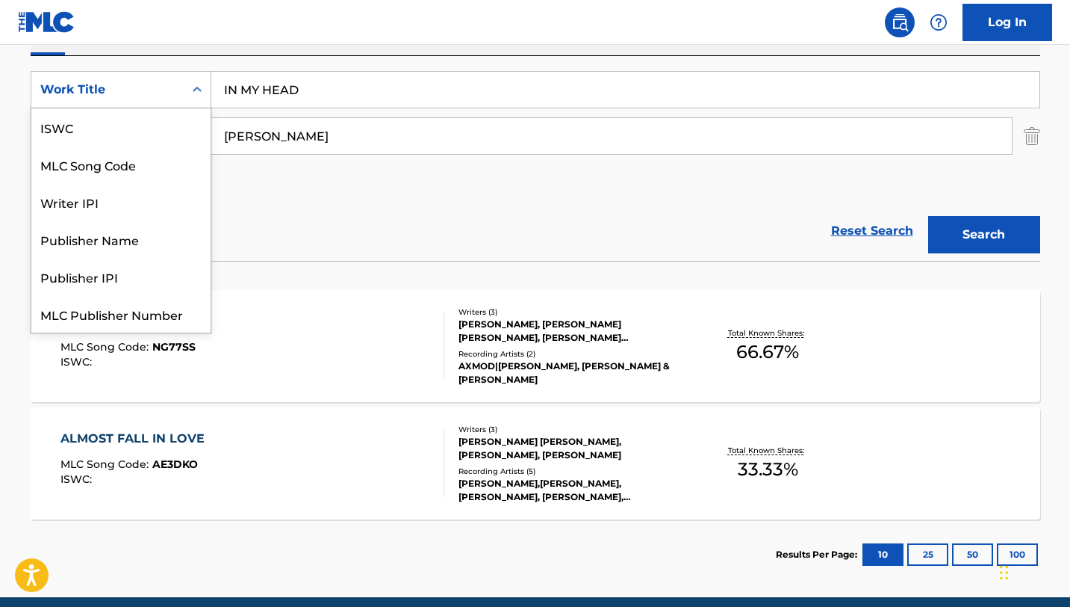
click at [184, 89] on div "Search Form" at bounding box center [197, 89] width 27 height 27
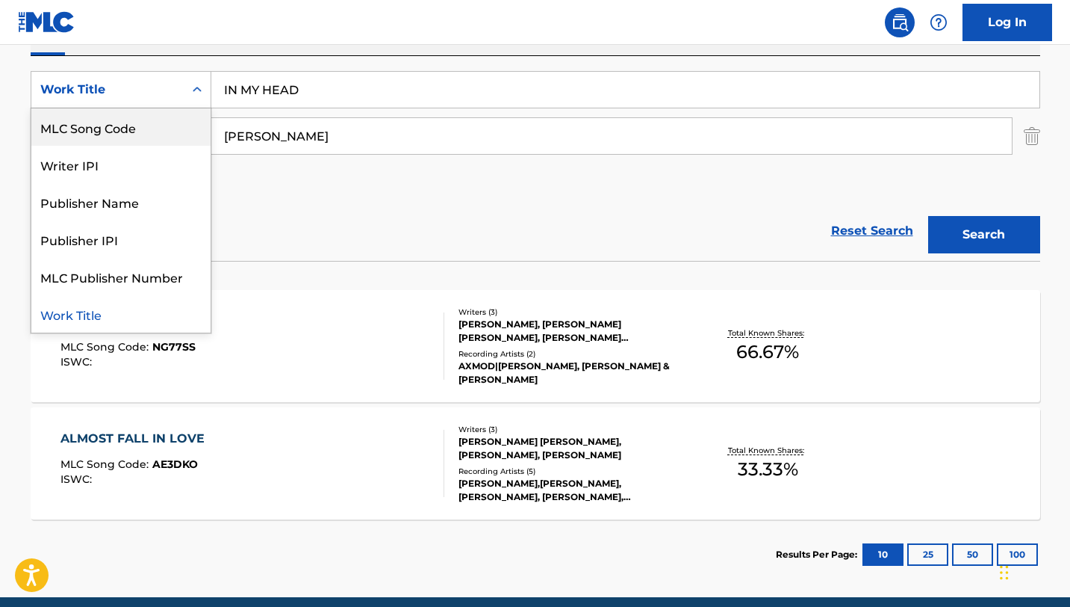
click at [172, 128] on div "MLC Song Code" at bounding box center [120, 126] width 179 height 37
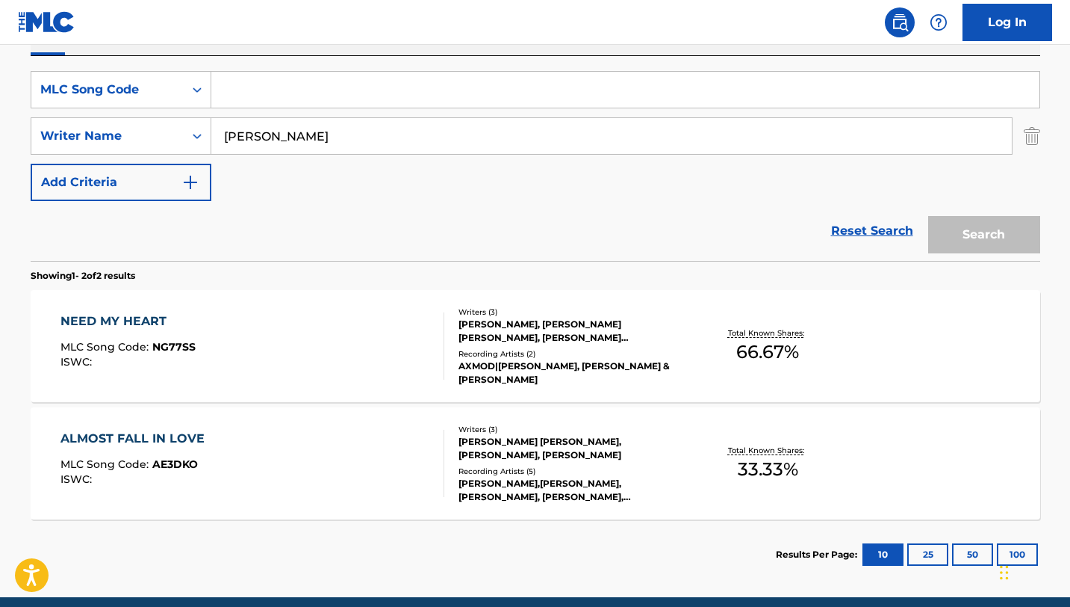
click at [288, 99] on input "Search Form" at bounding box center [625, 90] width 828 height 36
paste input "I301J2"
type input "I301J2"
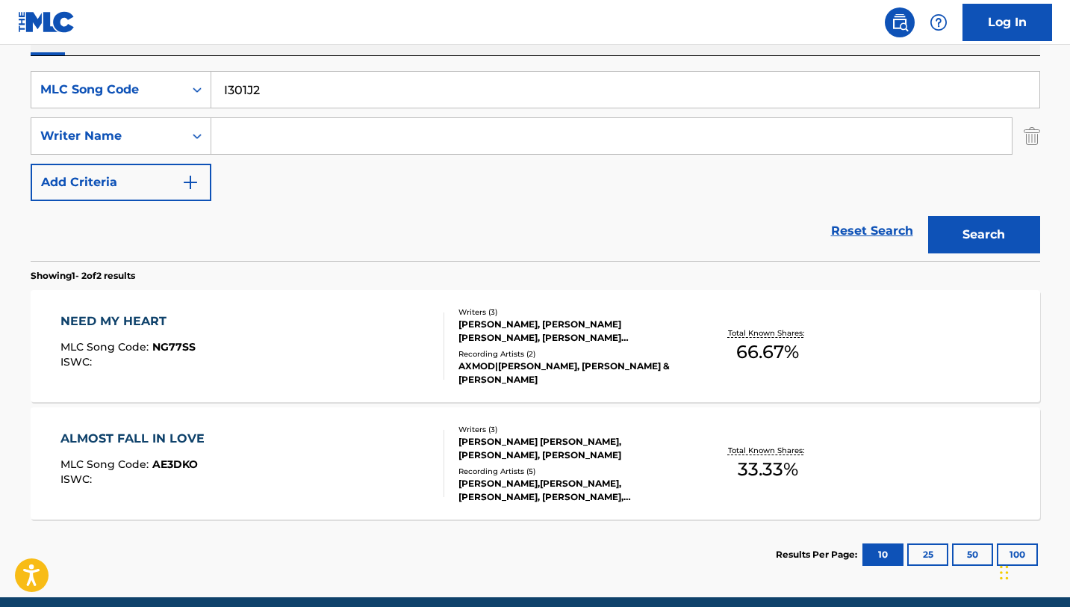
click at [928, 216] on button "Search" at bounding box center [984, 234] width 112 height 37
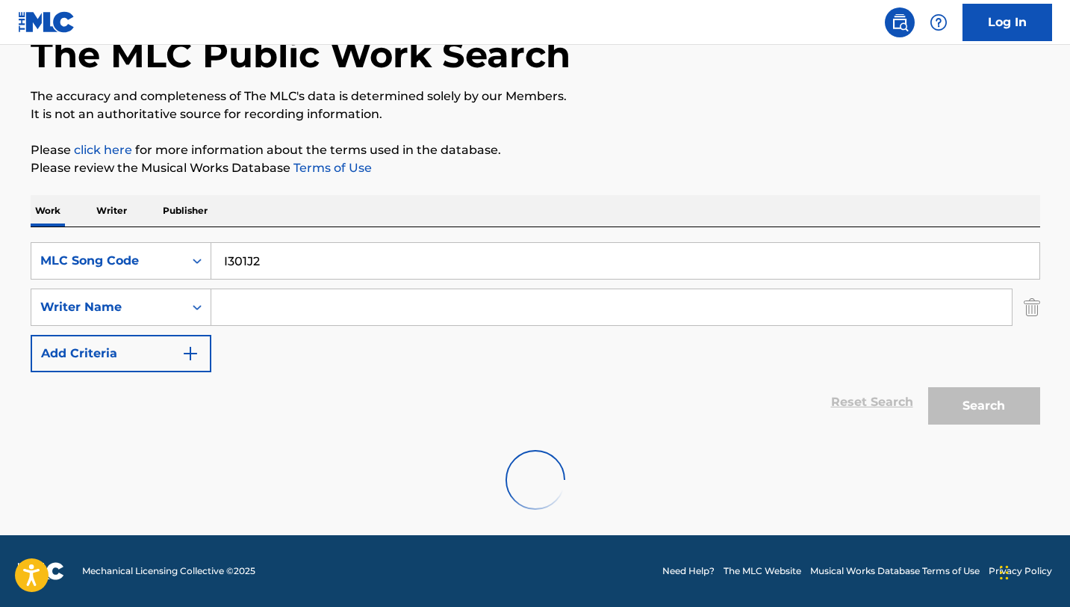
scroll to position [206, 0]
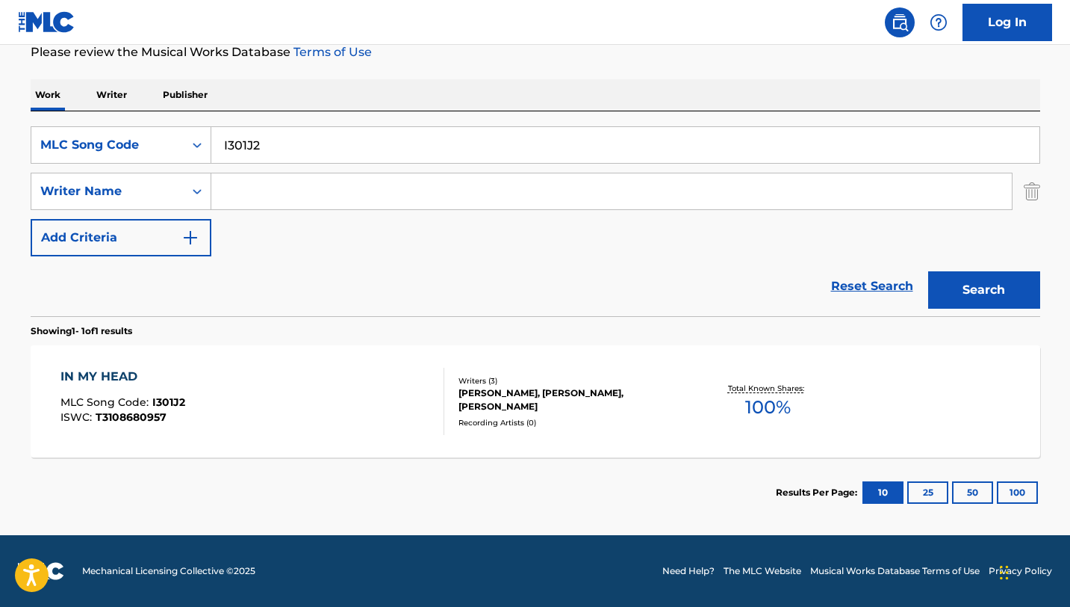
click at [321, 415] on div "IN MY HEAD MLC Song Code : I301J2 ISWC : T3108680957" at bounding box center [253, 401] width 384 height 67
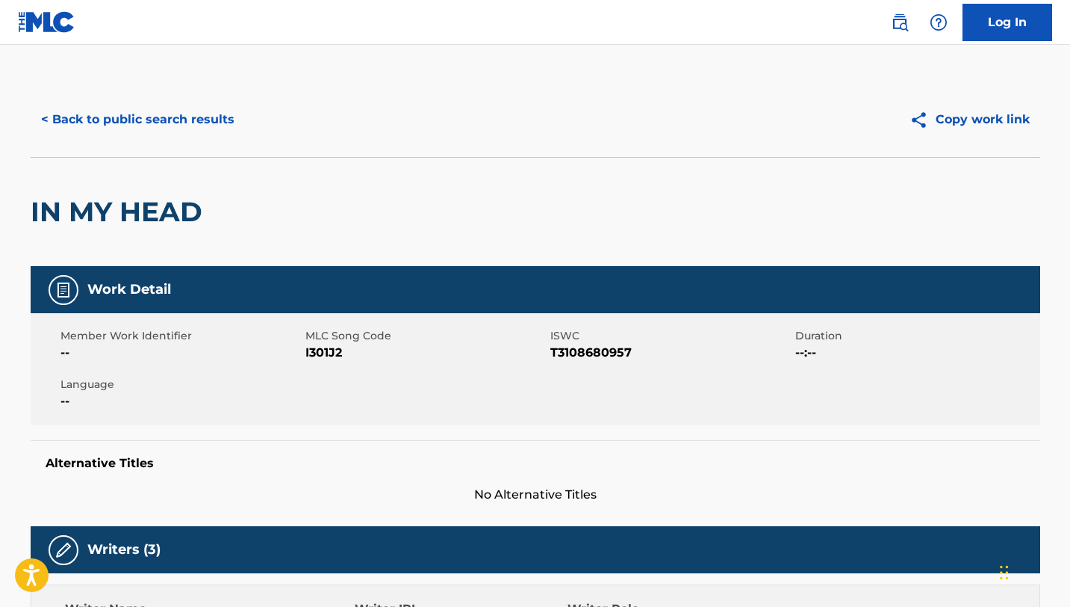
click at [205, 118] on button "< Back to public search results" at bounding box center [138, 119] width 214 height 37
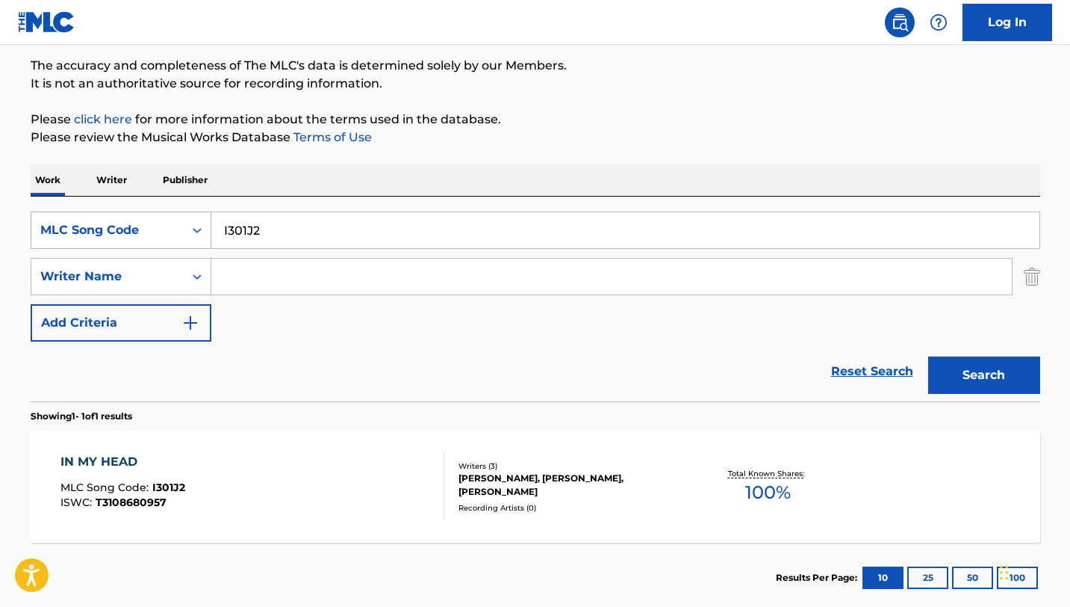
click at [192, 230] on icon "Search Form" at bounding box center [197, 230] width 15 height 15
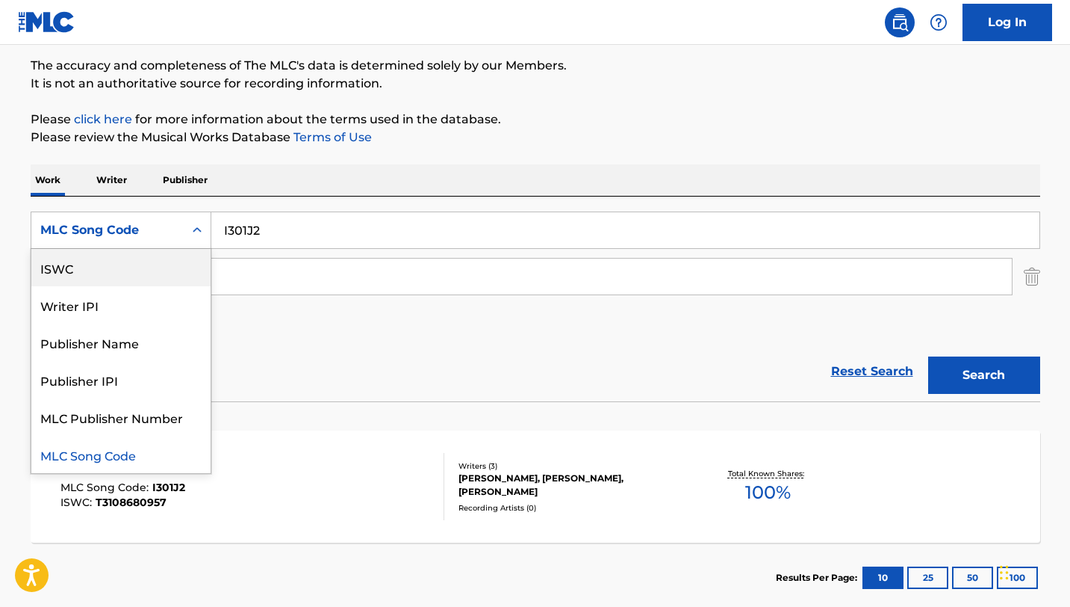
scroll to position [0, 0]
click at [175, 264] on div "Work Title" at bounding box center [120, 267] width 179 height 37
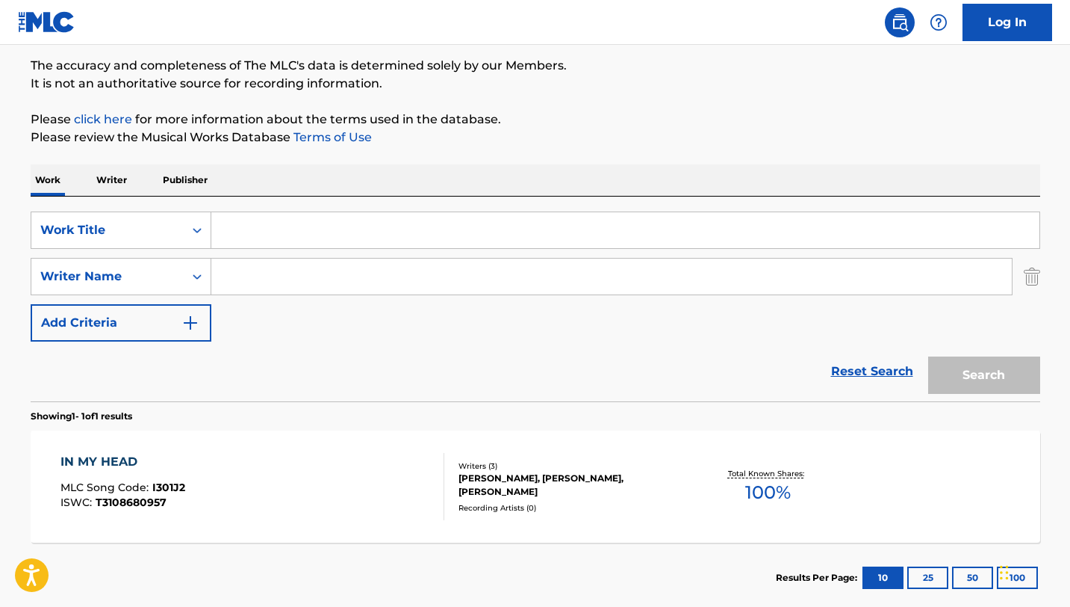
click at [277, 244] on input "Search Form" at bounding box center [625, 230] width 828 height 36
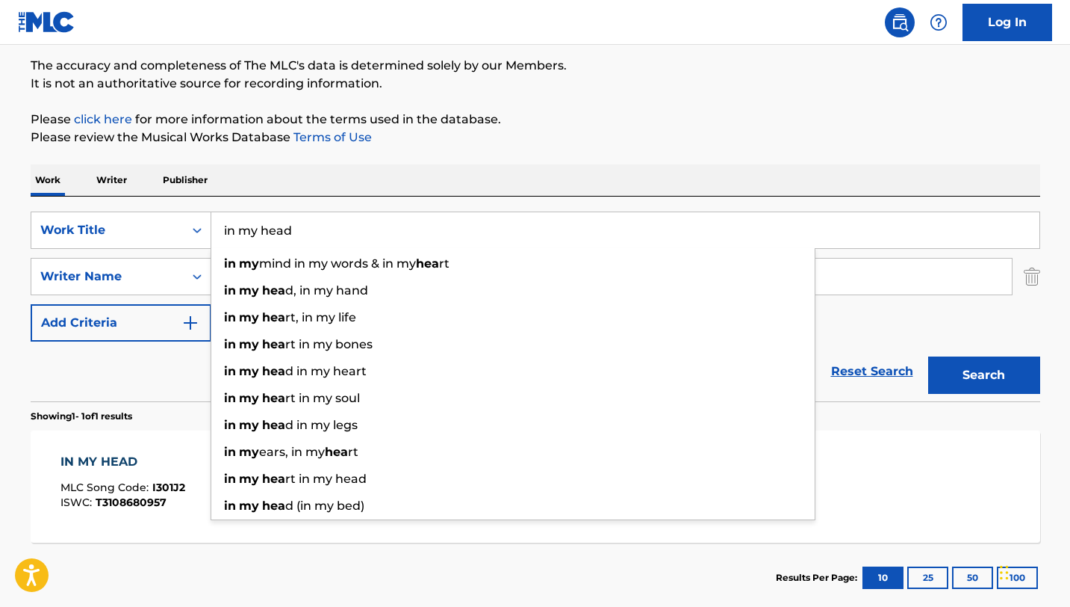
type input "in my head"
click at [928, 356] on button "Search" at bounding box center [984, 374] width 112 height 37
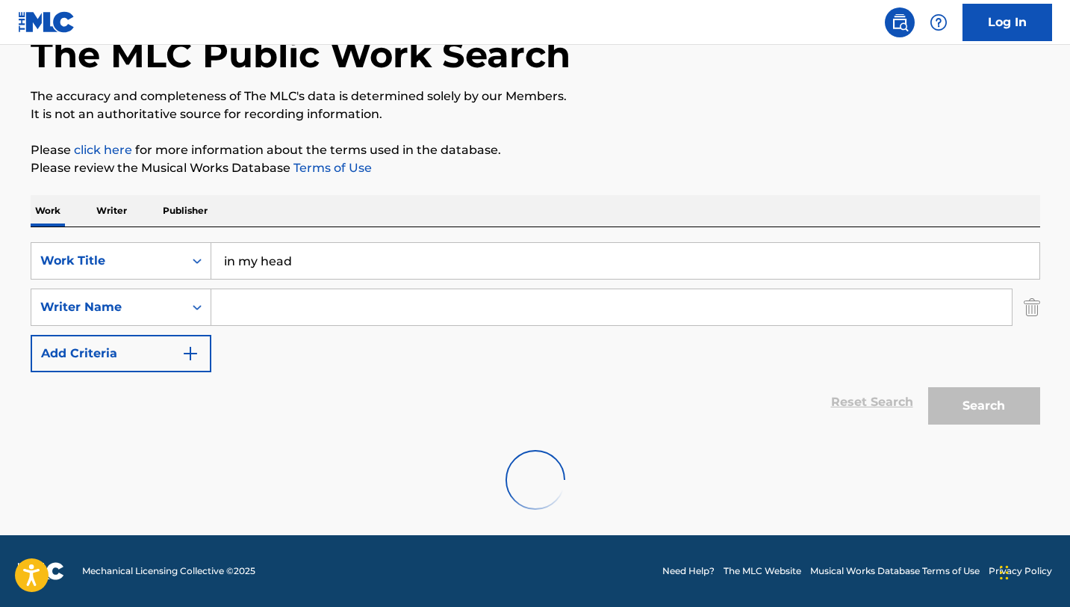
scroll to position [90, 0]
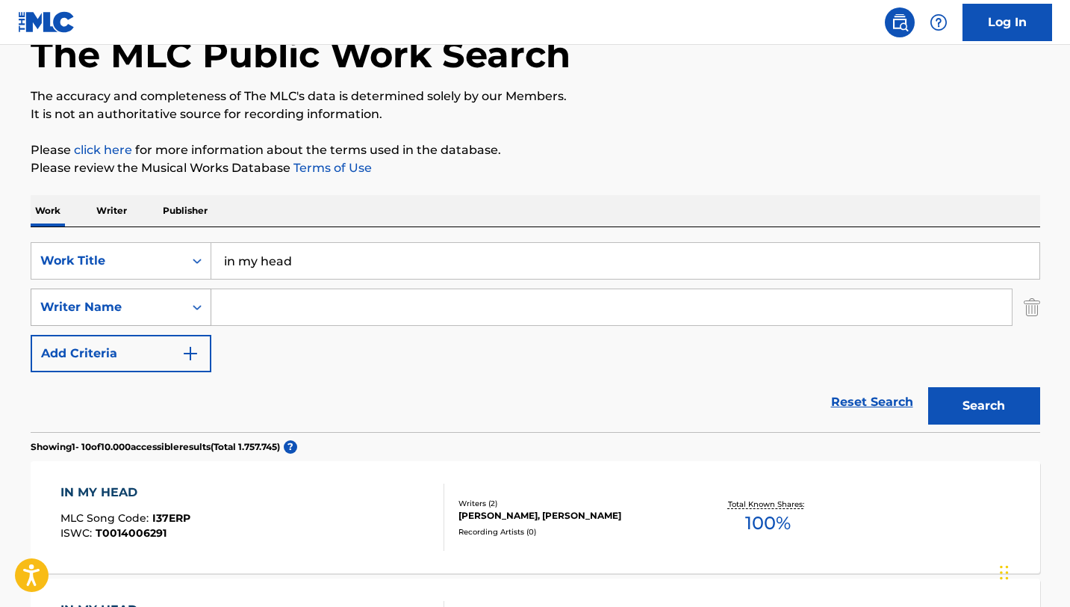
click at [171, 298] on div "Writer Name" at bounding box center [107, 307] width 134 height 18
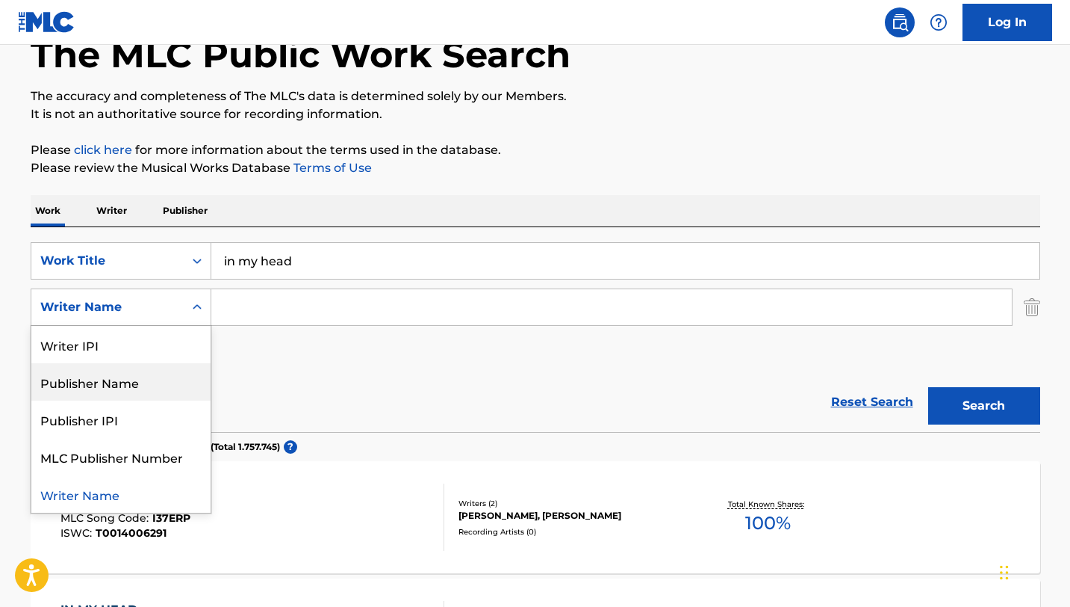
click at [152, 392] on div "Publisher Name" at bounding box center [120, 381] width 179 height 37
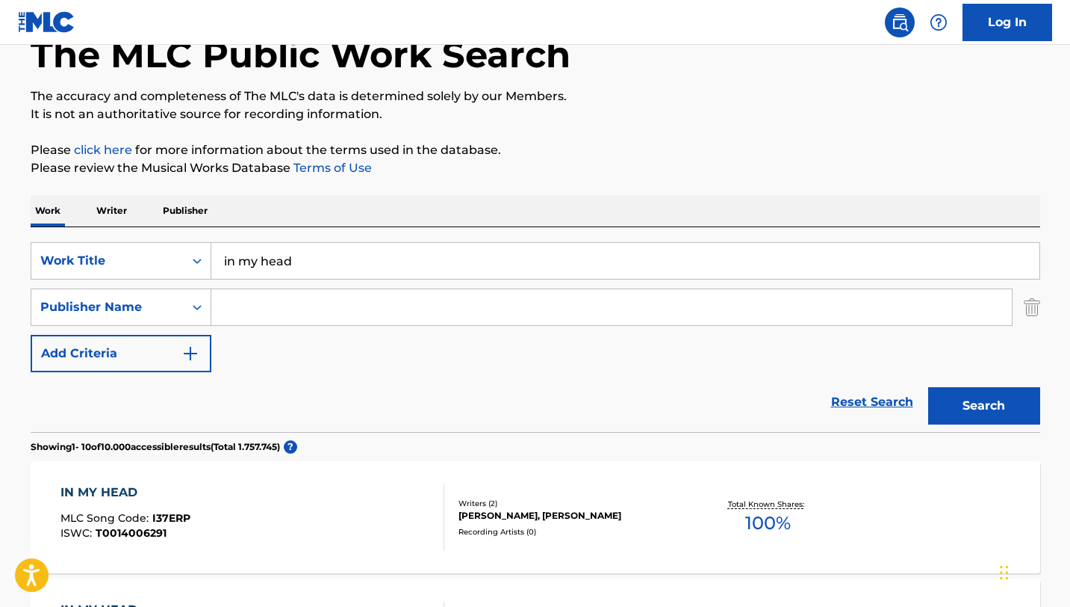
click at [286, 316] on input "Search Form" at bounding box center [611, 307] width 801 height 36
type input "musigamy"
click at [928, 387] on button "Search" at bounding box center [984, 405] width 112 height 37
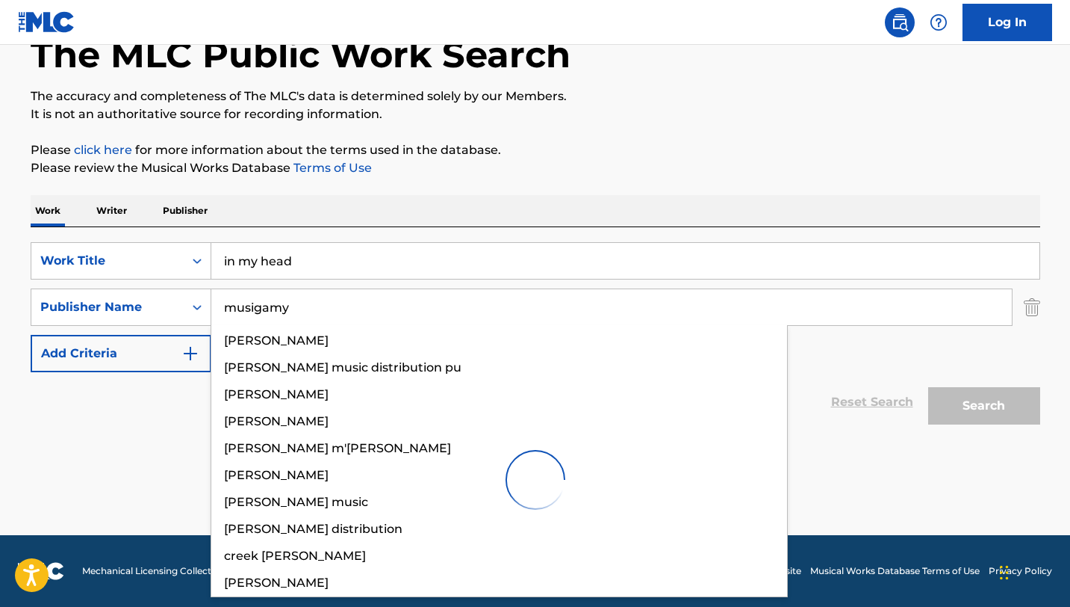
click at [565, 226] on div "Work Writer Publisher" at bounding box center [536, 211] width 1010 height 32
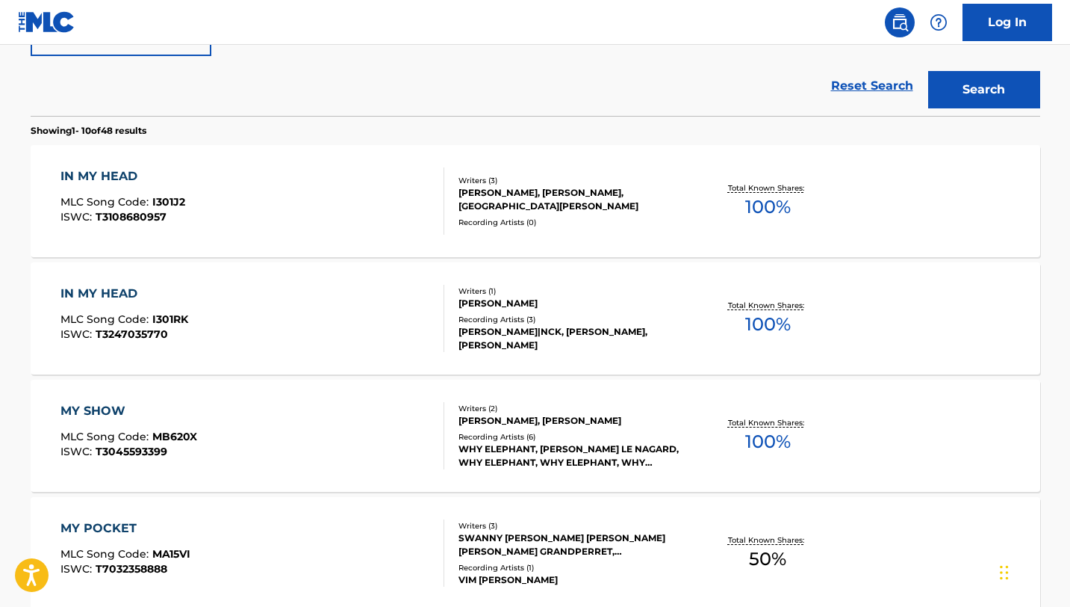
scroll to position [409, 0]
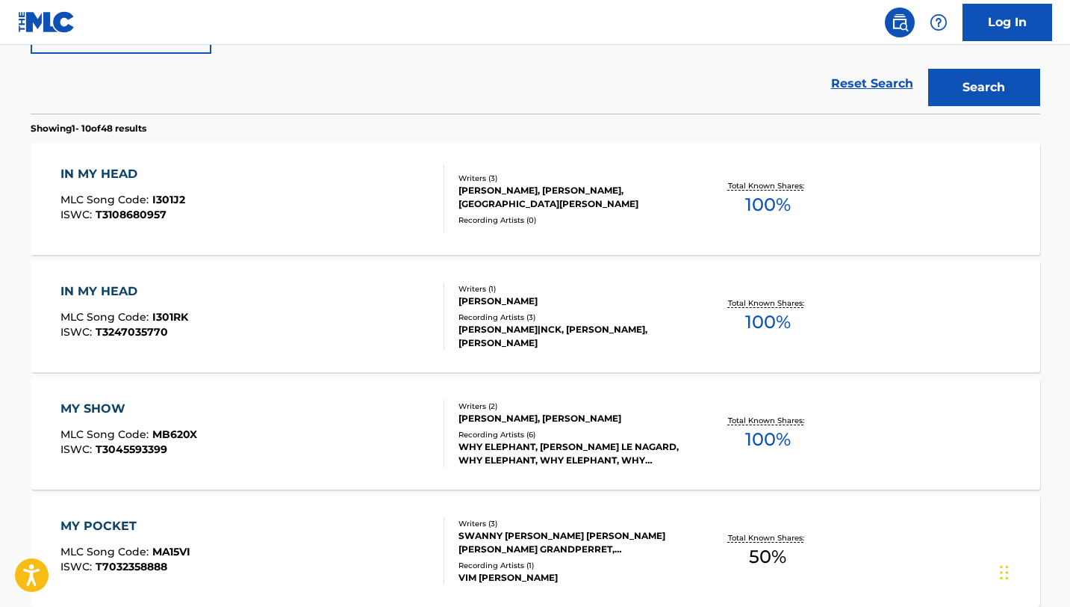
click at [589, 316] on div "Recording Artists ( 3 )" at bounding box center [572, 316] width 226 height 11
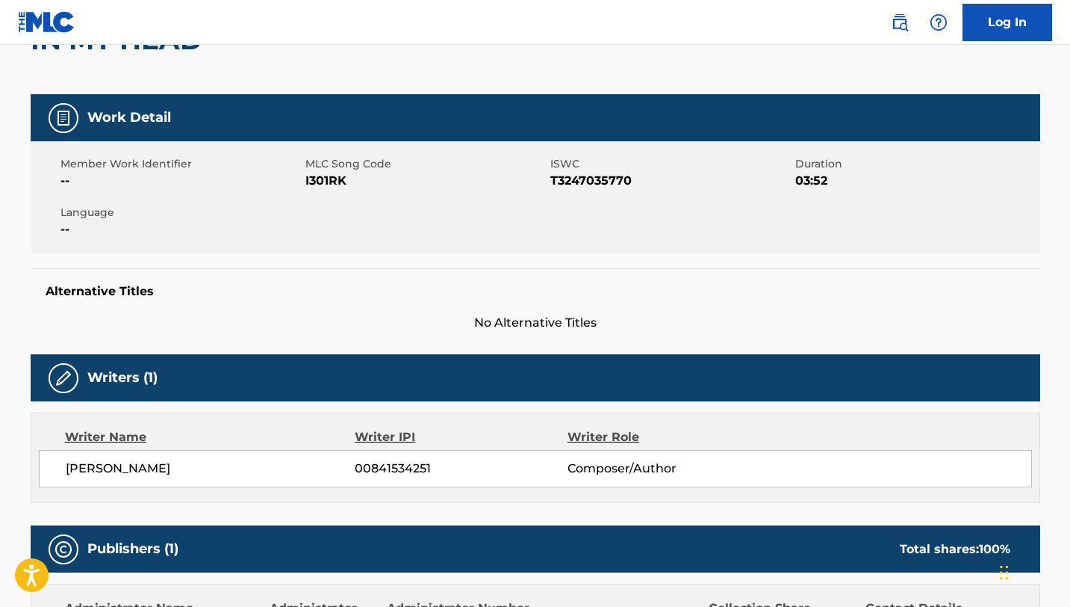
scroll to position [120, 0]
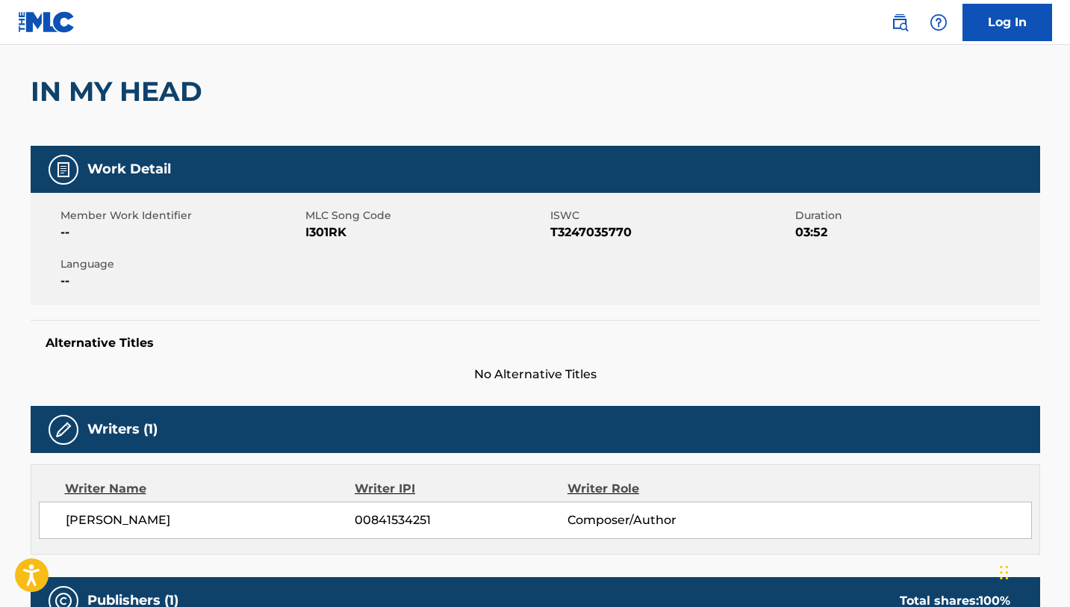
click at [335, 227] on span "I301RK" at bounding box center [426, 232] width 241 height 18
copy span "I301RK"
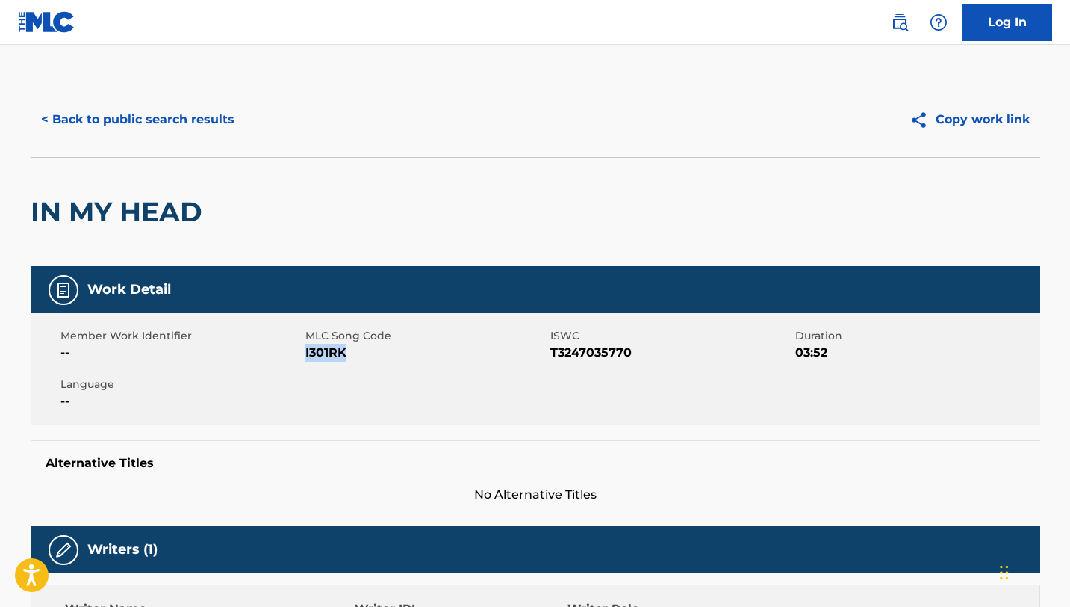
click at [106, 110] on button "< Back to public search results" at bounding box center [138, 119] width 214 height 37
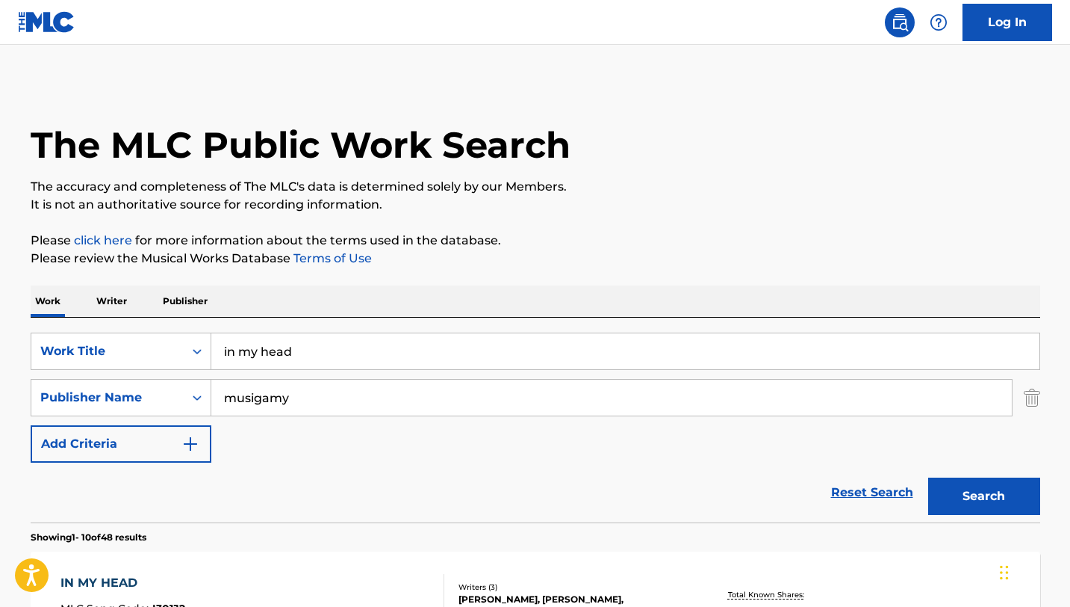
click at [297, 353] on input "in my head" at bounding box center [625, 351] width 828 height 36
paste input "LAY YOUR LOVE (ON ME)"
type input "LAY YOUR LOVE (ON ME)"
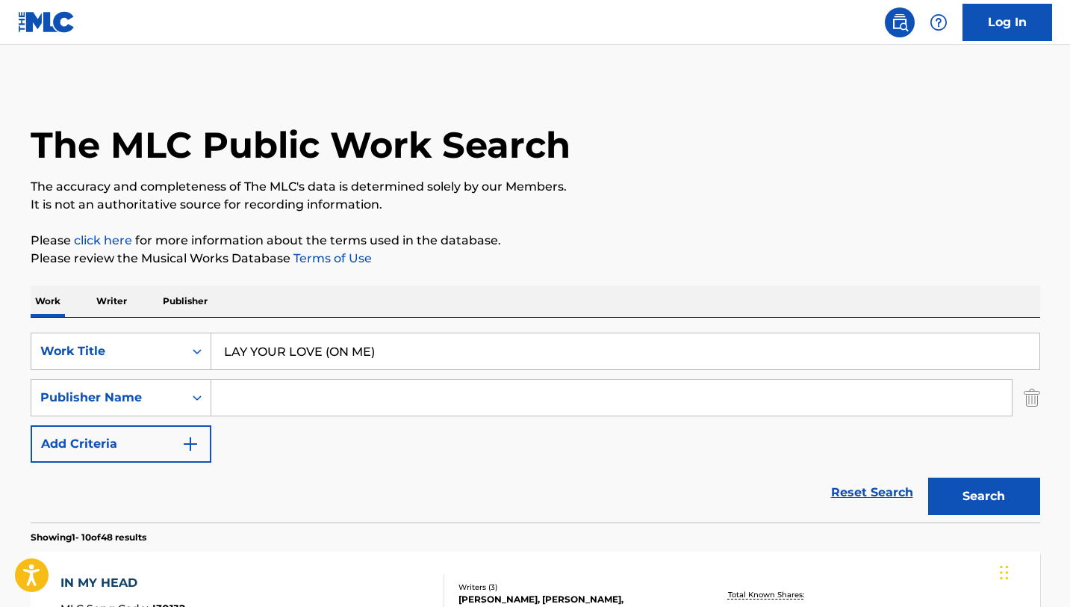
click at [928, 477] on button "Search" at bounding box center [984, 495] width 112 height 37
click at [332, 339] on input "LAY YOUR LOVE (ON ME)" at bounding box center [625, 351] width 828 height 36
paste input "ERS (MAT HOURS REMIX"
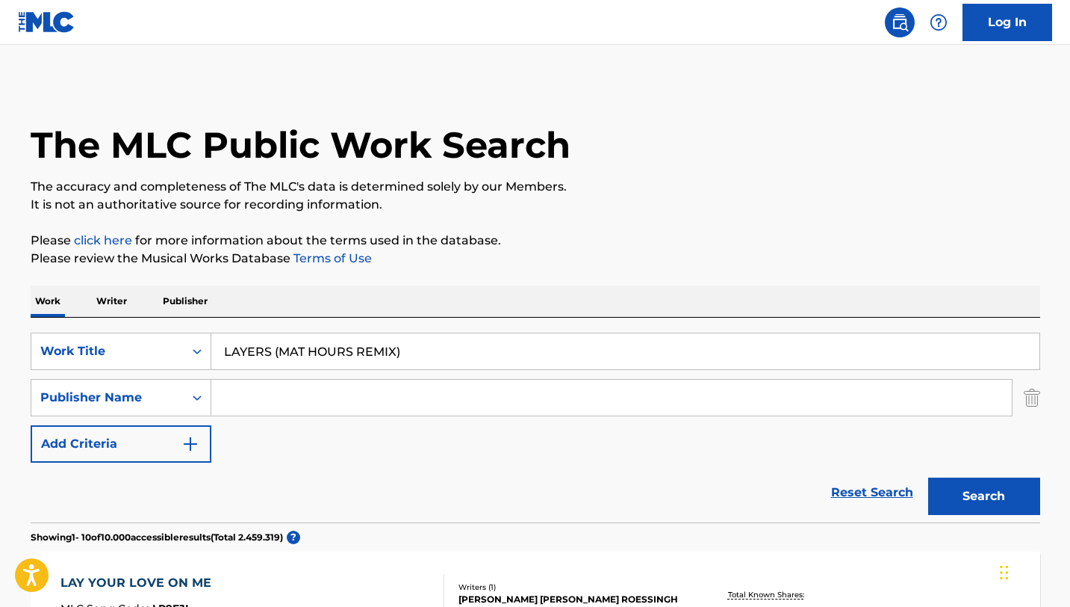
click at [928, 477] on button "Search" at bounding box center [984, 495] width 112 height 37
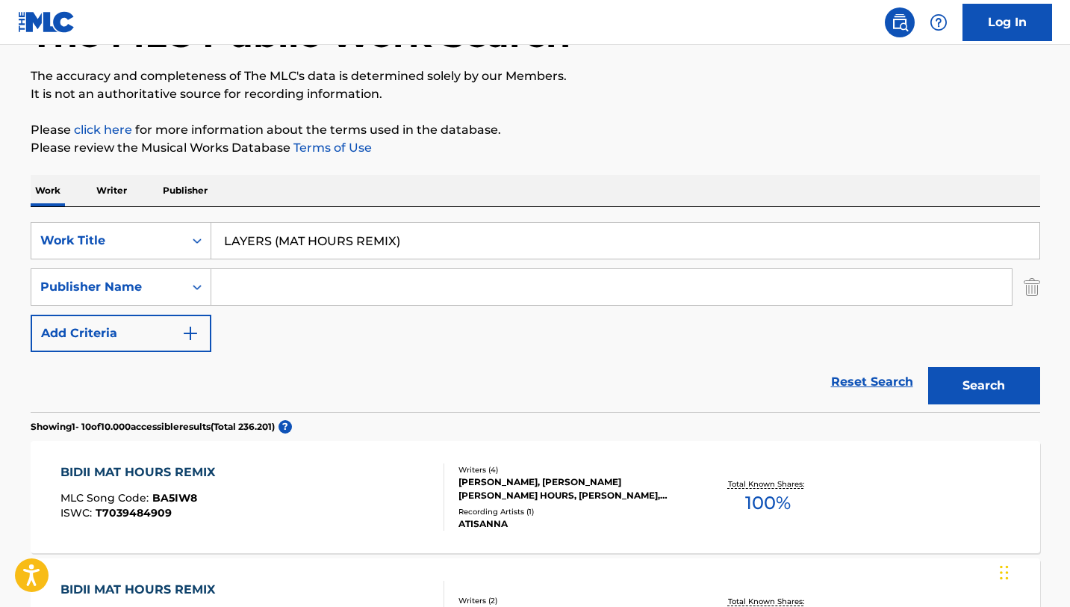
scroll to position [110, 0]
click at [348, 247] on input "LAYERS (MAT HOURS REMIX)" at bounding box center [625, 241] width 828 height 36
paste input "[PERSON_NAME] MONEY"
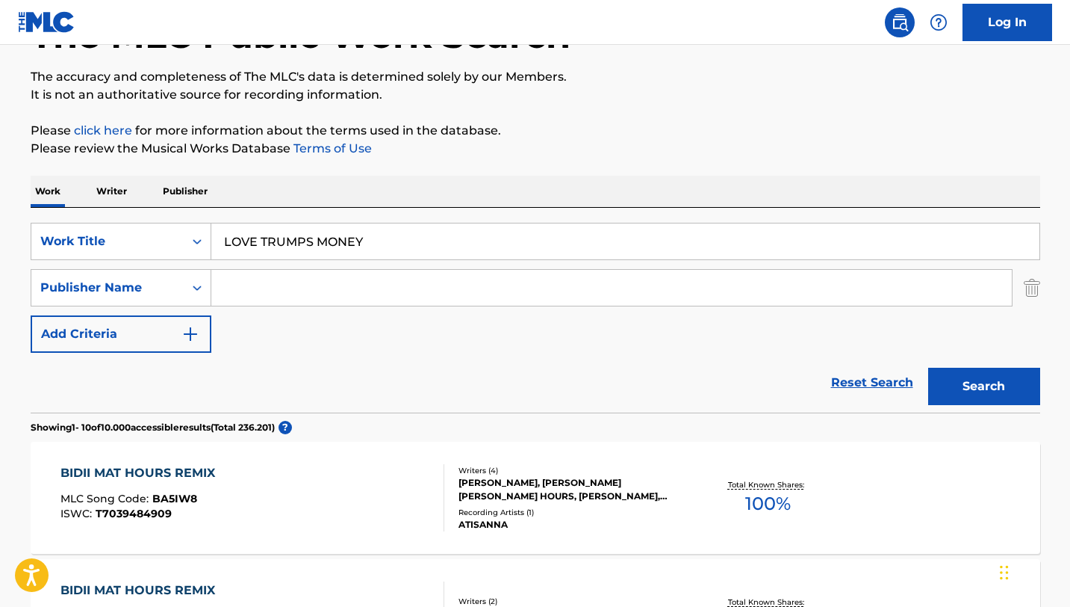
type input "LOVE TRUMPS MONEY"
click at [928, 368] on button "Search" at bounding box center [984, 386] width 112 height 37
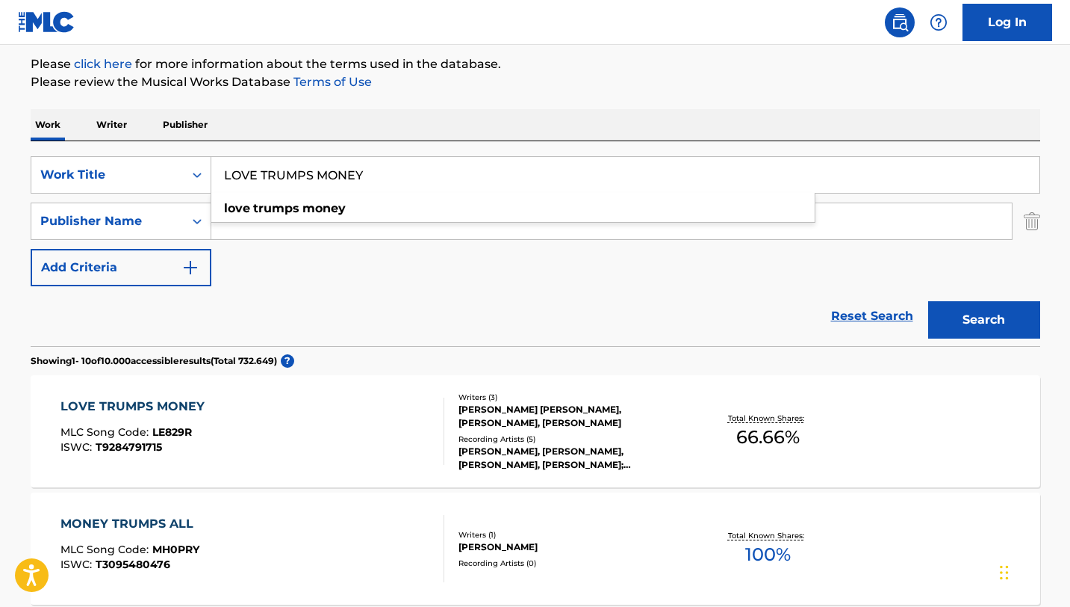
scroll to position [177, 0]
click at [402, 441] on div "LOVE TRUMPS MONEY MLC Song Code : LE829R ISWC : T9284791715" at bounding box center [253, 430] width 384 height 67
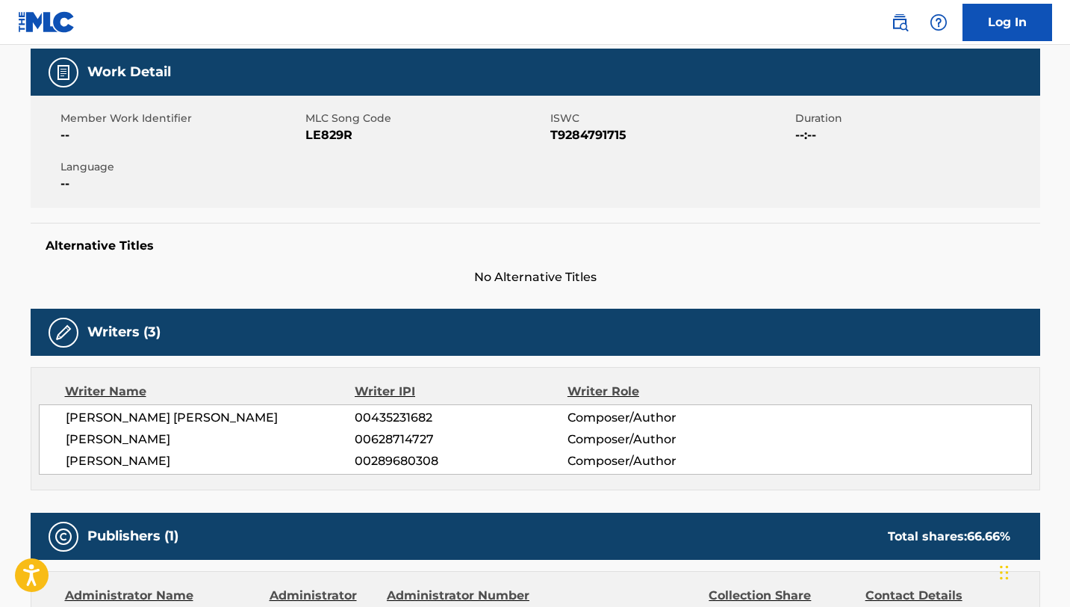
scroll to position [205, 0]
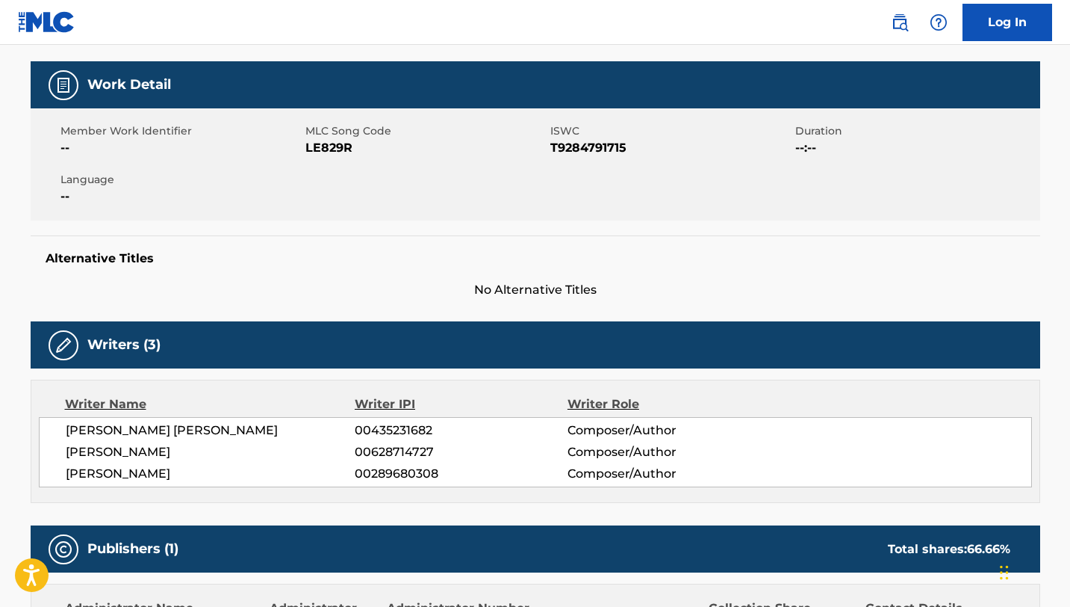
click at [341, 149] on span "LE829R" at bounding box center [426, 148] width 241 height 18
copy span "LE829R"
click at [577, 158] on div "Member Work Identifier -- MLC Song Code LE829R ISWC T9284791715 Duration --:-- …" at bounding box center [536, 164] width 1010 height 112
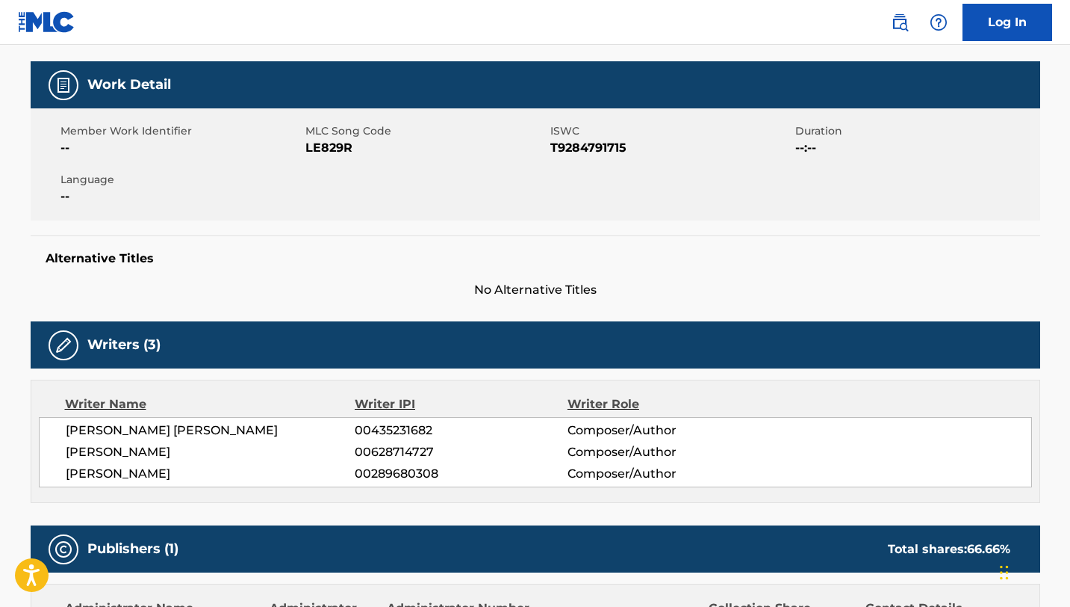
click at [577, 147] on span "T9284791715" at bounding box center [671, 148] width 241 height 18
click at [337, 144] on span "LE829R" at bounding box center [426, 148] width 241 height 18
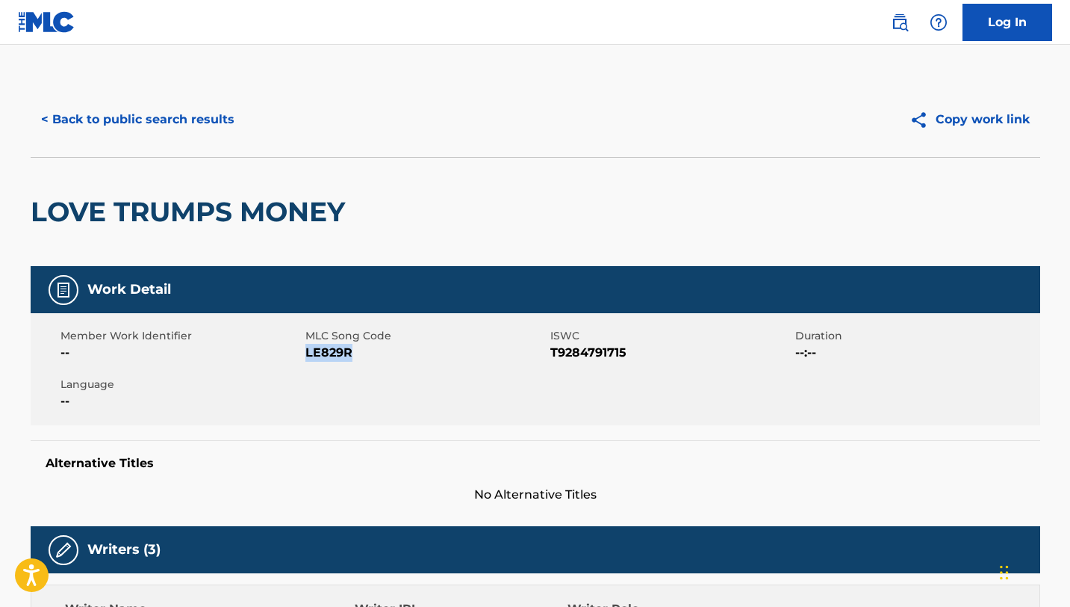
click at [183, 112] on button "< Back to public search results" at bounding box center [138, 119] width 214 height 37
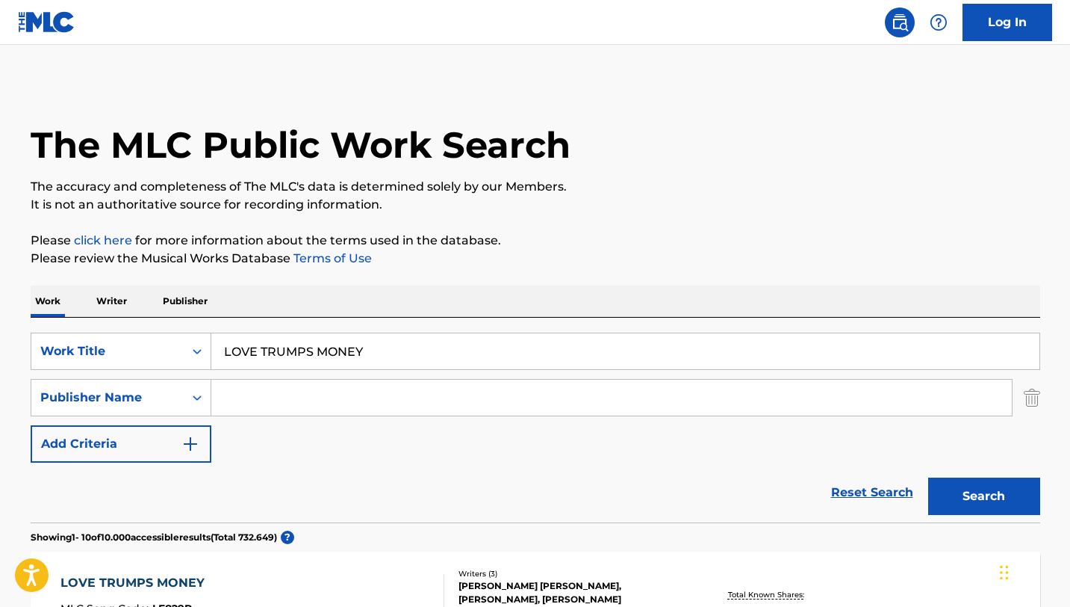
scroll to position [177, 0]
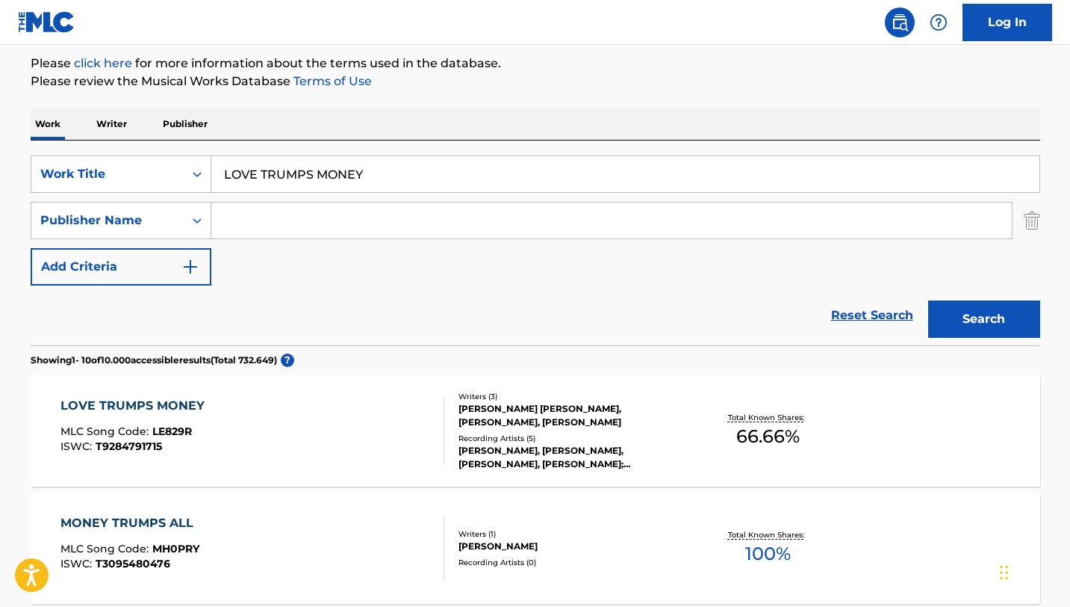
click at [297, 172] on input "LOVE TRUMPS MONEY" at bounding box center [625, 174] width 828 height 36
paste input "MASSAI"
type input "MASSAI"
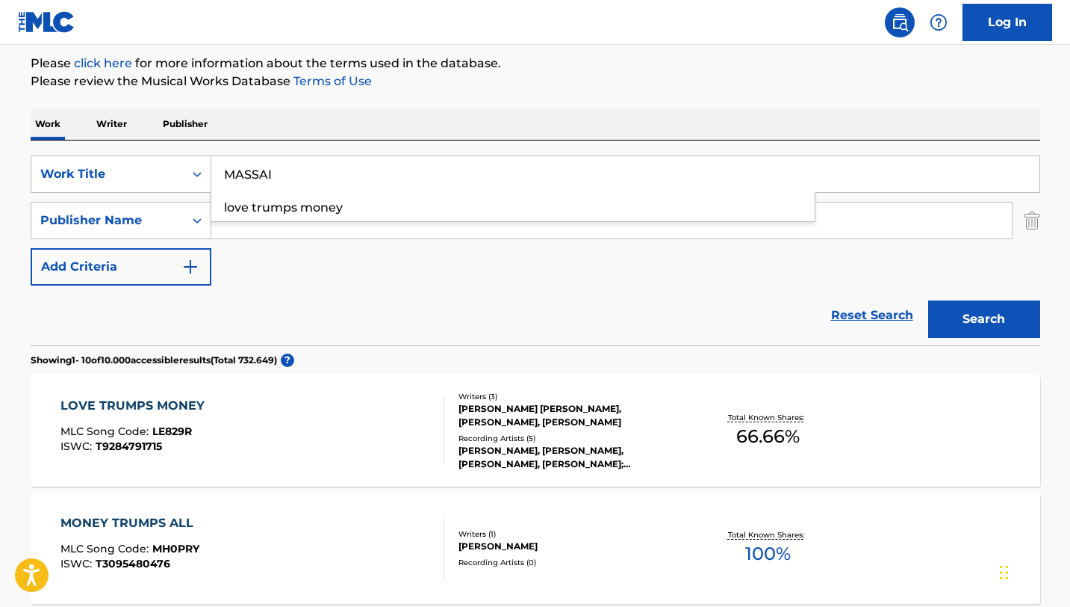
click at [928, 300] on button "Search" at bounding box center [984, 318] width 112 height 37
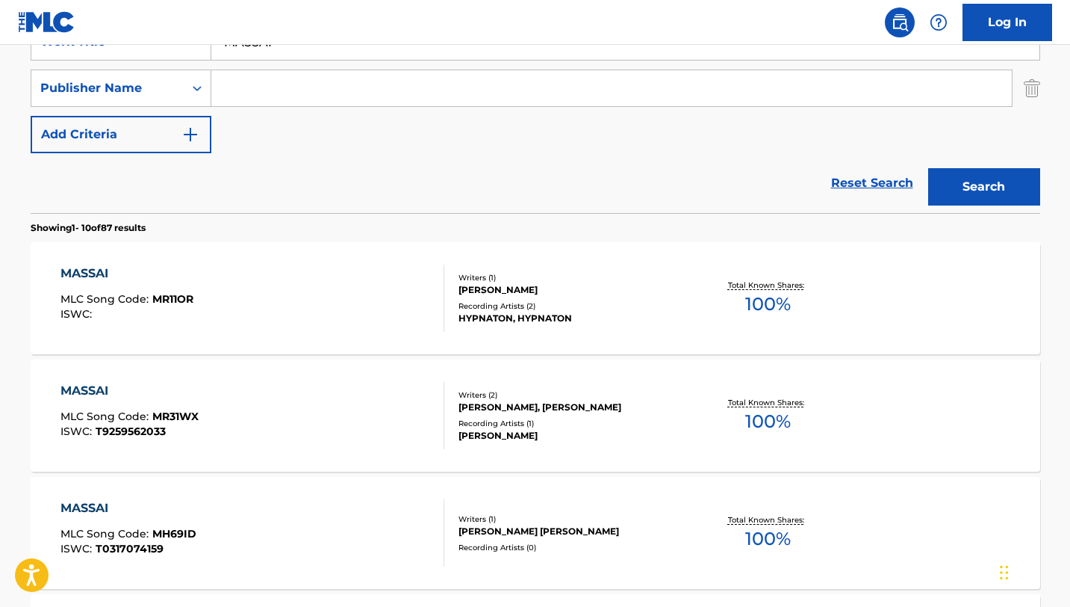
scroll to position [254, 0]
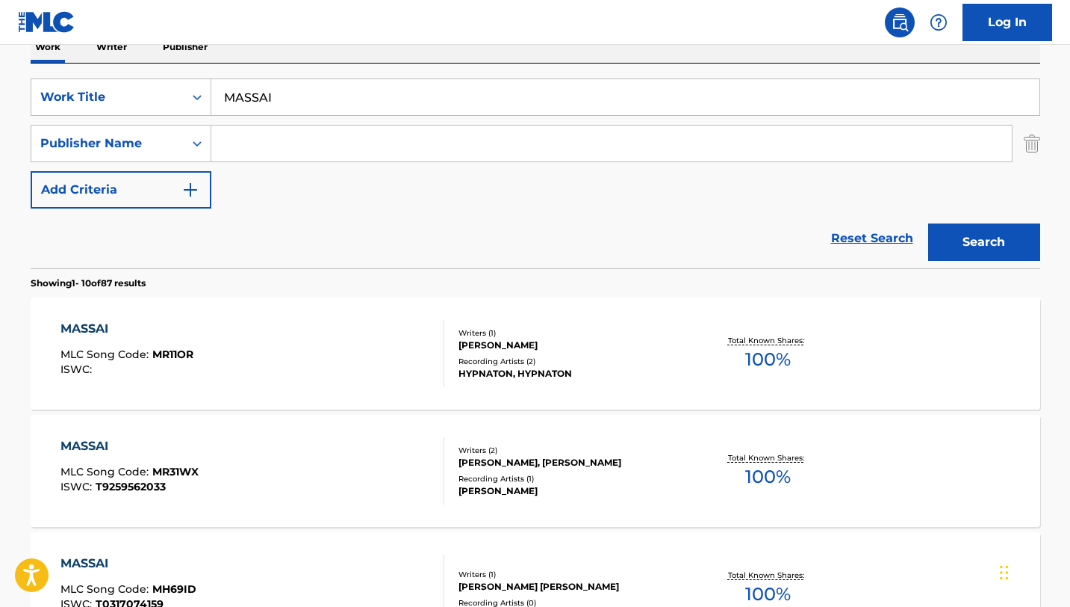
click at [336, 152] on input "Search Form" at bounding box center [611, 143] width 801 height 36
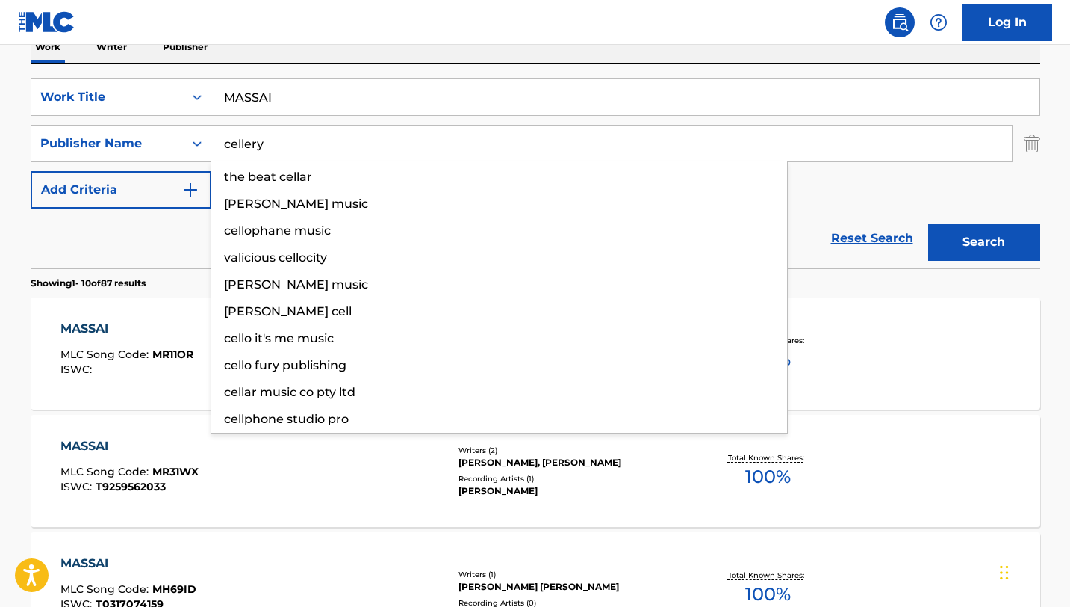
type input "cellery"
click at [928, 223] on button "Search" at bounding box center [984, 241] width 112 height 37
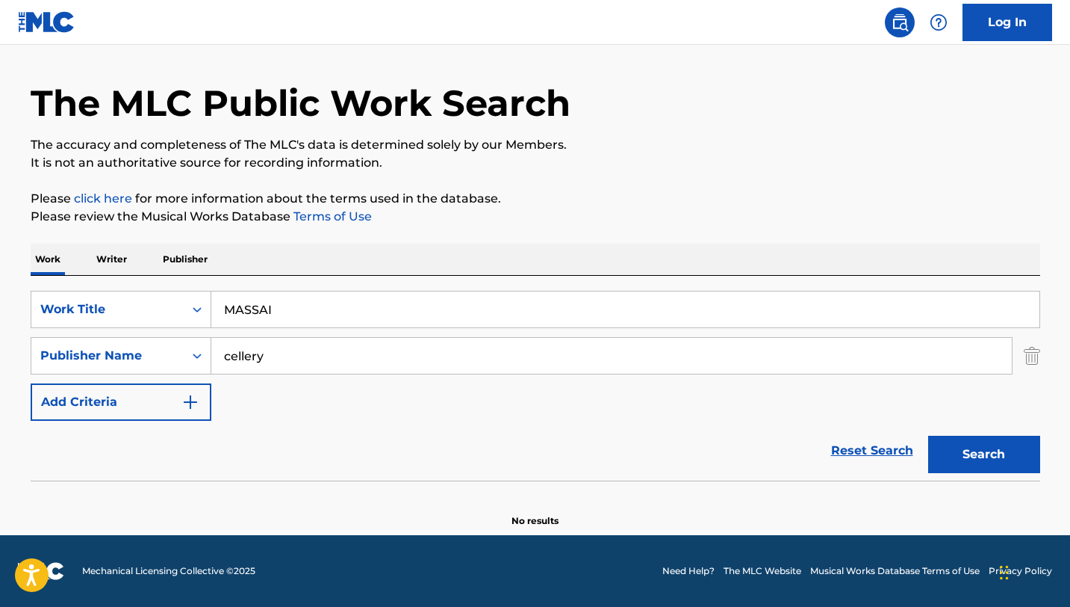
scroll to position [42, 0]
click at [161, 372] on div "Publisher Name" at bounding box center [121, 355] width 181 height 37
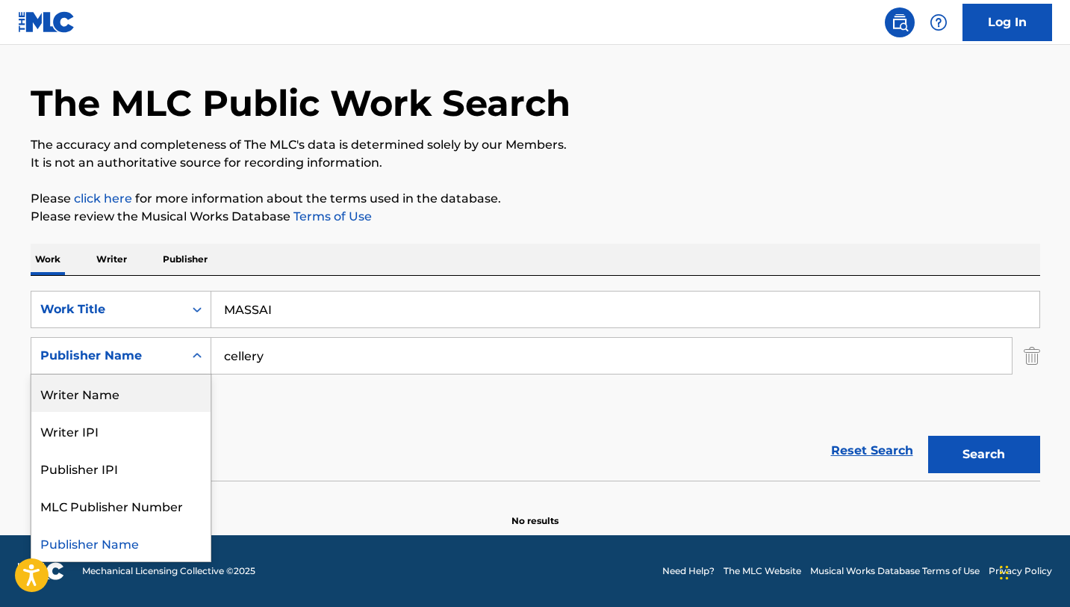
click at [158, 390] on div "Writer Name" at bounding box center [120, 392] width 179 height 37
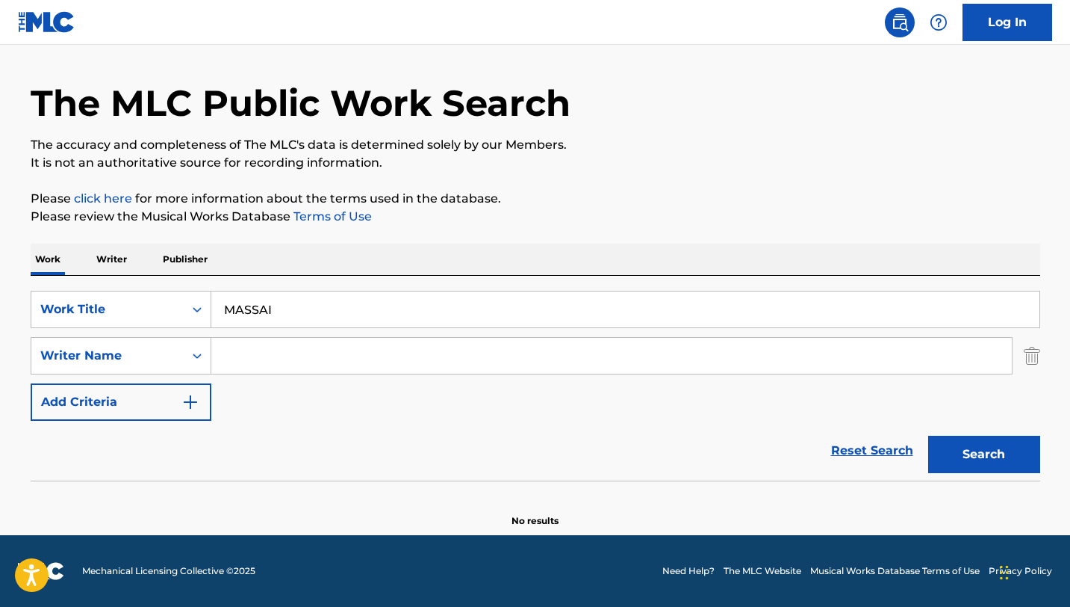
click at [270, 353] on input "Search Form" at bounding box center [611, 356] width 801 height 36
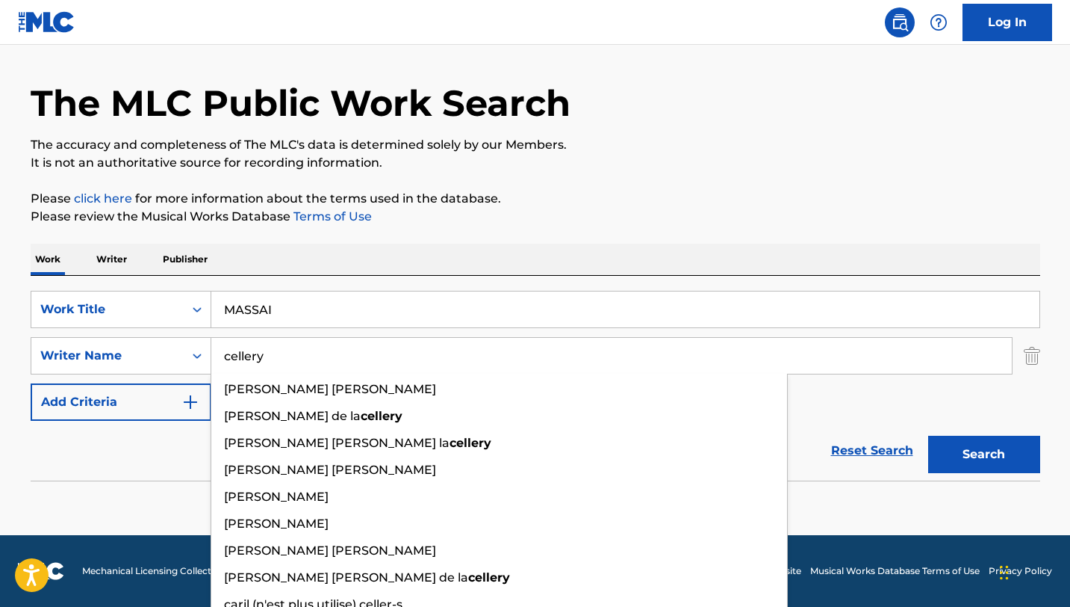
type input "cellery"
click at [928, 435] on button "Search" at bounding box center [984, 453] width 112 height 37
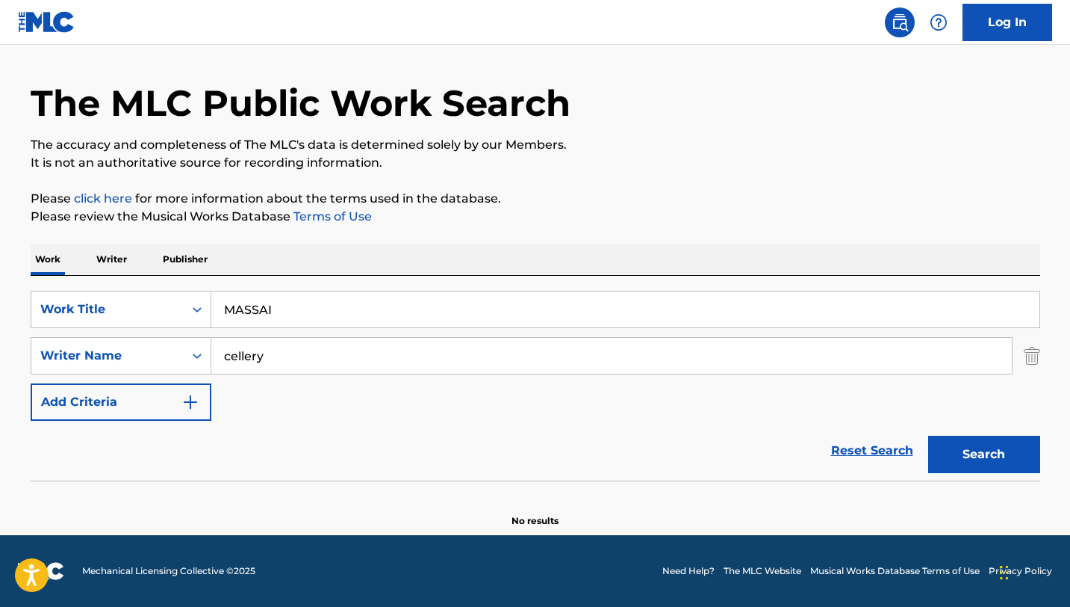
click at [614, 197] on p "Please click here for more information about the terms used in the database." at bounding box center [536, 199] width 1010 height 18
